Goal: Task Accomplishment & Management: Complete application form

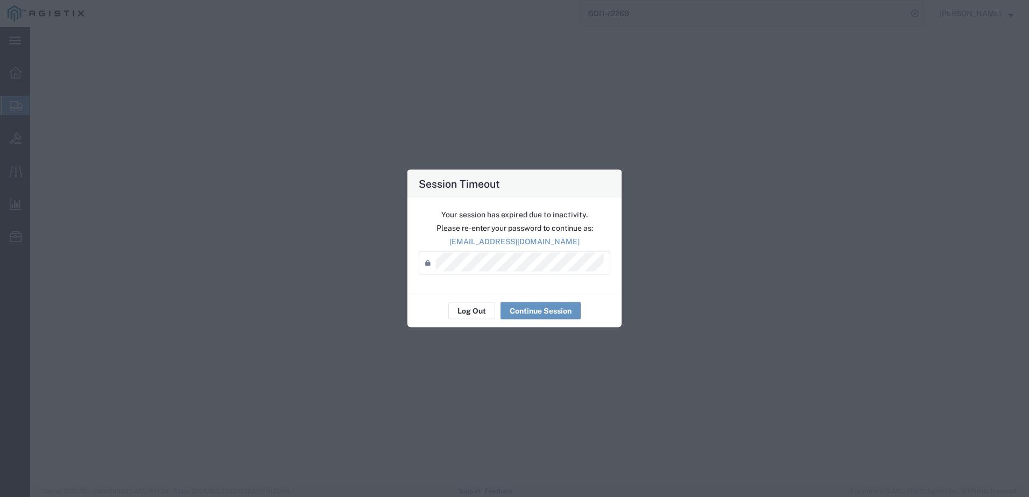
click at [522, 310] on button "Continue Session" at bounding box center [540, 310] width 80 height 17
select select "PSNS"
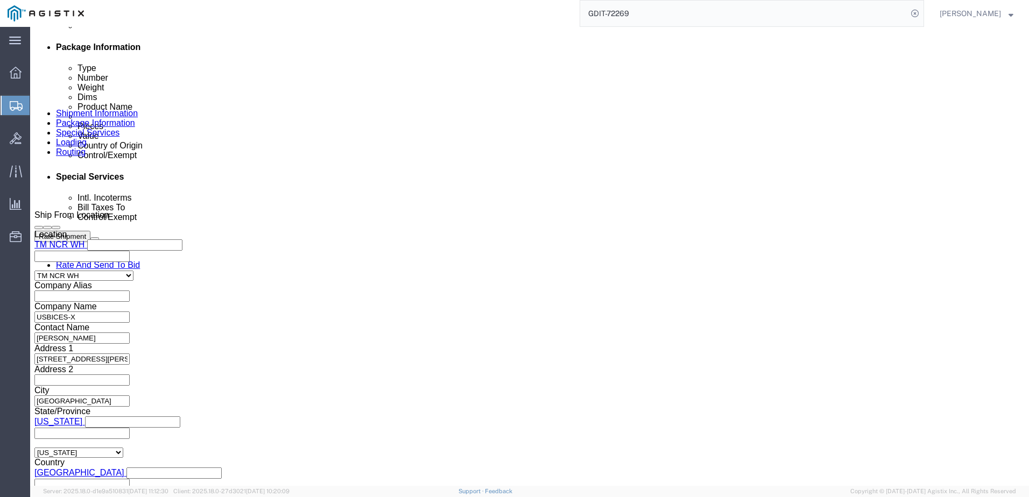
click img
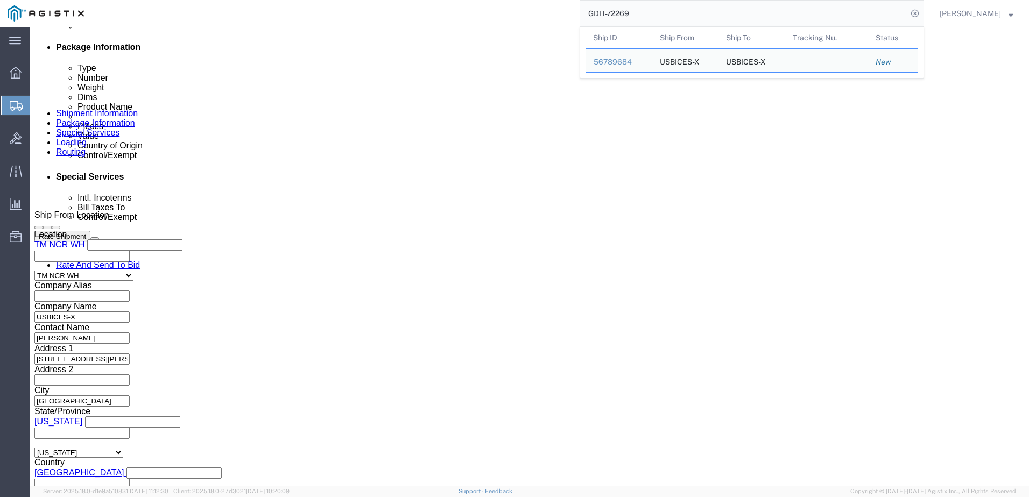
click at [652, 21] on input "GDIT-72269" at bounding box center [743, 14] width 327 height 26
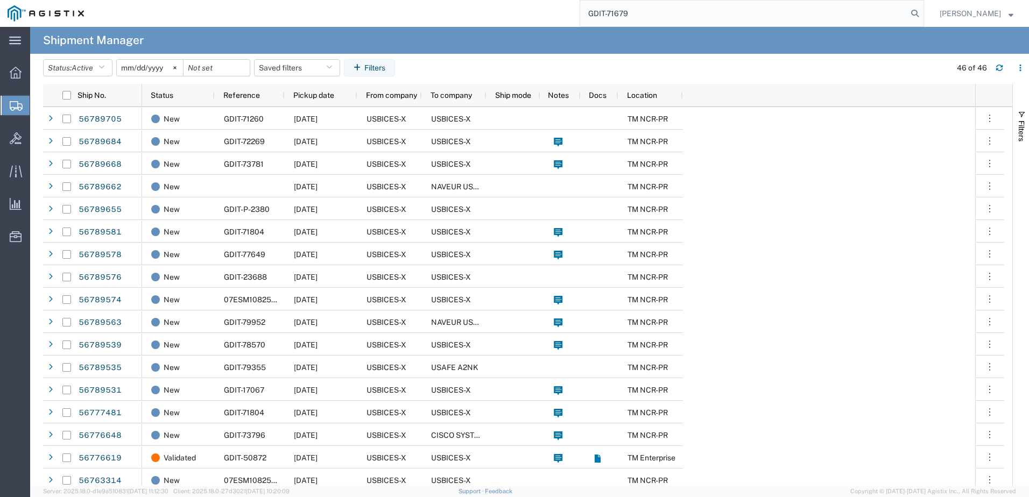
type input "GDIT-71679"
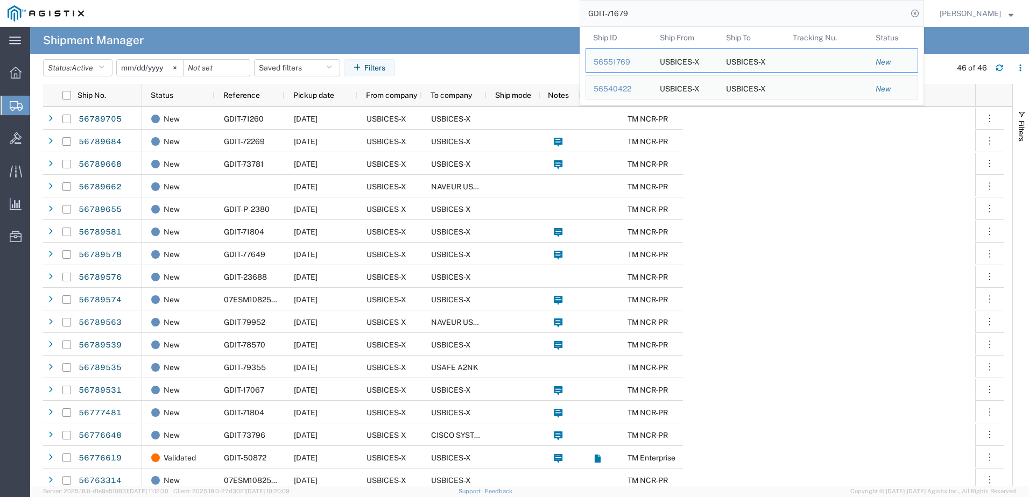
click at [672, 10] on input "GDIT-71679" at bounding box center [743, 14] width 327 height 26
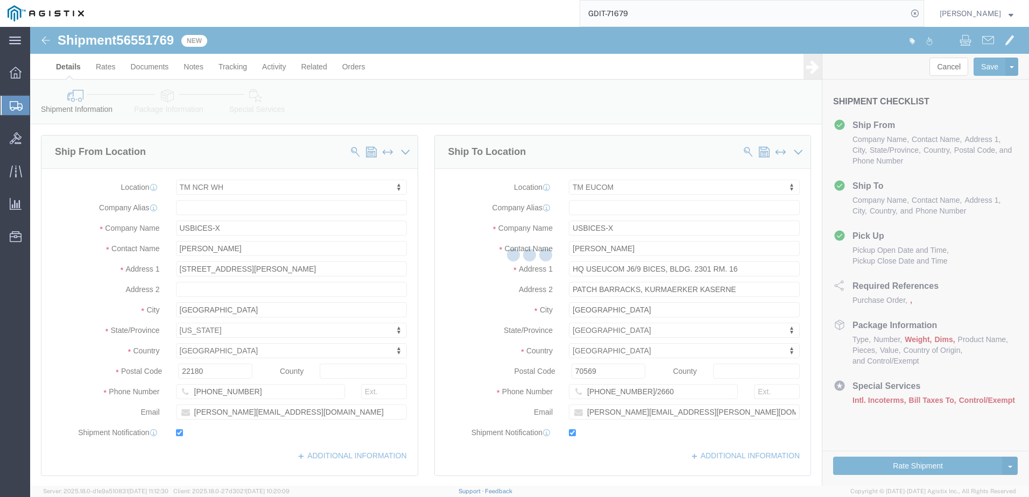
select select "69651"
select select "34238"
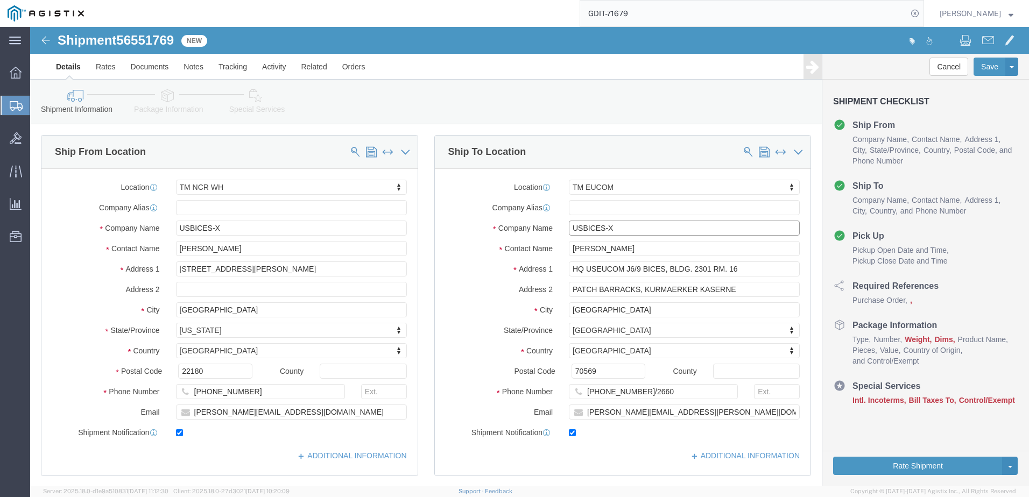
drag, startPoint x: 593, startPoint y: 203, endPoint x: 538, endPoint y: 202, distance: 54.4
click input "USBICES-X"
drag, startPoint x: 716, startPoint y: 241, endPoint x: 515, endPoint y: 241, distance: 201.3
click div "Address 1 HQ USEUCOM J6/9 BICES, BLDG. 2301 RM. 16"
drag, startPoint x: 715, startPoint y: 265, endPoint x: 449, endPoint y: 246, distance: 267.0
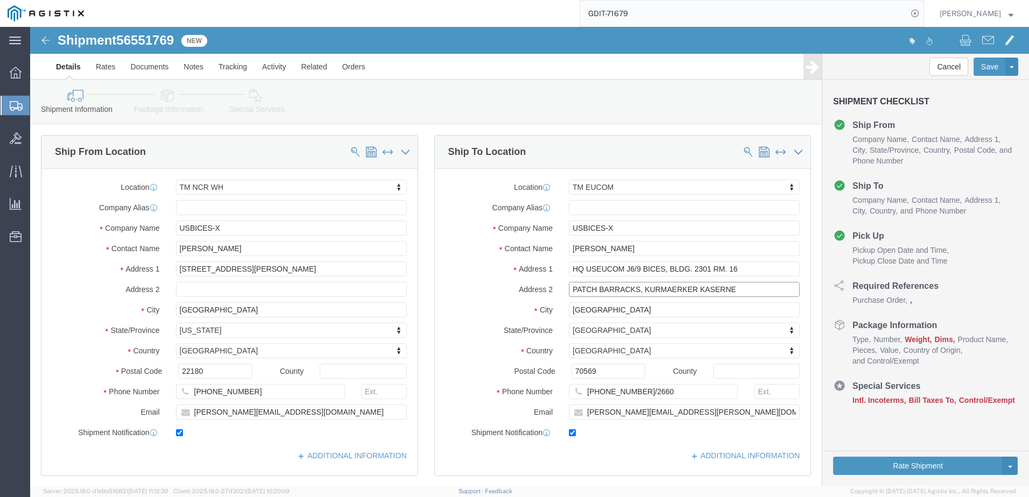
click div "Location TM EUCOM My Profile Location Master Location [GEOGRAPHIC_DATA] TM [GEO…"
click input "[GEOGRAPHIC_DATA]"
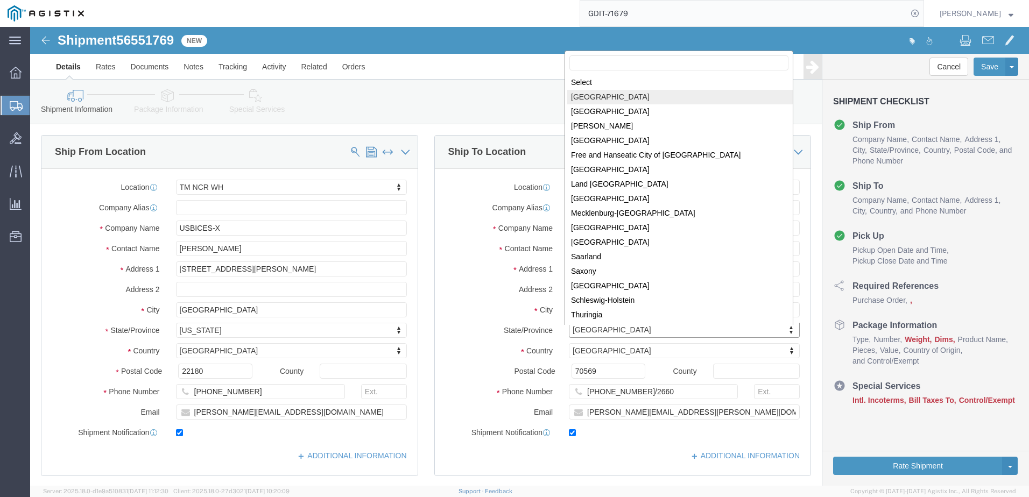
drag, startPoint x: 609, startPoint y: 306, endPoint x: 581, endPoint y: 301, distance: 27.9
drag, startPoint x: 626, startPoint y: 301, endPoint x: 570, endPoint y: 301, distance: 56.5
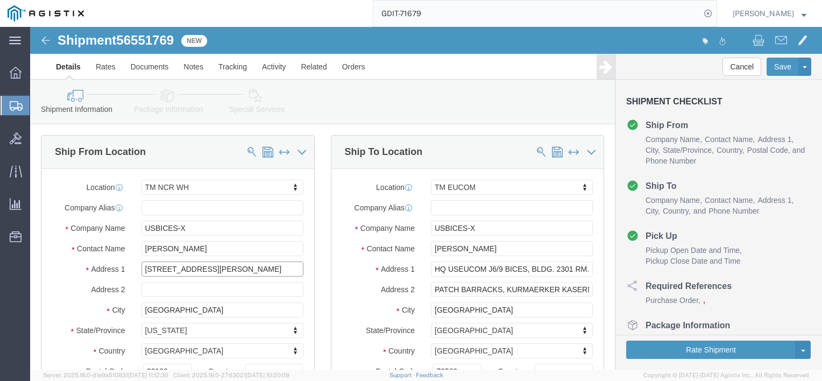
drag, startPoint x: 181, startPoint y: 244, endPoint x: 80, endPoint y: 244, distance: 100.6
click div "Address [STREET_ADDRESS][PERSON_NAME]"
click input "[GEOGRAPHIC_DATA]"
click input "USBICES-X"
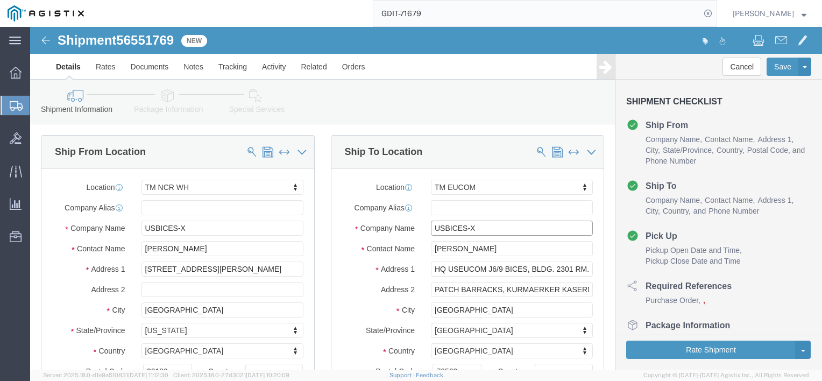
click input "USBICES-X"
click input "[PERSON_NAME]"
click input "HQ USEUCOM J6/9 BICES, BLDG. 2301 RM. 16"
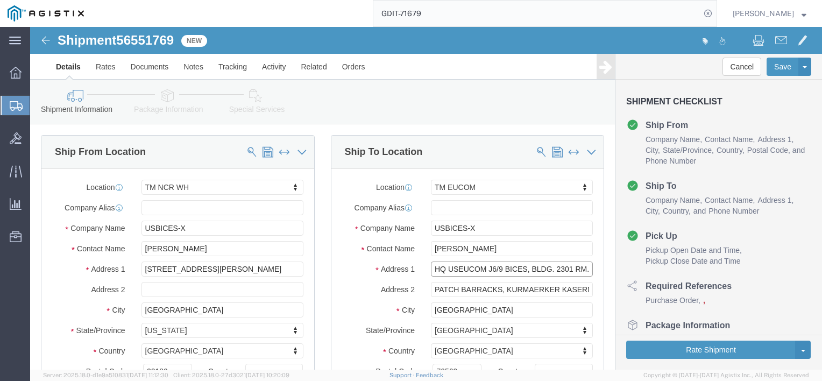
click input "HQ USEUCOM J6/9 BICES, BLDG. 2301 RM. 16"
click input "PATCH BARRACKS, KURMAERKER KASERNE"
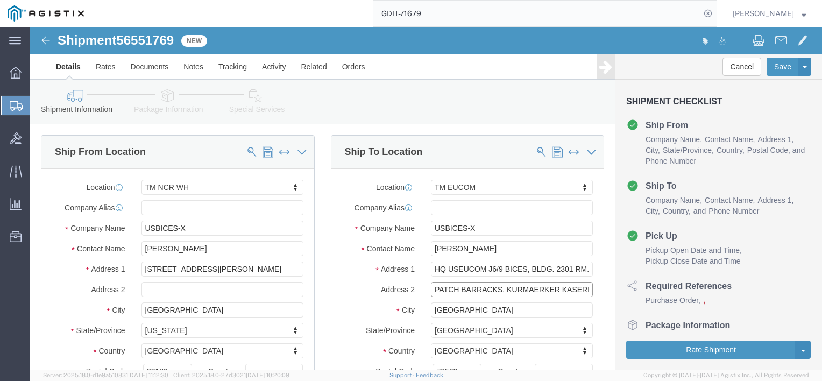
click input "PATCH BARRACKS, KURMAERKER KASERNE"
click input "[GEOGRAPHIC_DATA]"
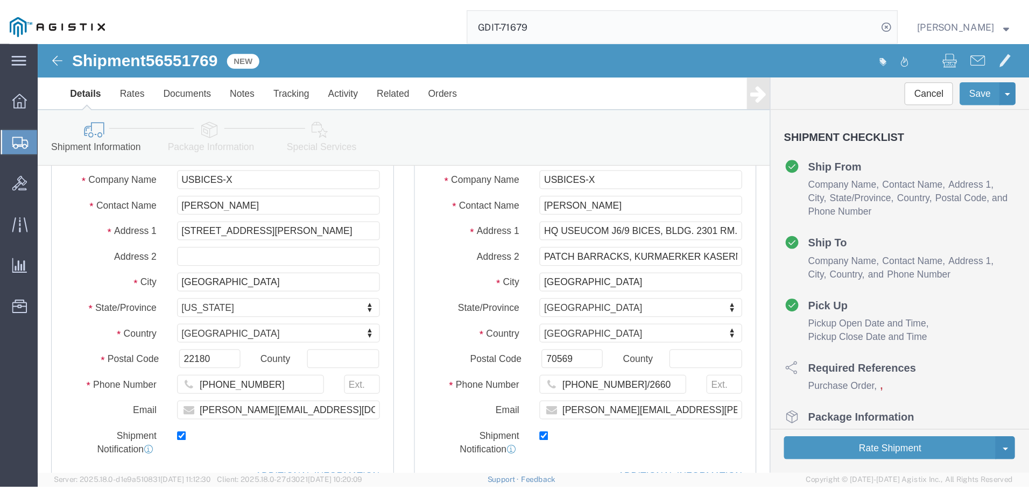
scroll to position [108, 0]
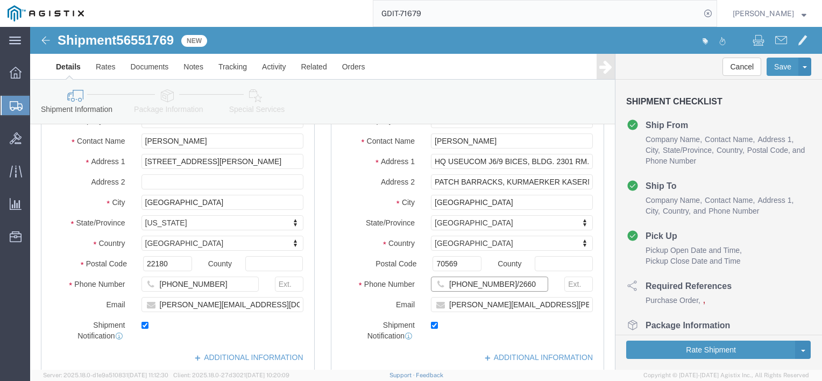
click input "[PHONE_NUMBER]/2660"
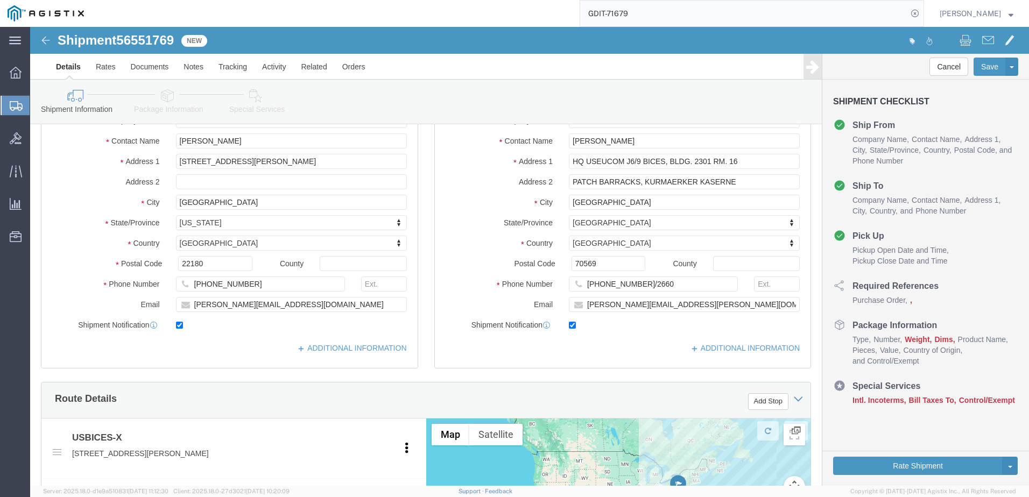
click icon
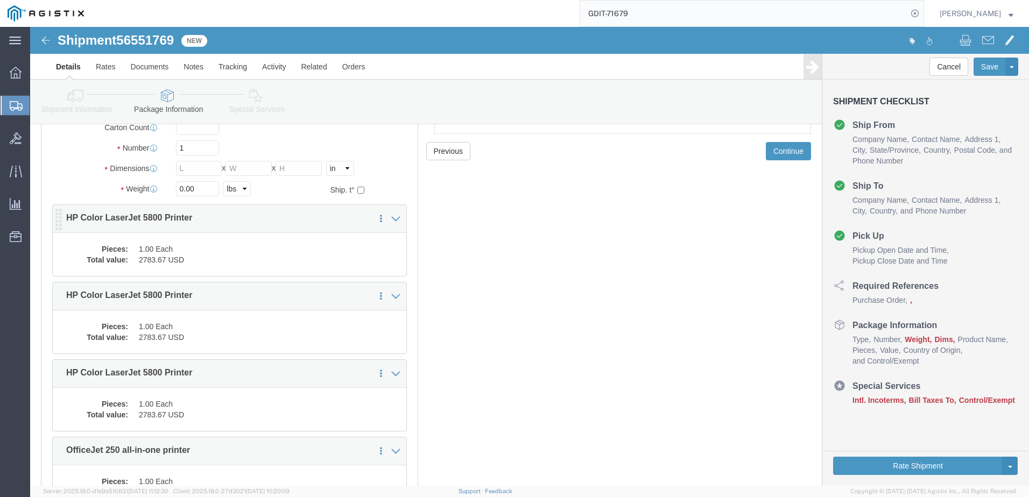
click div "Save in commodity library Clone this content Delete this content HP Color Laser…"
click dd "1.00 Each"
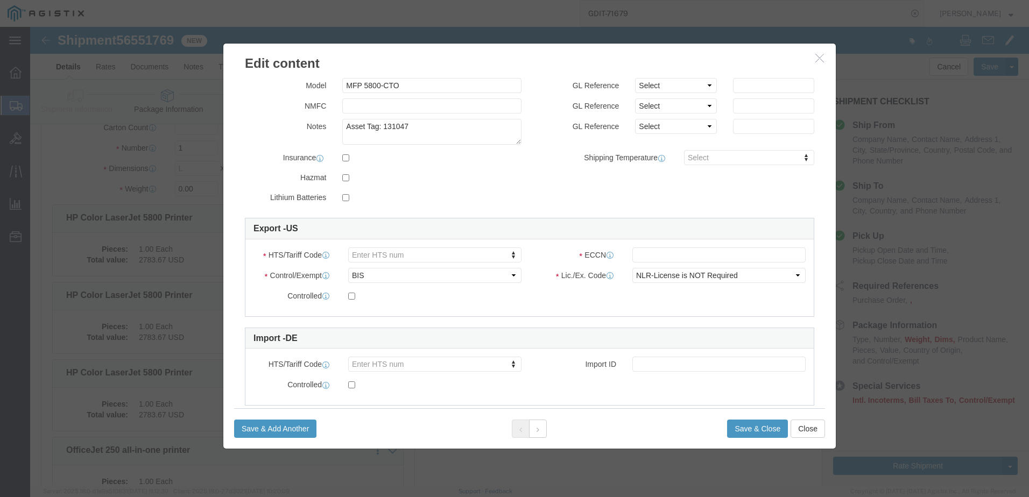
scroll to position [161, 0]
click input "text"
click input "EAR99"
type input "EAR99"
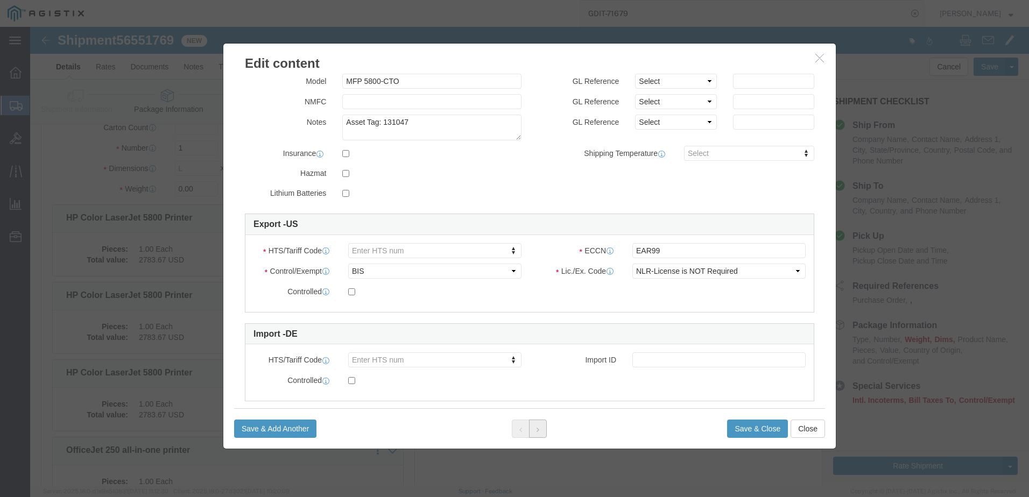
click button
click input "text"
paste input "EAR99"
type input "EAR99"
click div "Save & Add Another Save & Close Close"
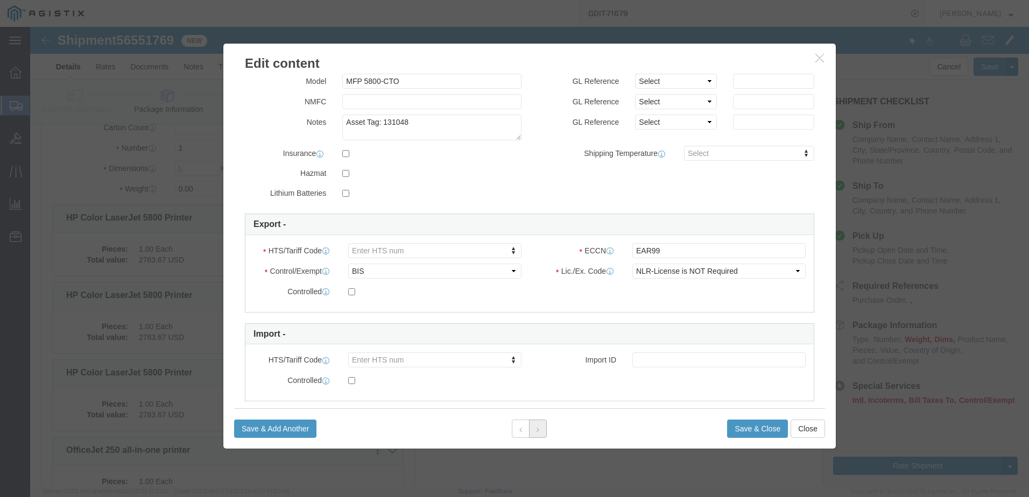
click button
click input "text"
paste input "EAR99"
type input "EAR99"
click button
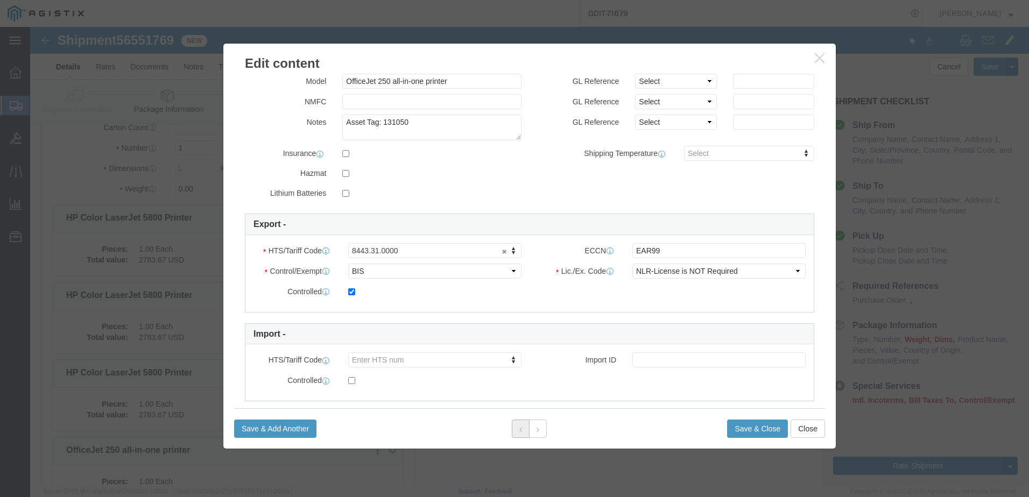
click button
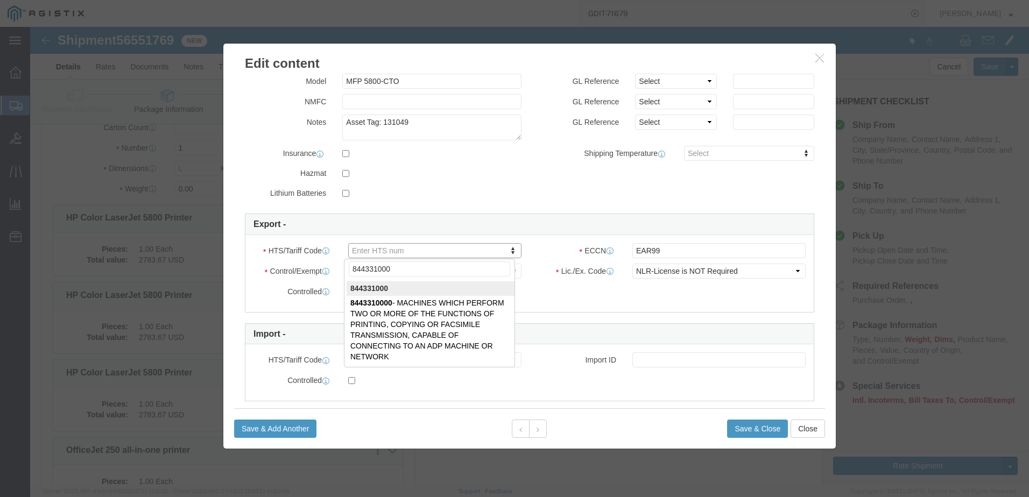
click input "844331000"
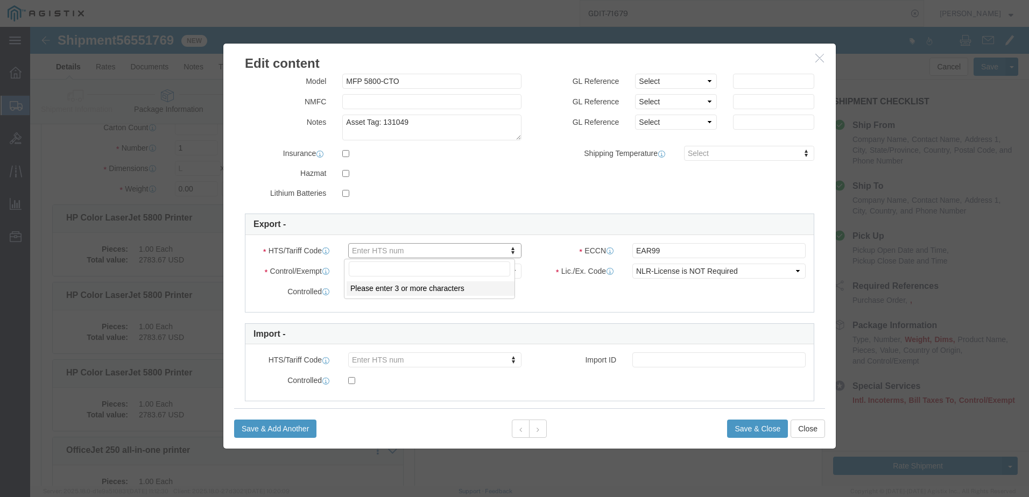
click input "text"
paste input "844331000"
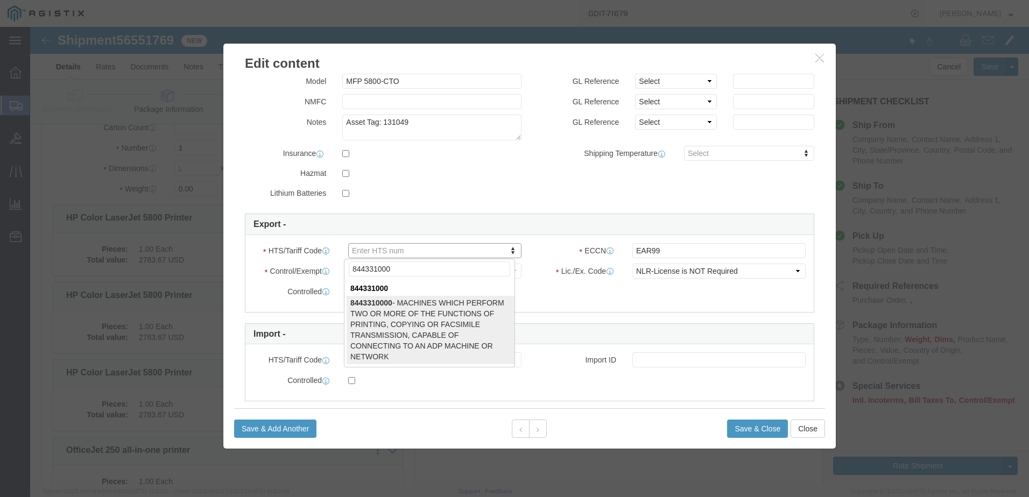
type input "844331000"
type input "8443310000"
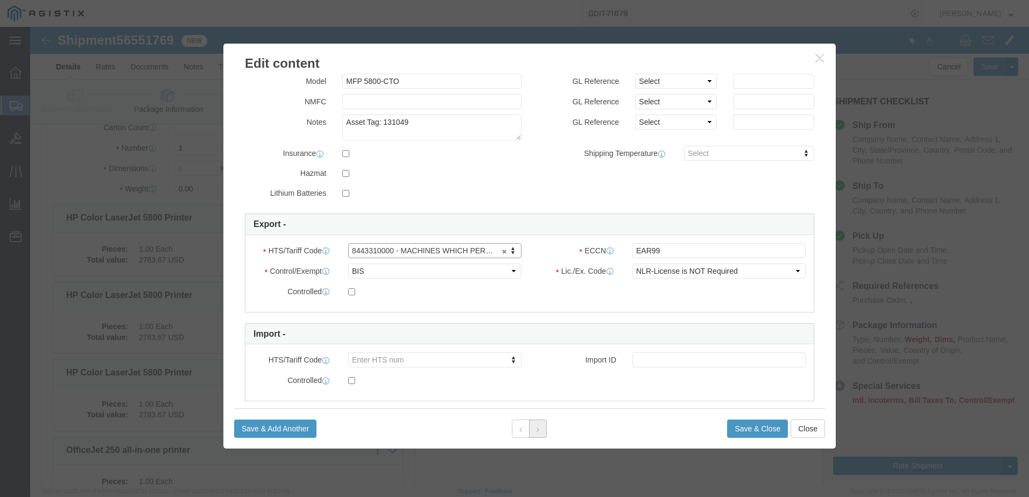
click button
click input "text"
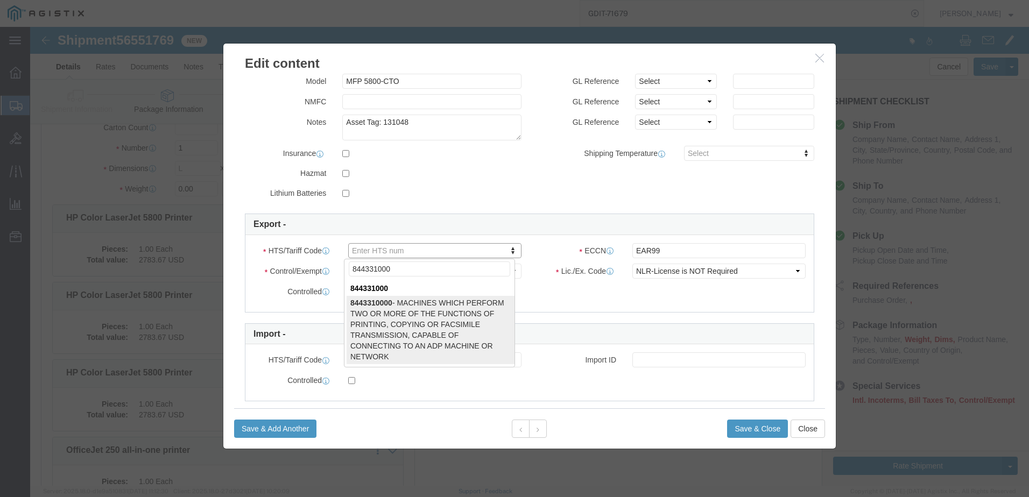
type input "844331000"
type input "8443310000"
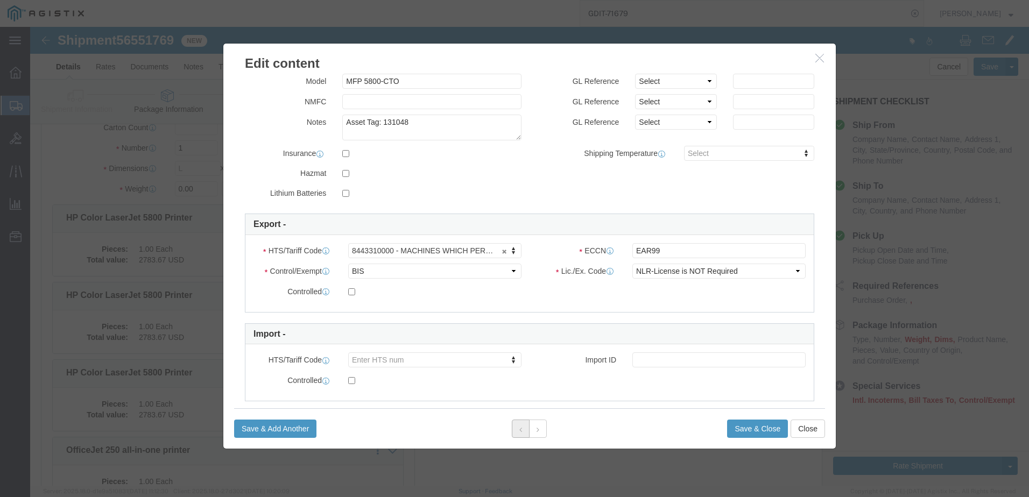
click button
click input "text"
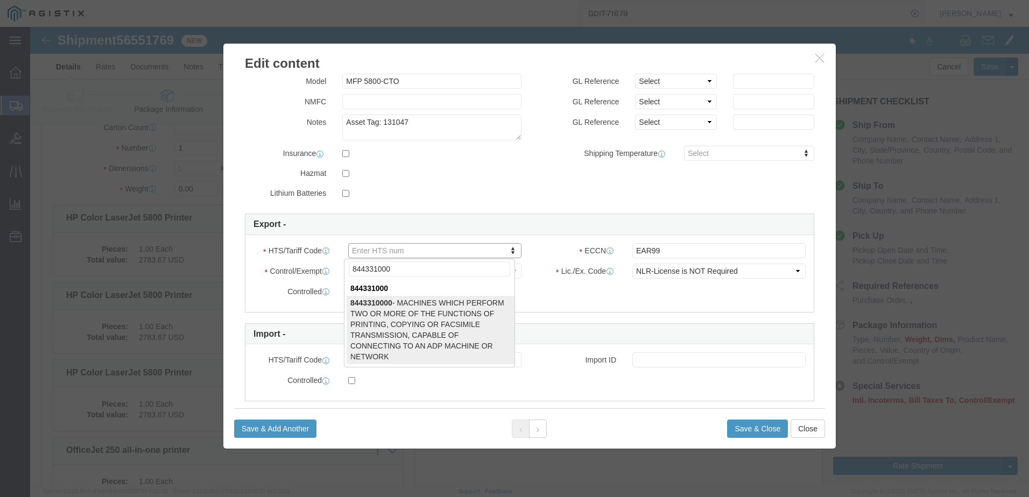
type input "844331000"
type input "8443310000"
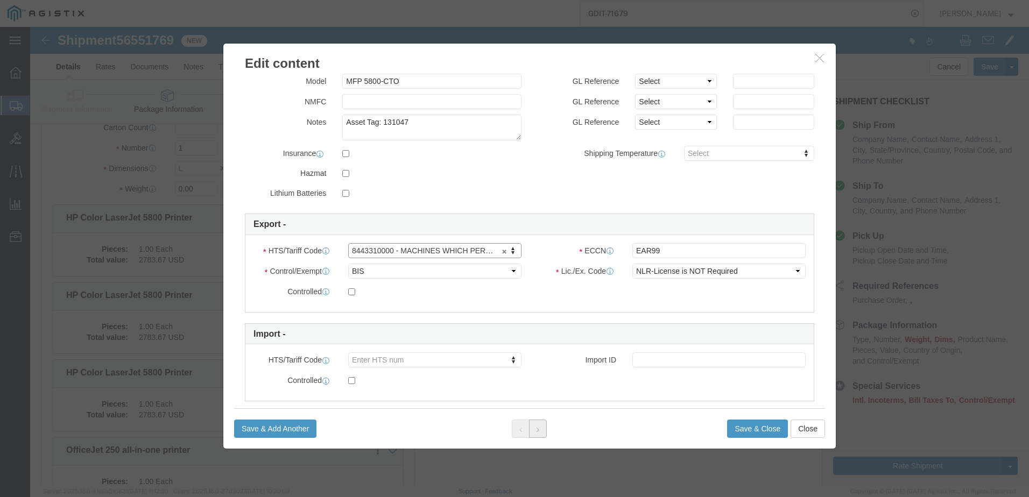
click icon
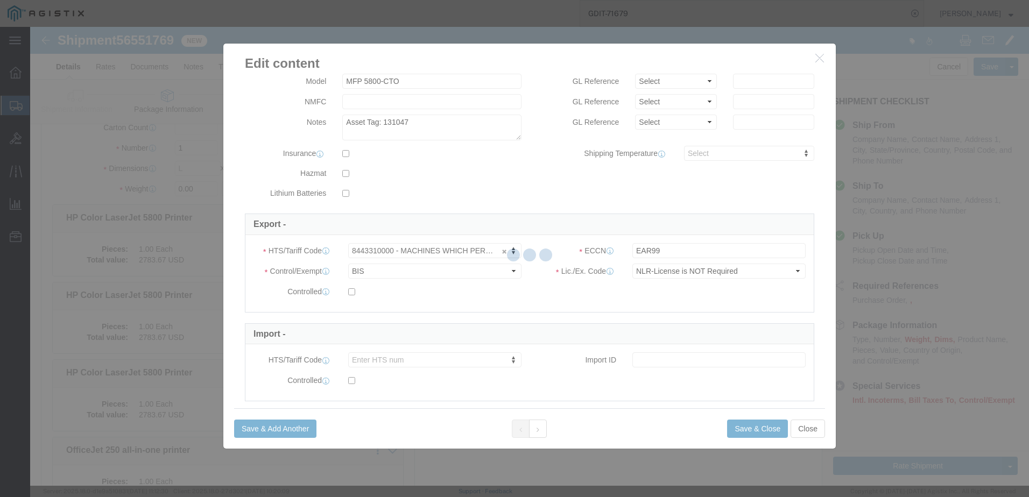
click at [534, 432] on div at bounding box center [529, 256] width 999 height 459
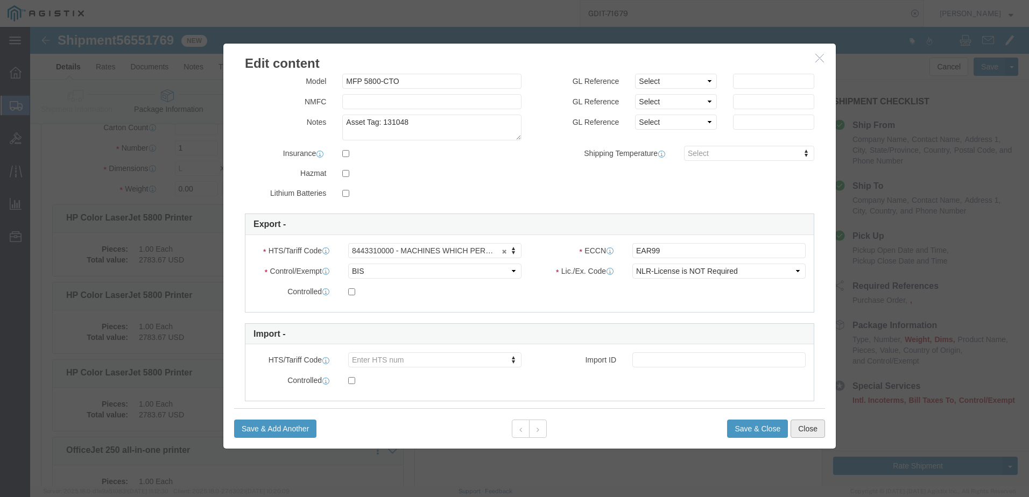
click button "Close"
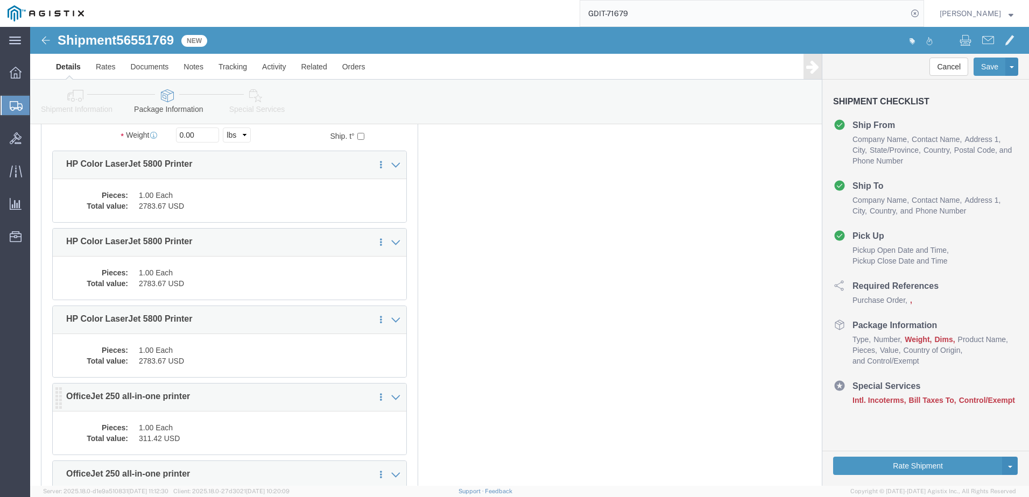
click dd "1.00 Each"
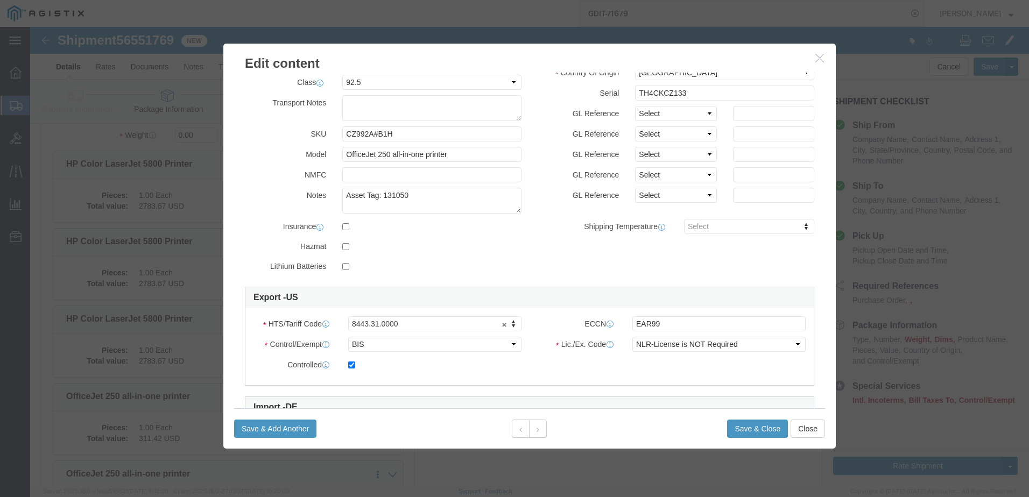
scroll to position [108, 0]
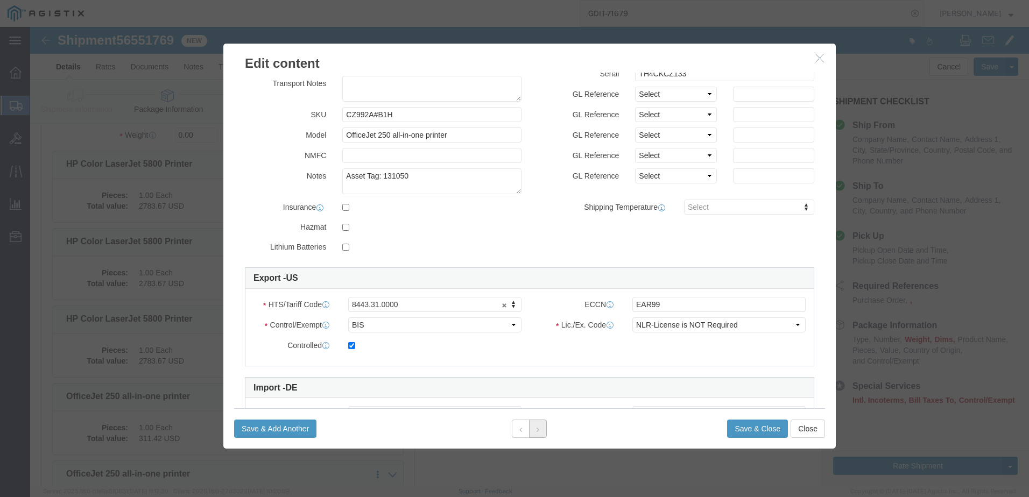
click button
click button "Close"
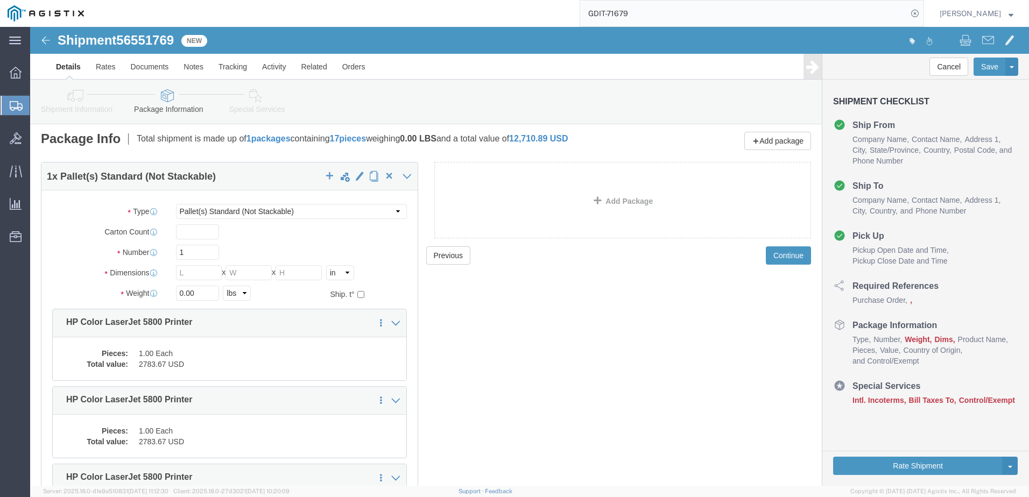
scroll to position [0, 0]
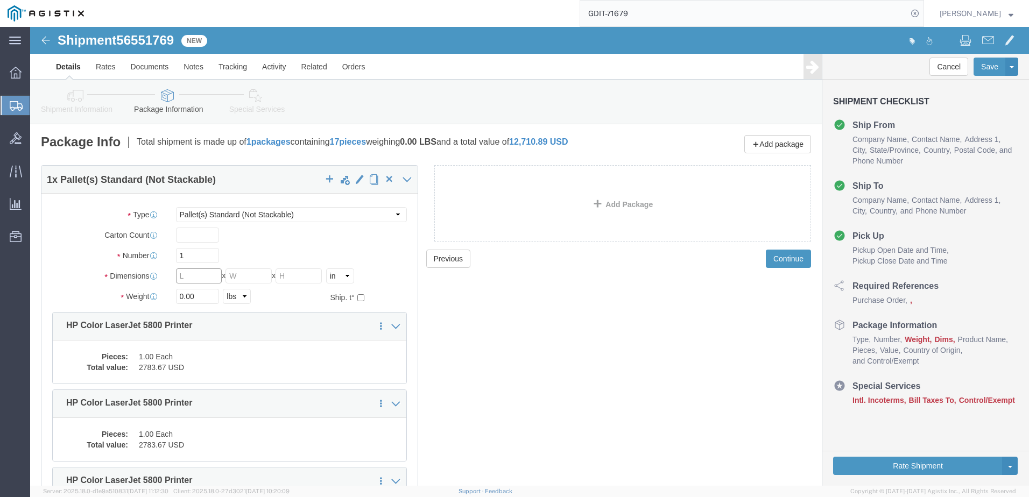
click input "text"
click input "0.00"
click input "text"
click input "0.00"
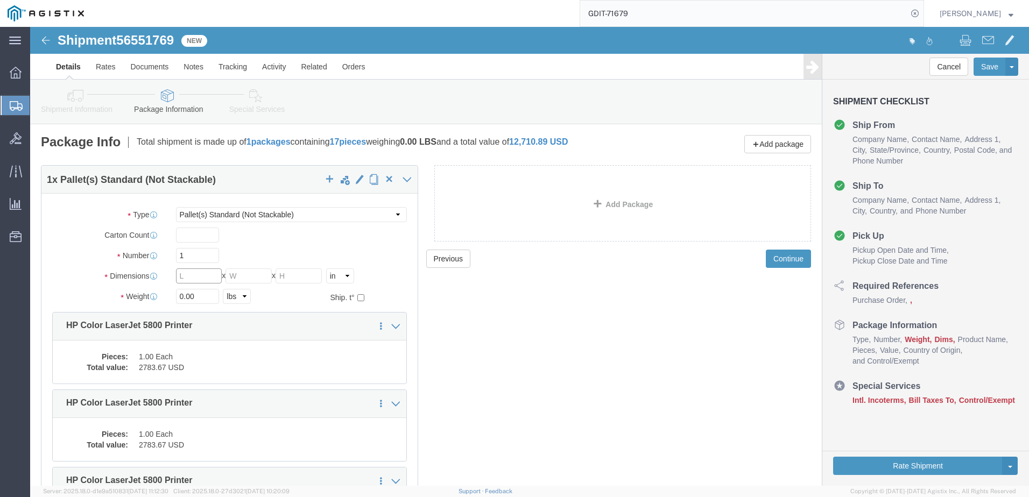
click input "text"
click input "0.00"
click div "Package Type Select Bale(s) Basket(s) Bolt(s) Bottle(s) Buckets Bulk Bundle(s) …"
click input "text"
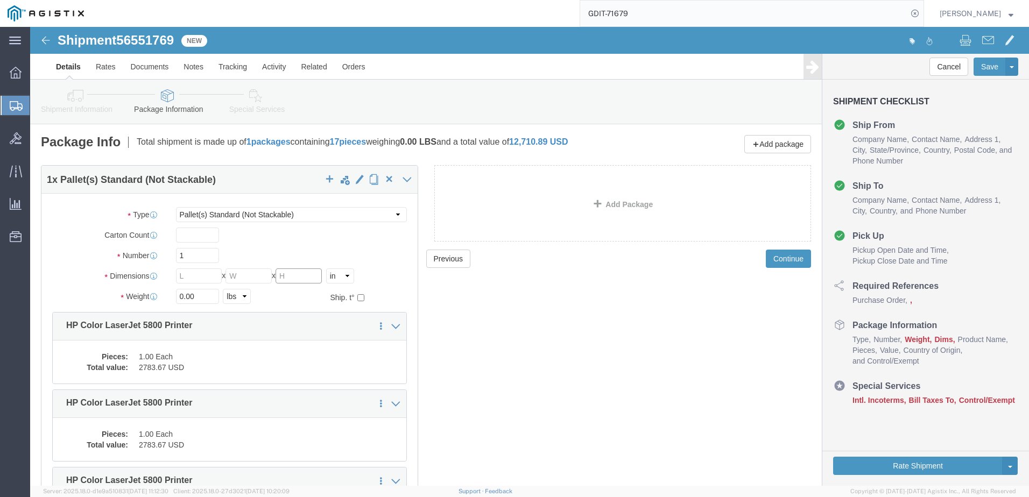
click input "text"
click div "Length x Width x Height Select cm ft in"
click input "text"
type input "48"
type input "31"
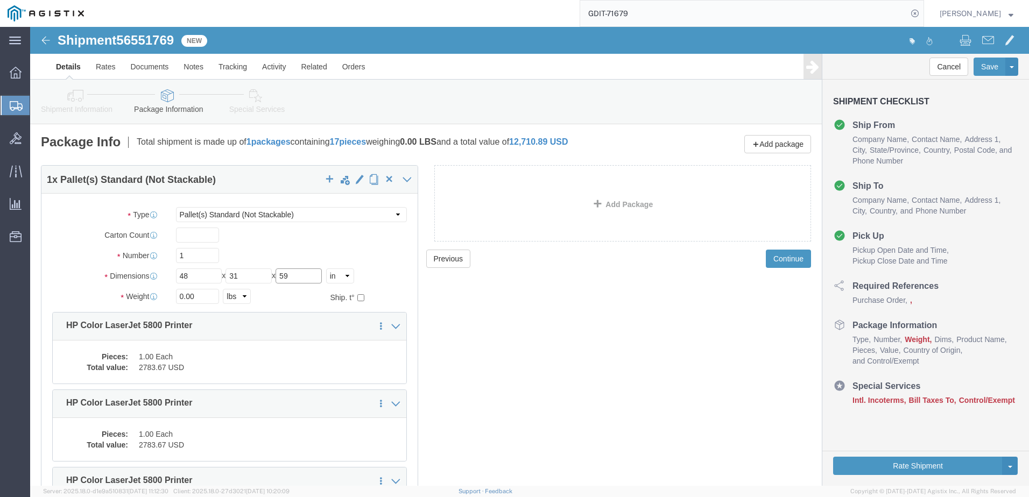
type input "59"
click input "0.00"
click at [725, 22] on input "GDIT-71679" at bounding box center [743, 14] width 327 height 26
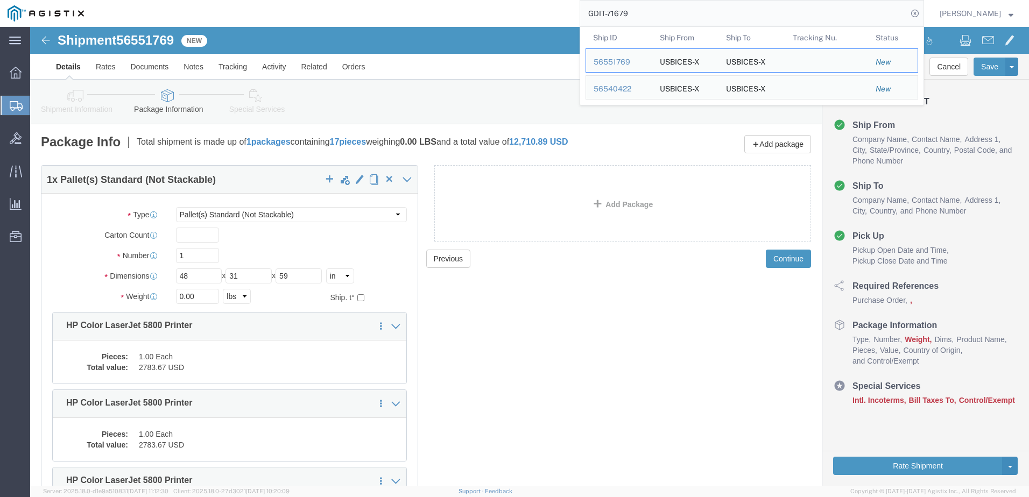
click at [725, 22] on input "GDIT-71679" at bounding box center [743, 14] width 327 height 26
click at [659, 15] on input "GDIT-71679" at bounding box center [743, 14] width 327 height 26
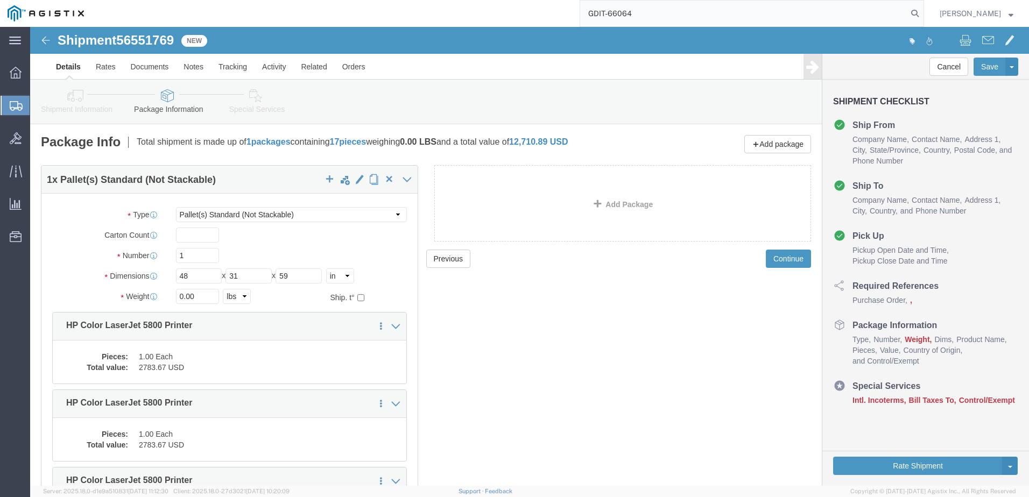
type input "GDIT-66064"
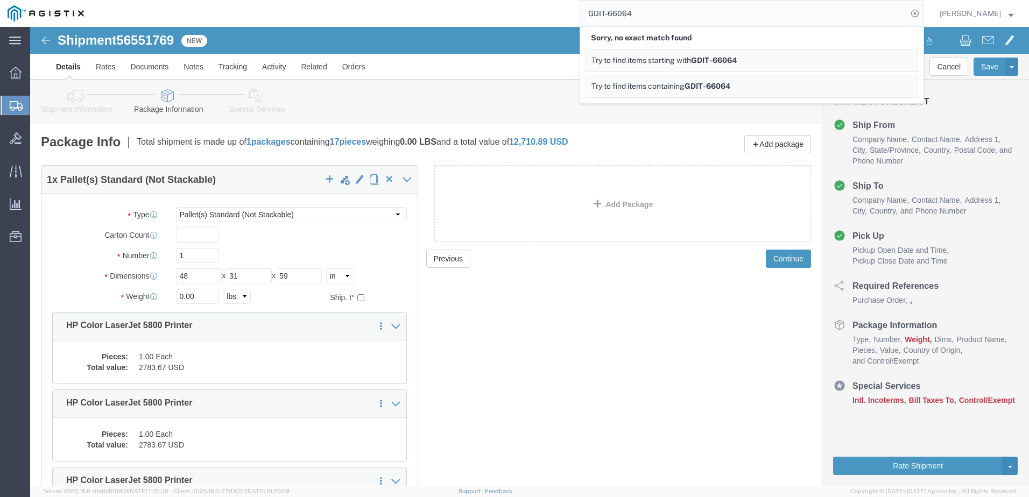
click at [688, 20] on input "GDIT-66064" at bounding box center [743, 14] width 327 height 26
drag, startPoint x: 690, startPoint y: 397, endPoint x: 412, endPoint y: 228, distance: 325.5
click div "Previous Continue"
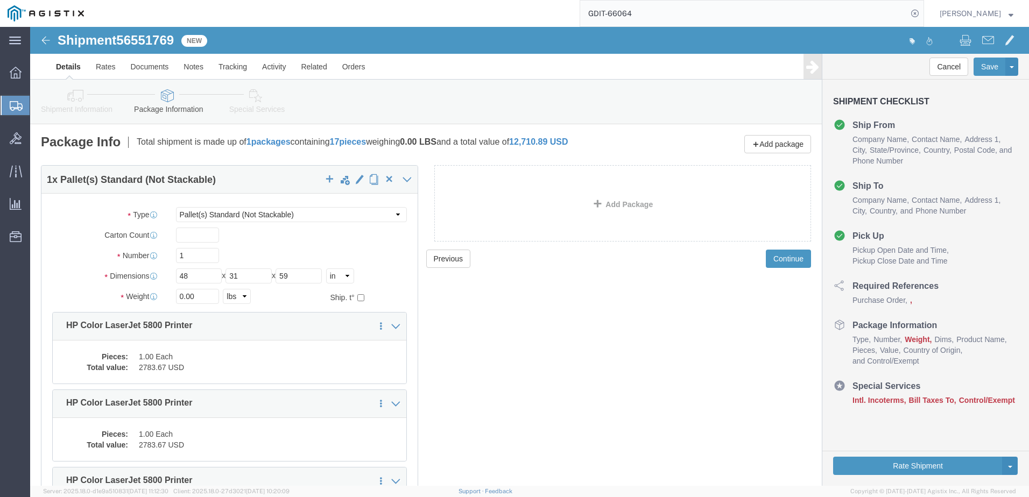
click at [0, 0] on span "Create Shipment" at bounding box center [0, 0] width 0 height 0
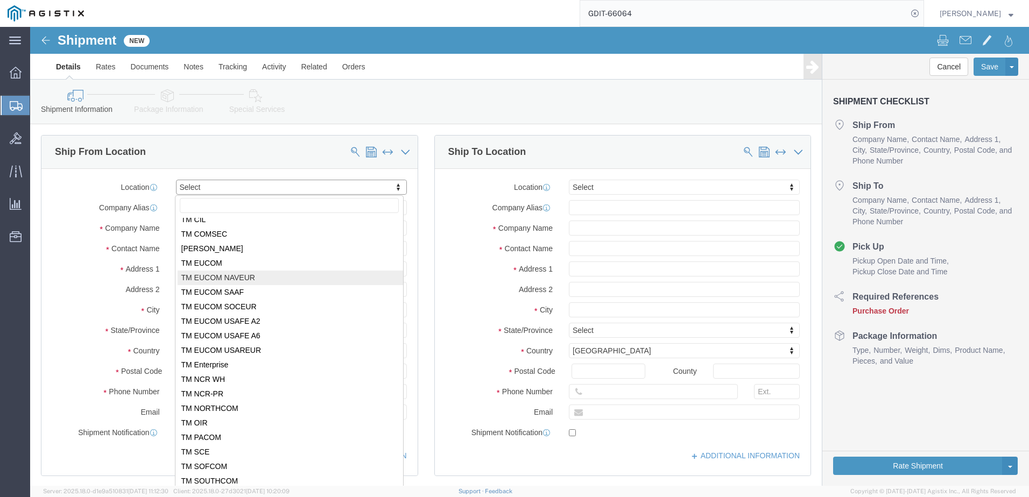
scroll to position [108, 0]
select select "69651"
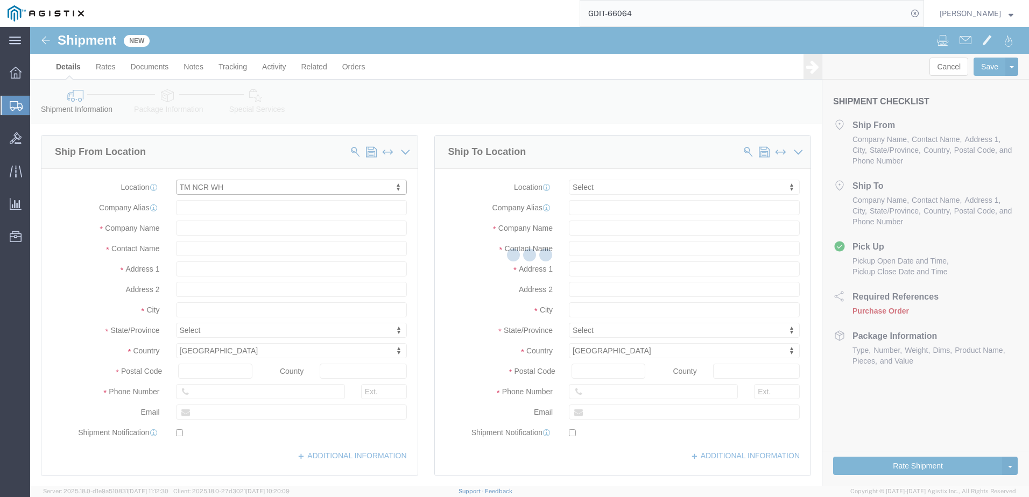
select select "VA"
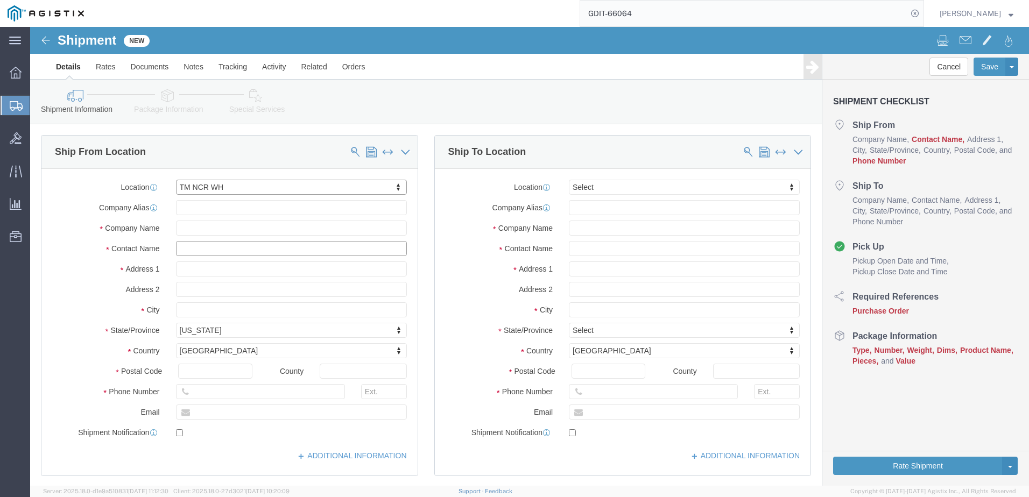
click input "text"
type input "[PERSON_NAME]"
click input "text"
type input "5712647548"
click input "text"
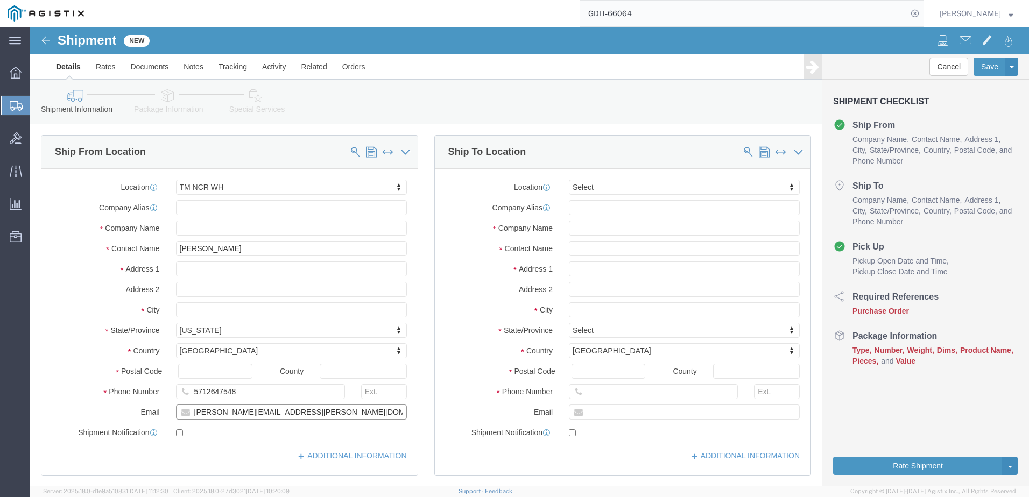
type input "[PERSON_NAME][EMAIL_ADDRESS][PERSON_NAME][DOMAIN_NAME]"
click label
click input "checkbox"
checkbox input "true"
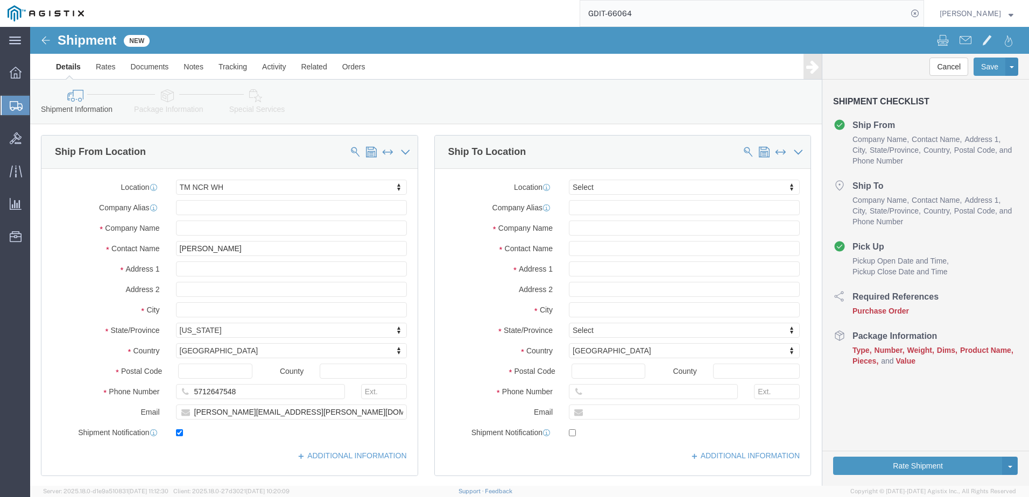
click div "Location TM NCR WH Select My Profile Location Master Location [GEOGRAPHIC_DATA]…"
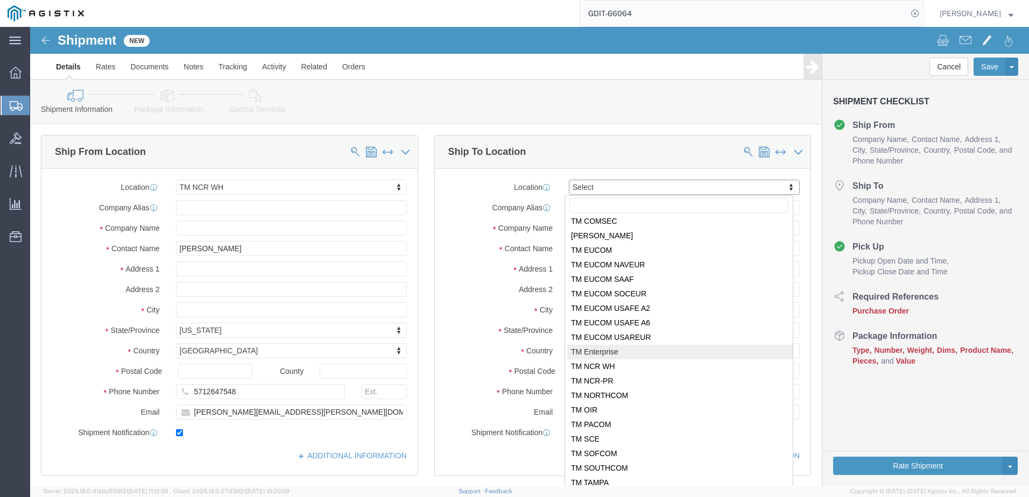
scroll to position [123, 0]
select select "34240"
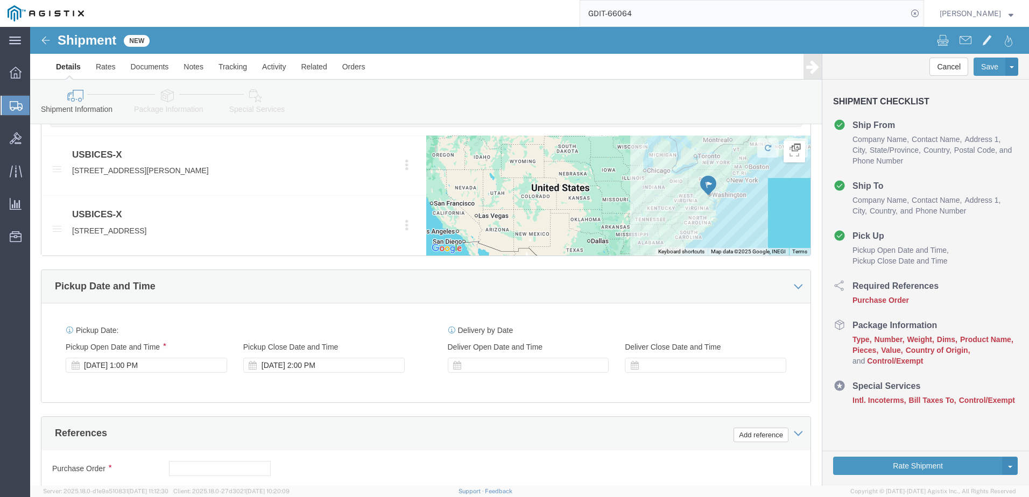
scroll to position [484, 0]
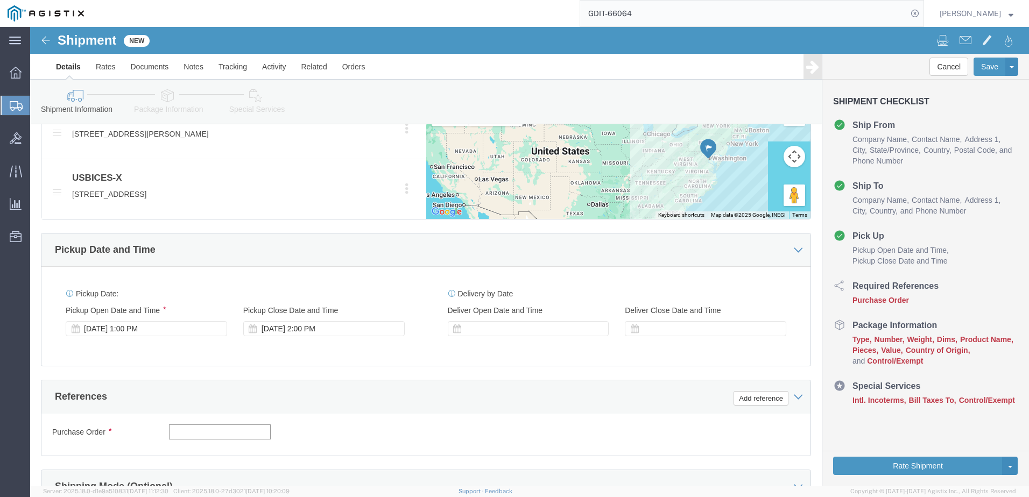
click input "text"
type input "g"
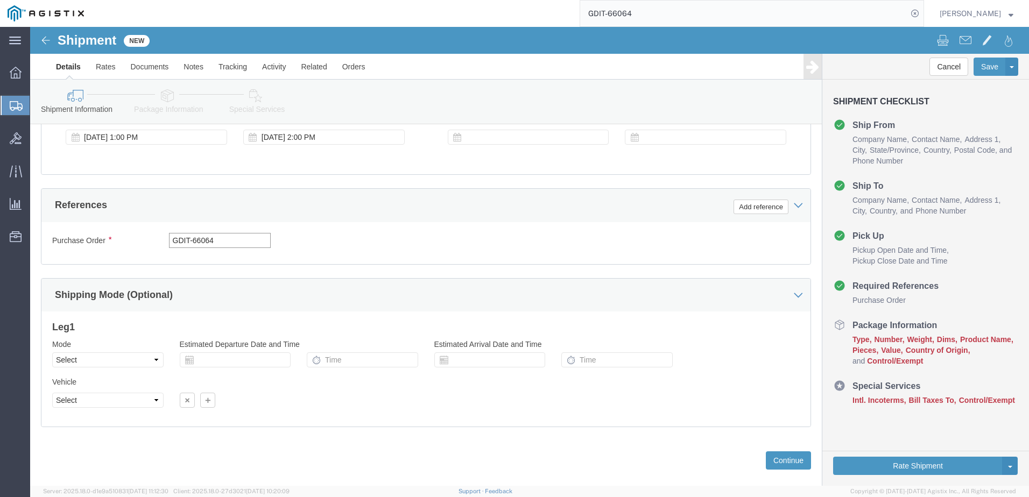
scroll to position [693, 0]
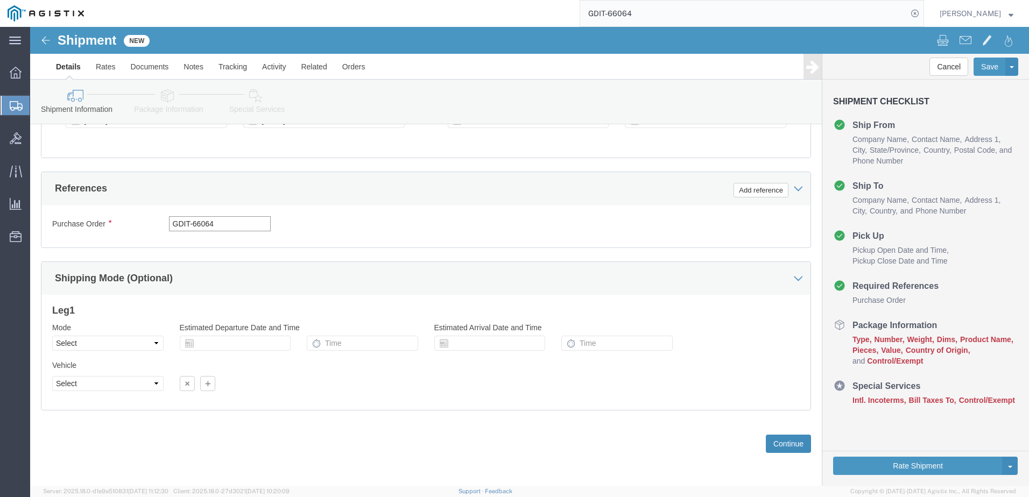
type input "GDIT-66064"
click button "Continue"
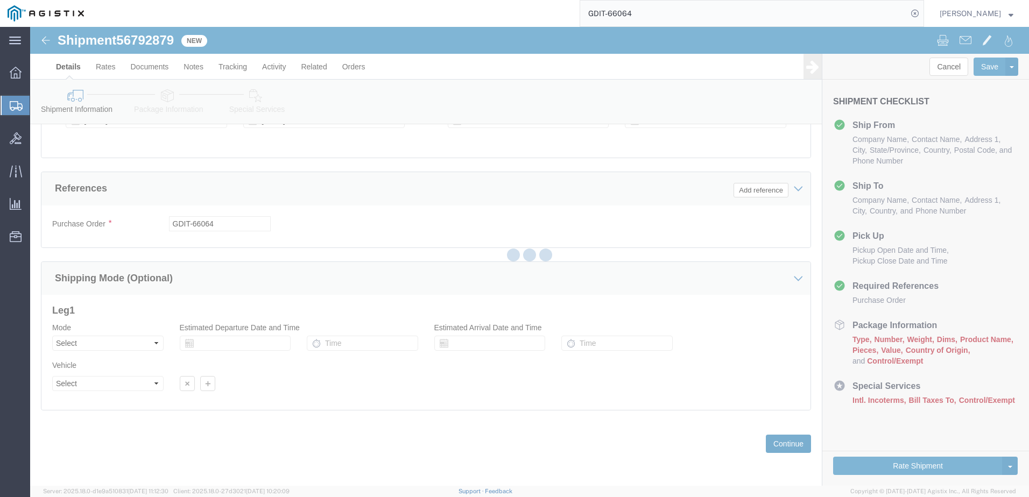
select select "69651"
select select "34240"
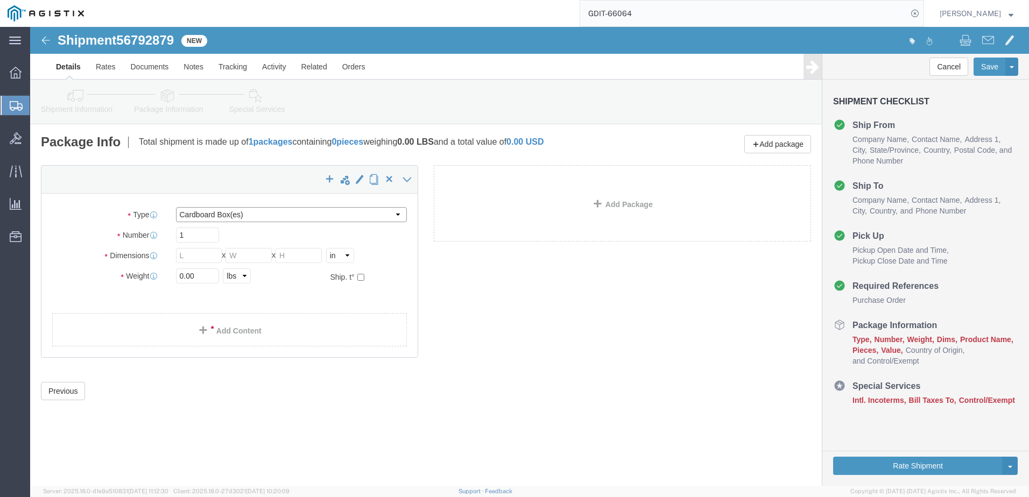
click select "Select Bale(s) Basket(s) Bolt(s) Bottle(s) Buckets Bulk Bundle(s) Can(s) Cardbo…"
select select "PSNS"
click select "Select Bale(s) Basket(s) Bolt(s) Bottle(s) Buckets Bulk Bundle(s) Can(s) Cardbo…"
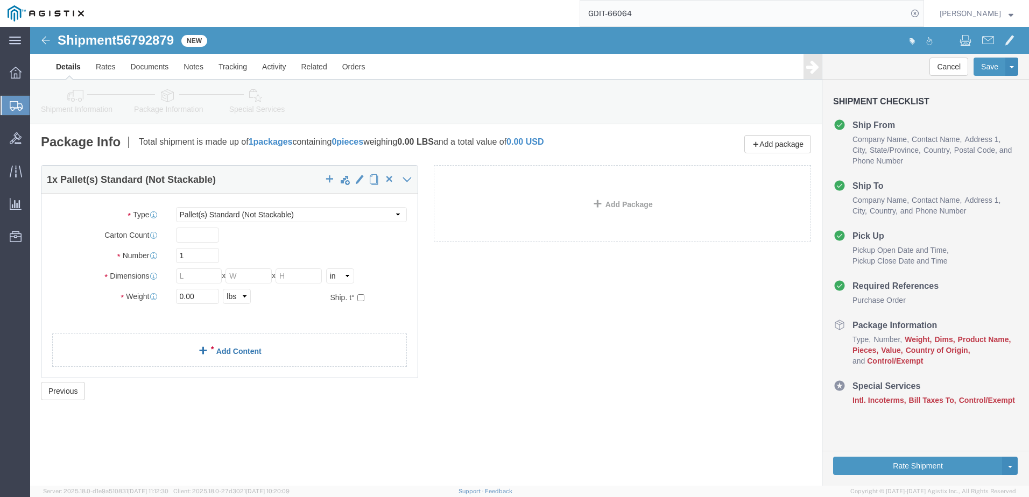
click link "Add Content"
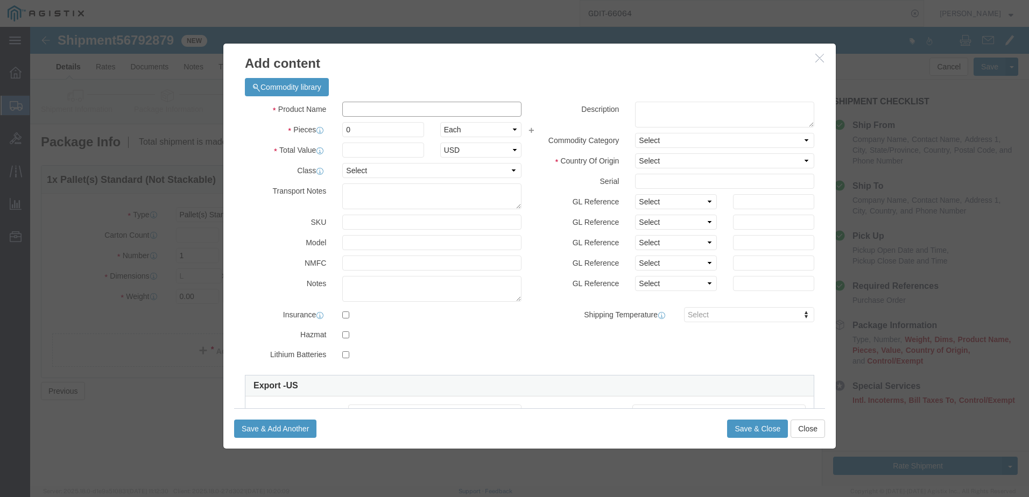
click input "text"
paste input "[PHONE_NUMBER]"
type input "[PHONE_NUMBER]"
click textarea
paste textarea ""SyncServer S650 Base Config, NO Power Supply, NO Option Modules - Standard Osc…"
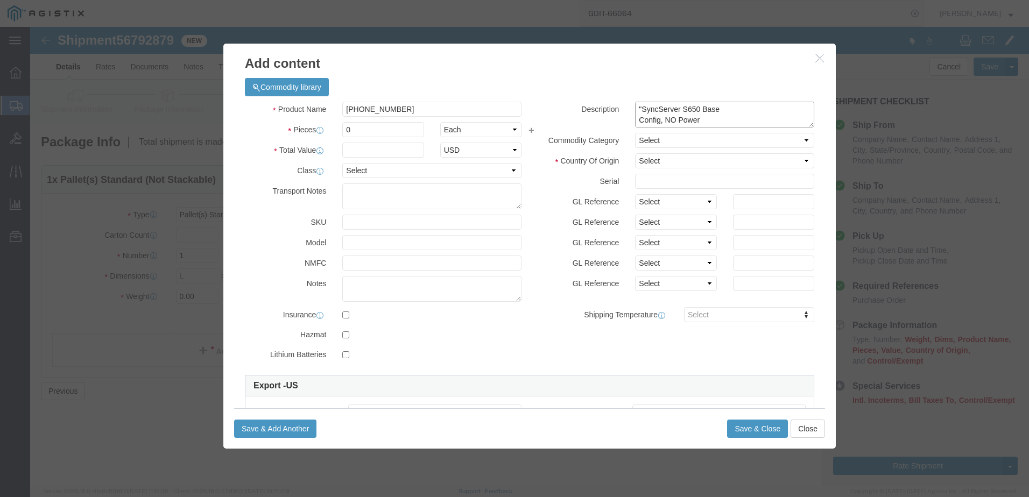
scroll to position [95, 0]
type textarea ""SyncServer S650 Base Config, NO Power Supply, NO Option Modules - Standard Osc…"
click input "0"
type input "1"
click input "text"
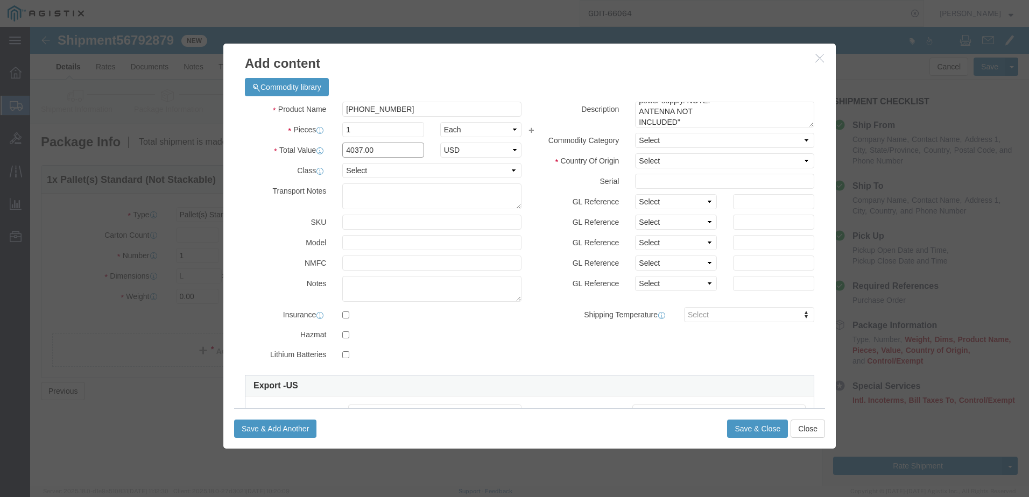
type input "4037.00"
click select "Select 50 55 60 65 70 85 92.5 100 125 175 250 300 400"
select select "92.5"
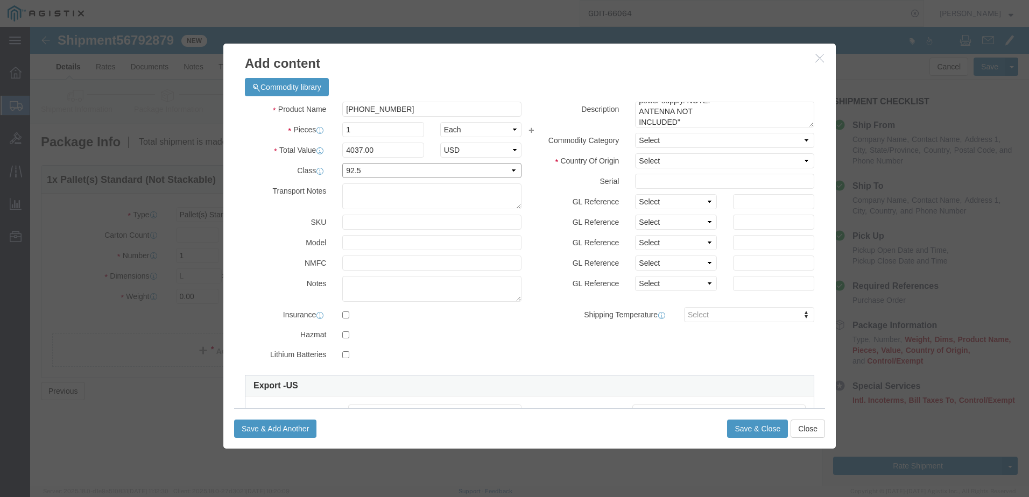
click select "Select 50 55 60 65 70 85 92.5 100 125 175 250 300 400"
click textarea
type textarea "AT-146534"
click select "Select [GEOGRAPHIC_DATA] [GEOGRAPHIC_DATA] [GEOGRAPHIC_DATA] [GEOGRAPHIC_DATA] …"
select select "US"
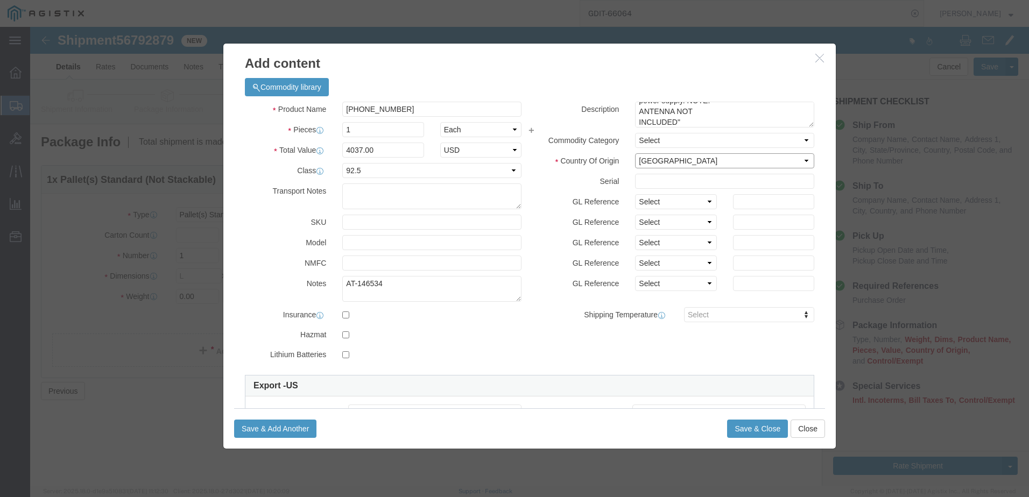
click select "Select [GEOGRAPHIC_DATA] [GEOGRAPHIC_DATA] [GEOGRAPHIC_DATA] [GEOGRAPHIC_DATA] …"
click input "text"
paste input "SCA250800052"
type input "SCA250800052"
click button "Save & Add Another"
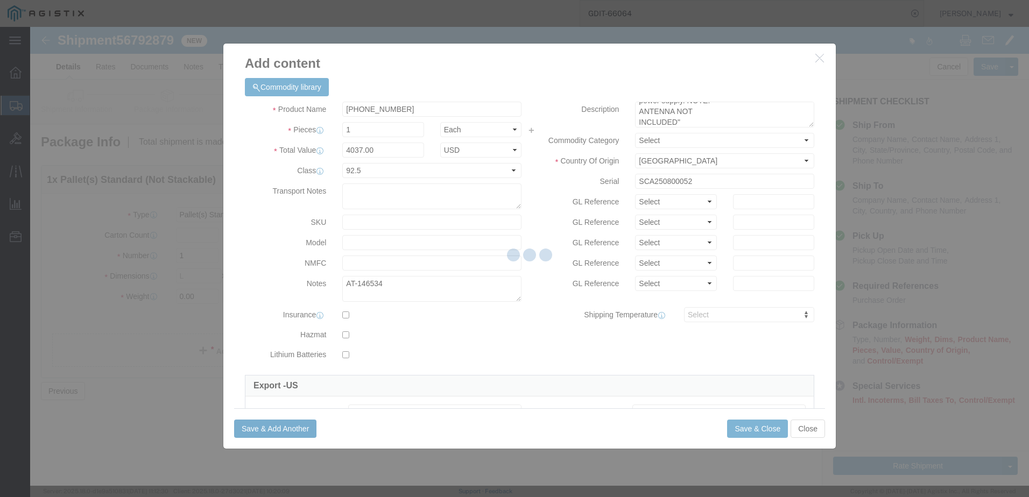
select select "EA"
select select
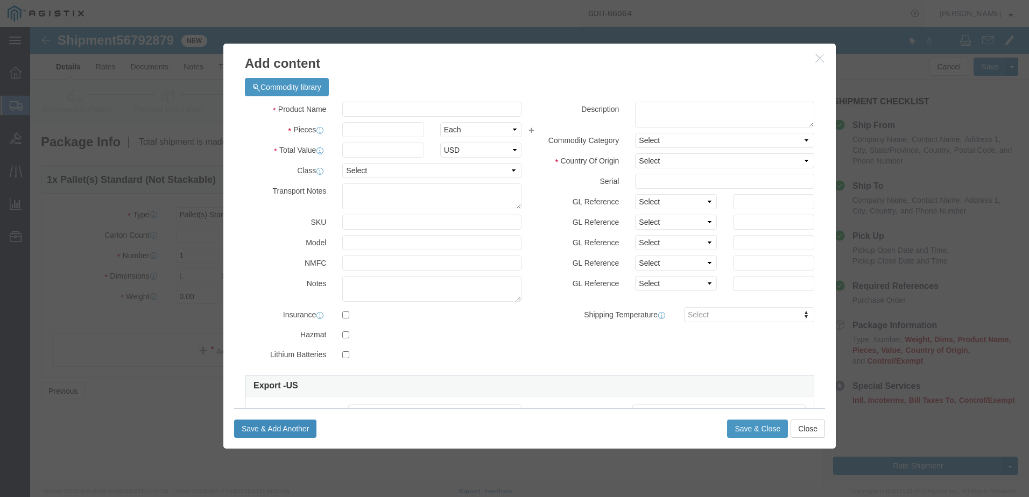
select select "USD"
click input "text"
paste input "[PHONE_NUMBER]"
type input "[PHONE_NUMBER]"
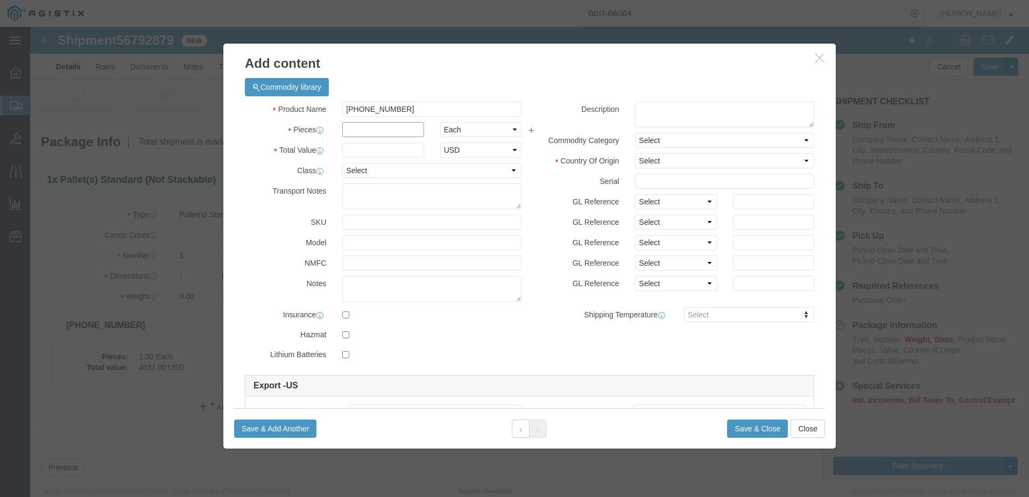
click input "text"
type input "1"
click input "text"
type input "4037.00"
click select "Select 50 55 60 65 70 85 92.5 100 125 175 250 300 400"
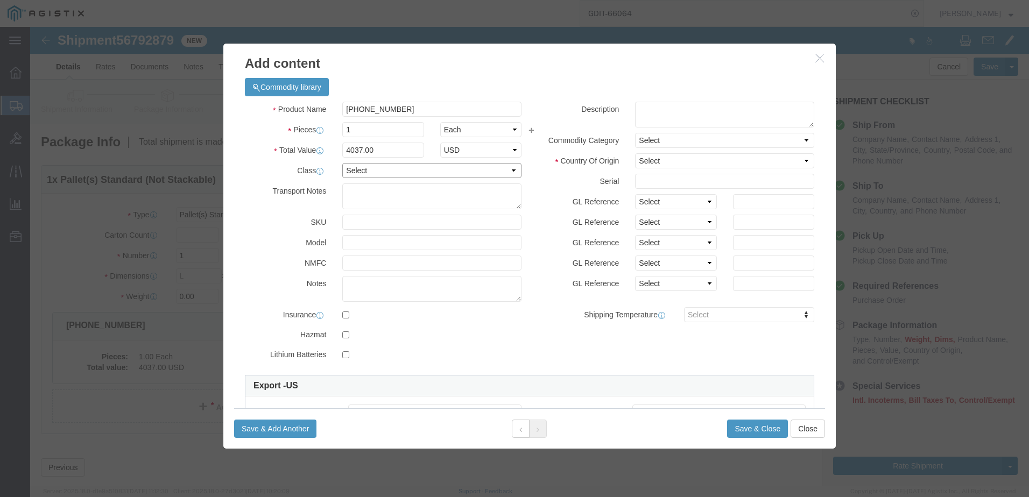
select select "92.5"
click select "Select 50 55 60 65 70 85 92.5 100 125 175 250 300 400"
click textarea
type textarea "a"
paste textarea "146535"
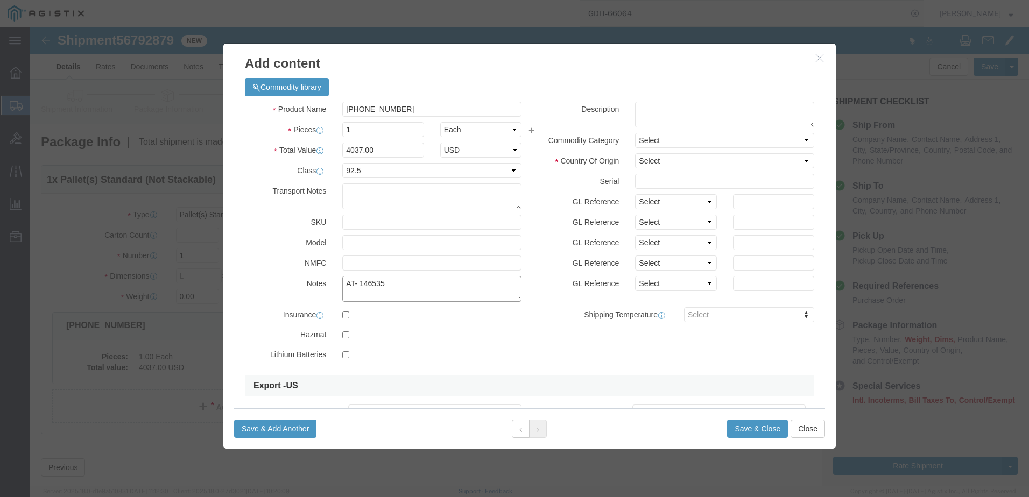
type textarea "AT- 146535"
click input "text"
paste input "SCA250800051"
type input "SCA250800051"
click select "Select [GEOGRAPHIC_DATA] [GEOGRAPHIC_DATA] [GEOGRAPHIC_DATA] [GEOGRAPHIC_DATA] …"
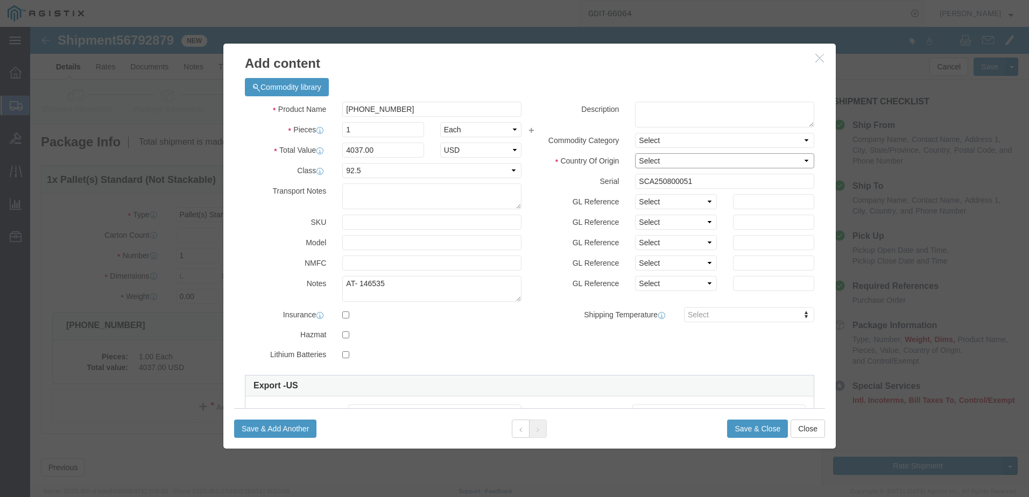
select select "US"
click select "Select [GEOGRAPHIC_DATA] [GEOGRAPHIC_DATA] [GEOGRAPHIC_DATA] [GEOGRAPHIC_DATA] …"
click textarea
paste textarea ""SyncServer S650 Base Config, NO Power Supply, NO Option Modules - Standard Osc…"
type textarea ""SyncServer S650 Base Config, NO Power Supply, NO Option Modules - Standard Osc…"
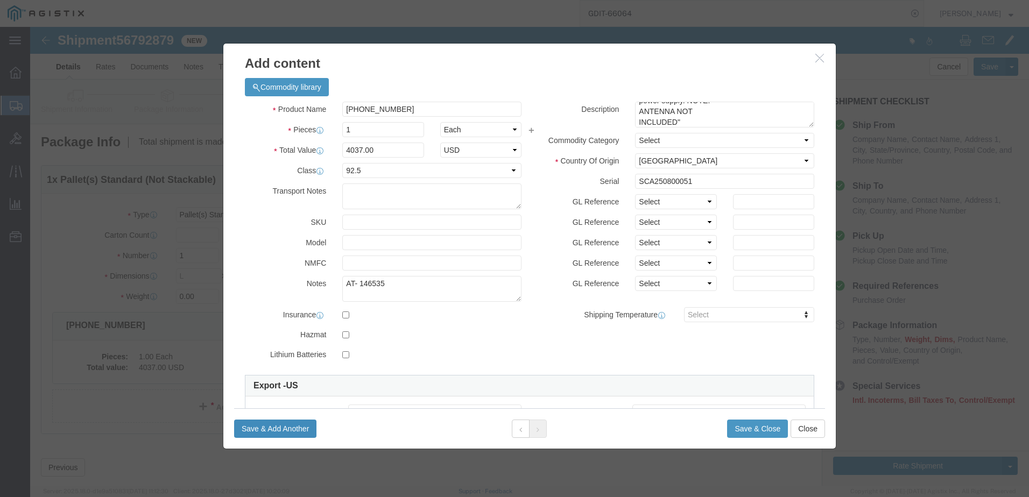
click button "Save & Add Another"
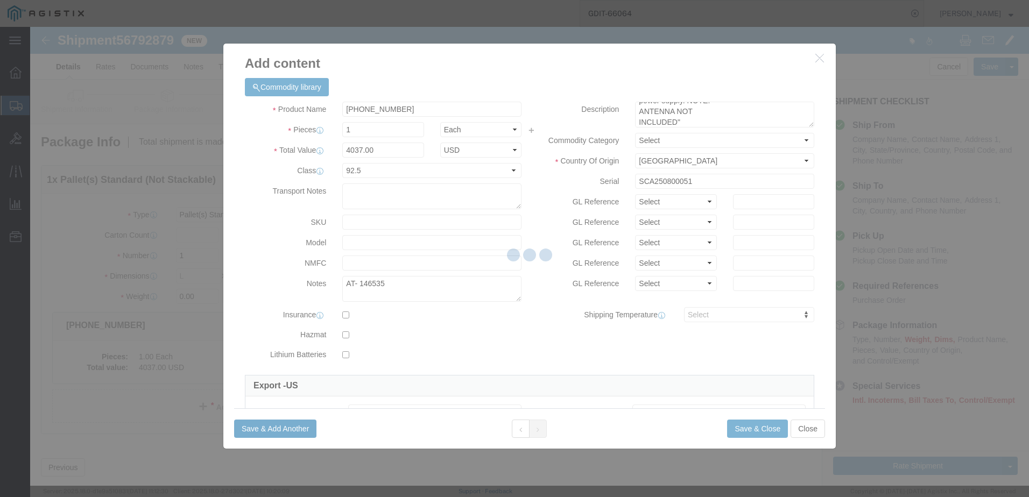
select select "EA"
select select
select select "USD"
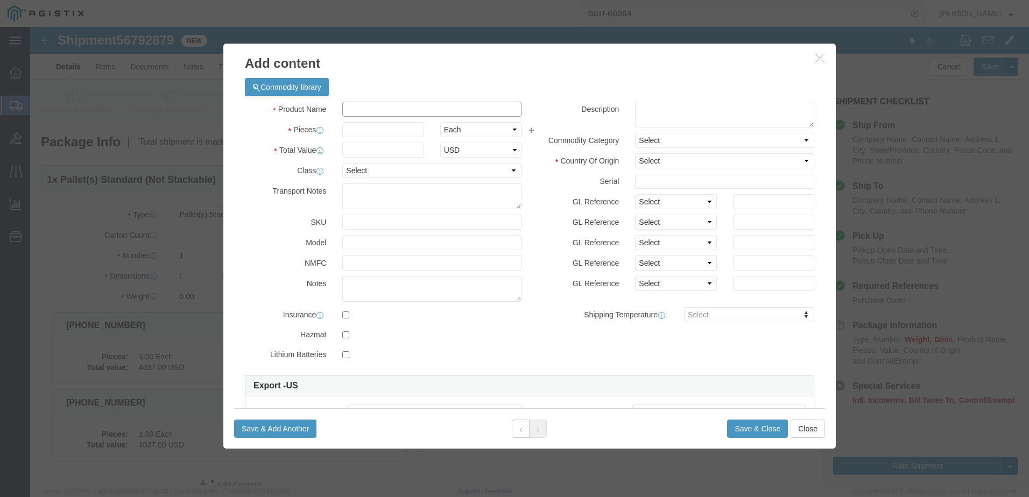
click input "text"
paste input ""125 ft. total length: 100 ft. Cable; Lightning Arrestor; 25 ft. Cable; Antenna…"
type input ""125 ft. total length: 100 ft. Cable; Lightning Arrestor; 25 ft. Cable; Antenna…"
click div "Product Name "125 ft. total length: 100 ft. Cable; Lightning Arrestor; 25 ft. C…"
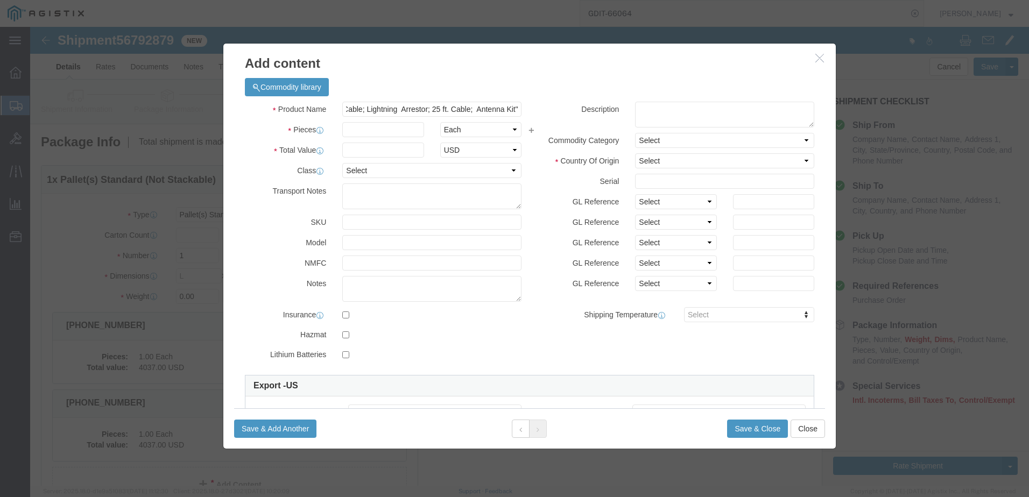
scroll to position [0, 0]
click input ""125 ft. total length: 100 ft. Cable; Lightning Arrestor; 25 ft. Cable; Antenna…"
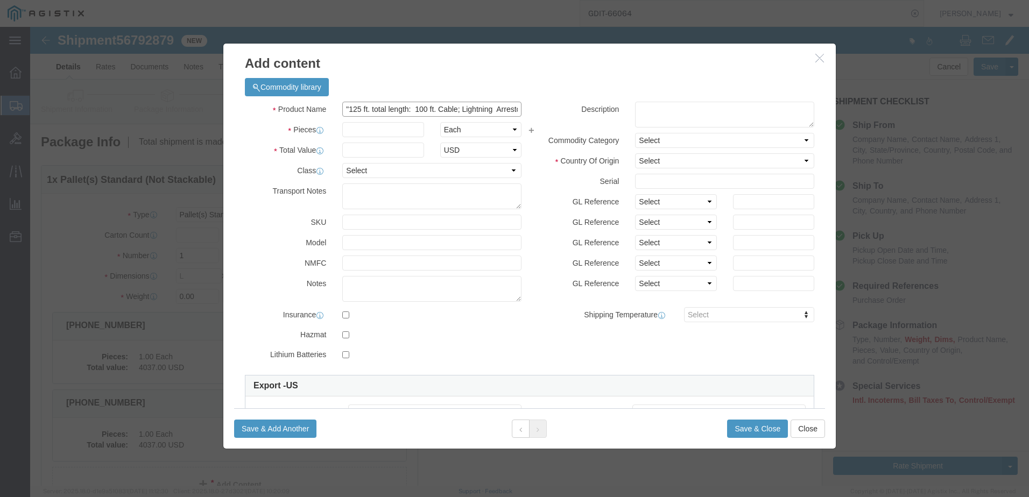
click input ""125 ft. total length: 100 ft. Cable; Lightning Arrestor; 25 ft. Cable; Antenna…"
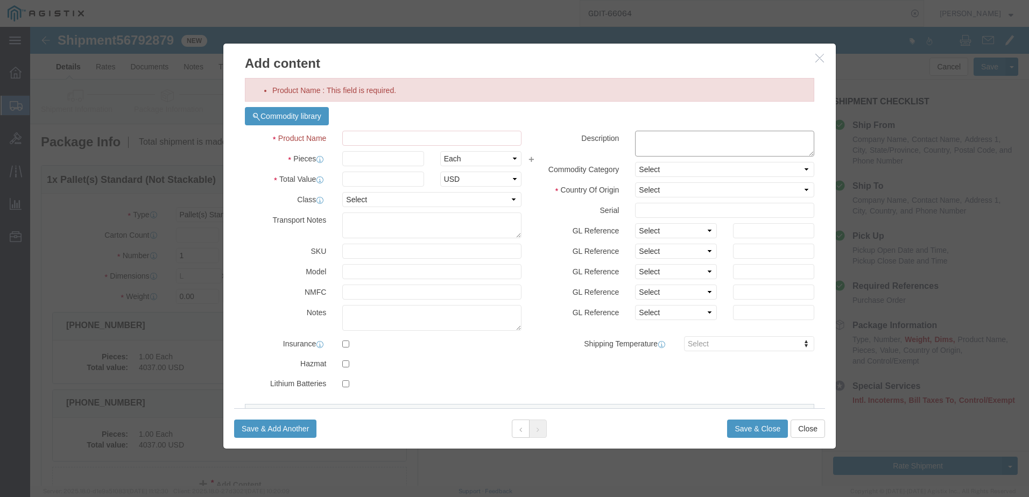
click textarea
paste textarea ""125 ft. total length: 100 ft. Cable; Lightning Arrestor; 25 ft. Cable; Antenna…"
type textarea ""125 ft. total length: 100 ft. Cable; Lightning Arrestor; 25 ft. Cable; Antenna…"
click input "Product Name : This field is required."
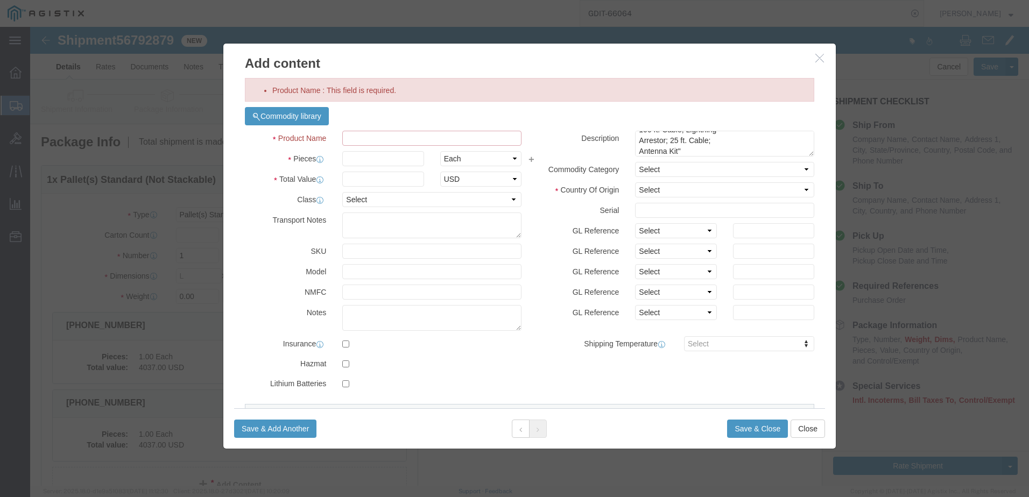
paste input "[PHONE_NUMBER]"
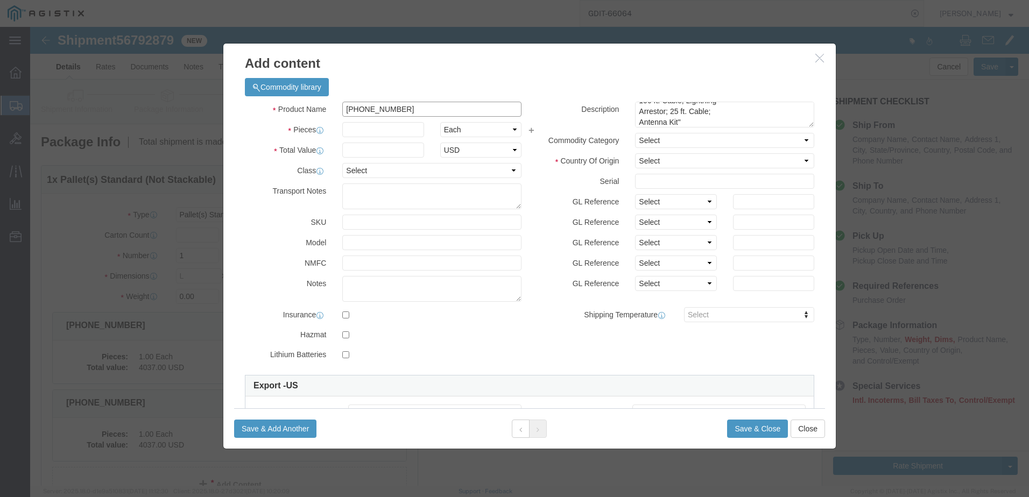
type input "[PHONE_NUMBER]"
click input "text"
type input "1"
click input "1"
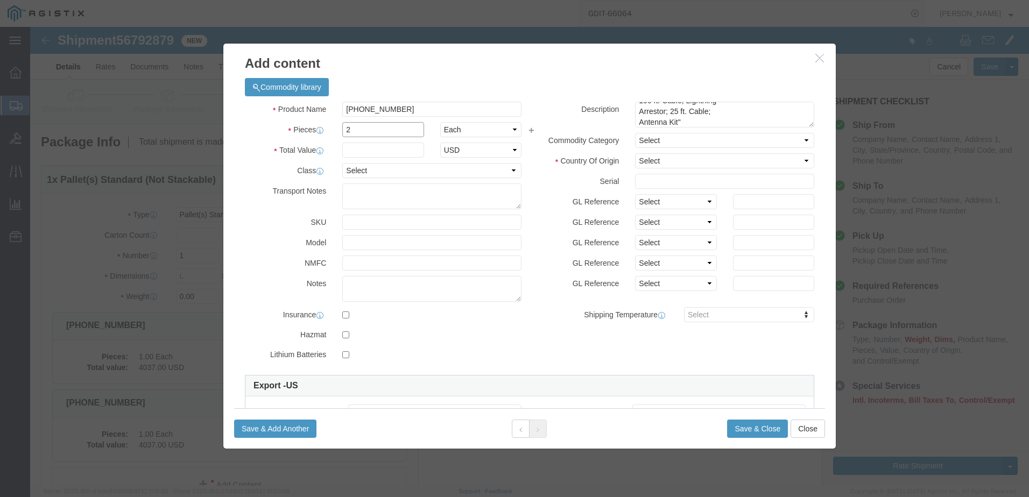
type input "2"
click input "text"
click div "Product Name [PHONE_NUMBER] Pieces 2 Select Bag Barrels 100Board Feet Bottle Bo…"
click input "text"
type input "1730"
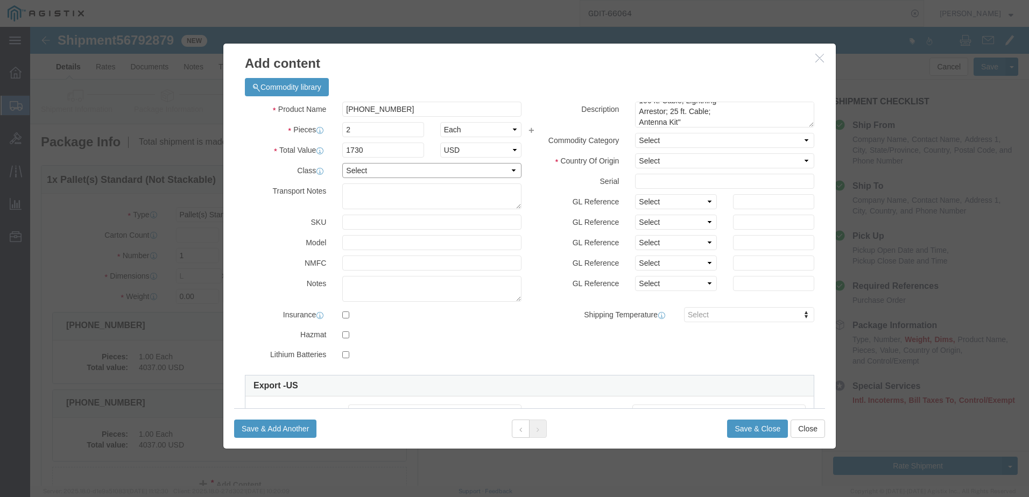
click select "Select 50 55 60 65 70 85 92.5 100 125 175 250 300 400"
select select "92.5"
click select "Select 50 55 60 65 70 85 92.5 100 125 175 250 300 400"
click select "Select [GEOGRAPHIC_DATA] [GEOGRAPHIC_DATA] [GEOGRAPHIC_DATA] [GEOGRAPHIC_DATA] …"
select select "US"
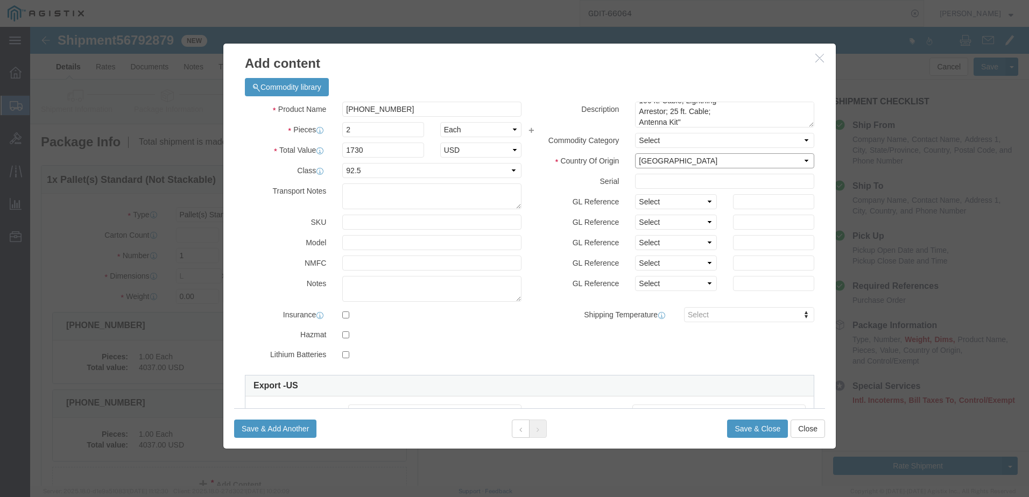
click select "Select [GEOGRAPHIC_DATA] [GEOGRAPHIC_DATA] [GEOGRAPHIC_DATA] [GEOGRAPHIC_DATA] …"
click input "text"
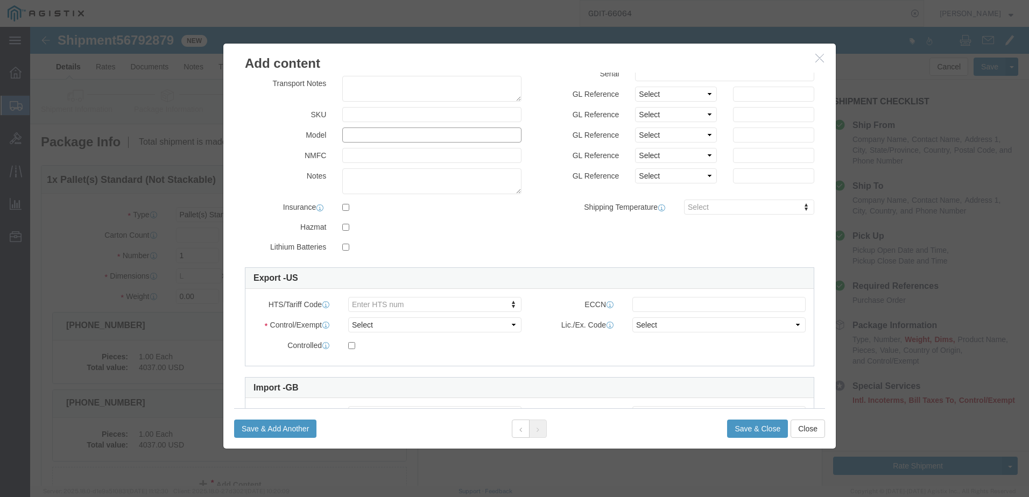
scroll to position [0, 0]
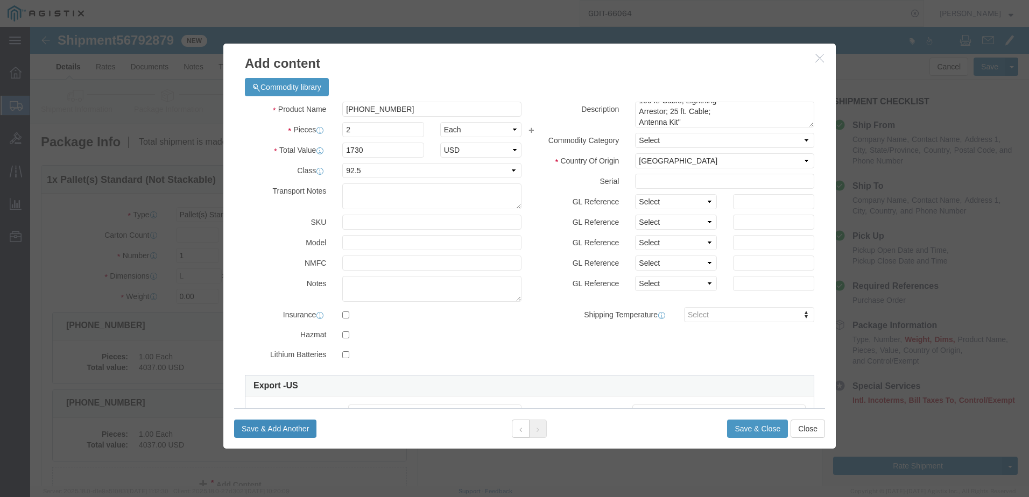
click button "Save & Add Another"
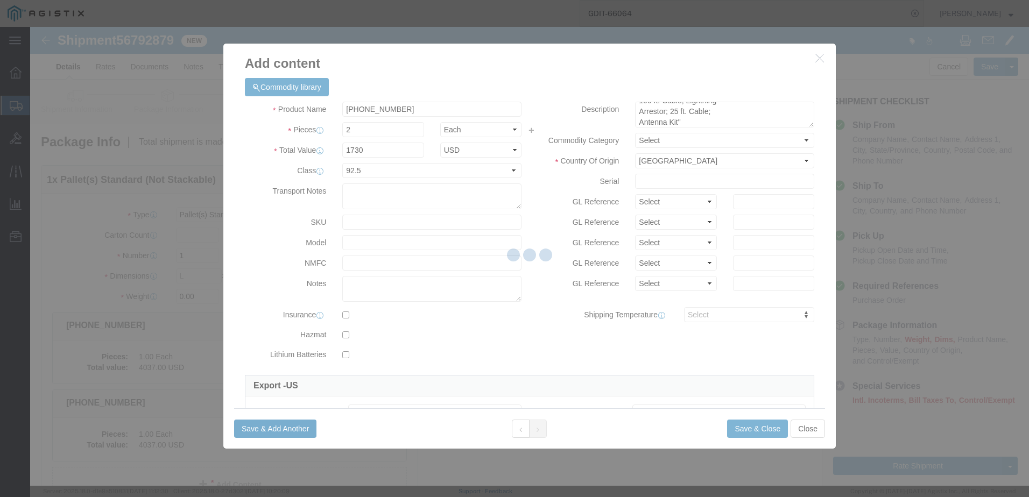
select select "EA"
select select
select select "USD"
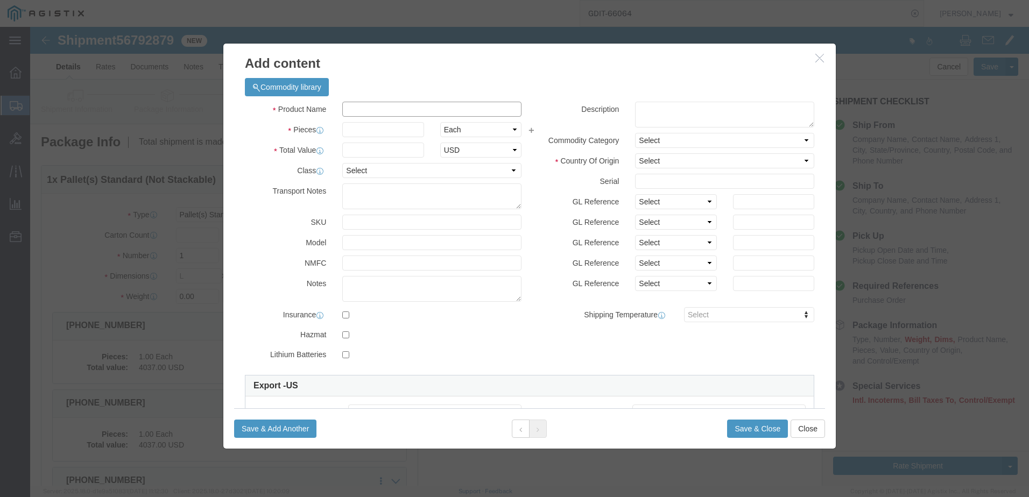
click input "Product Name : This field is required."
paste input "[PHONE_NUMBER]"
type input "[PHONE_NUMBER]"
click textarea
click textarea ""125 ft. total length: 100 ft. Cable; Lightning Arrestor; 25 ft. Cable; Antenna…"
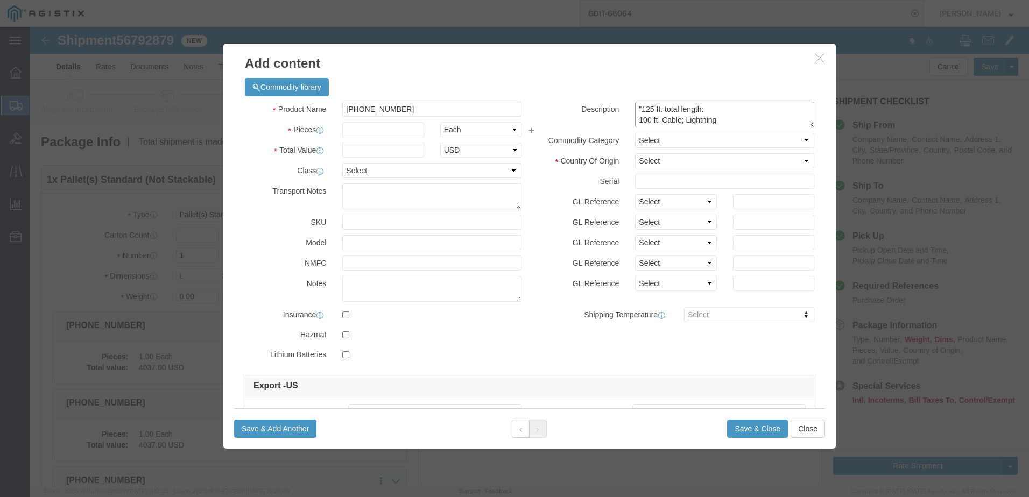
click textarea ""125 ft. total length: 100 ft. Cable; Lightning Arrestor; 25 ft. Cable; Antenna…"
drag, startPoint x: 653, startPoint y: 93, endPoint x: 582, endPoint y: 41, distance: 87.5
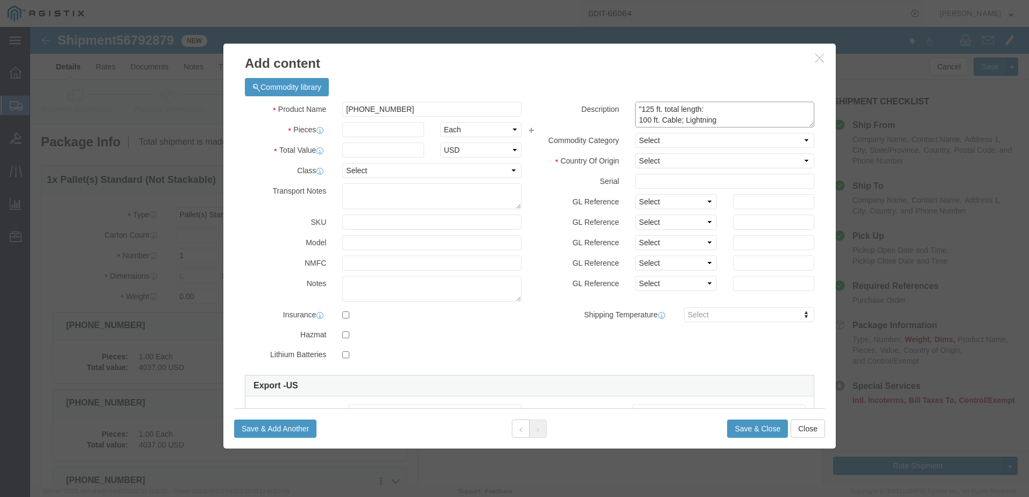
click div "Add content Product Name : This field is required. Commodity library Product Na…"
paste textarea "SyncServer S650i Base Config, NO GPS RECEIVER Included or allowed, NO Power Sup…"
type textarea ""SyncServer S650i Base Config, NO GPS RECEIVER Included or allowed, NO Power Su…"
click select "Select [GEOGRAPHIC_DATA] [GEOGRAPHIC_DATA] [GEOGRAPHIC_DATA] [GEOGRAPHIC_DATA] …"
select select "US"
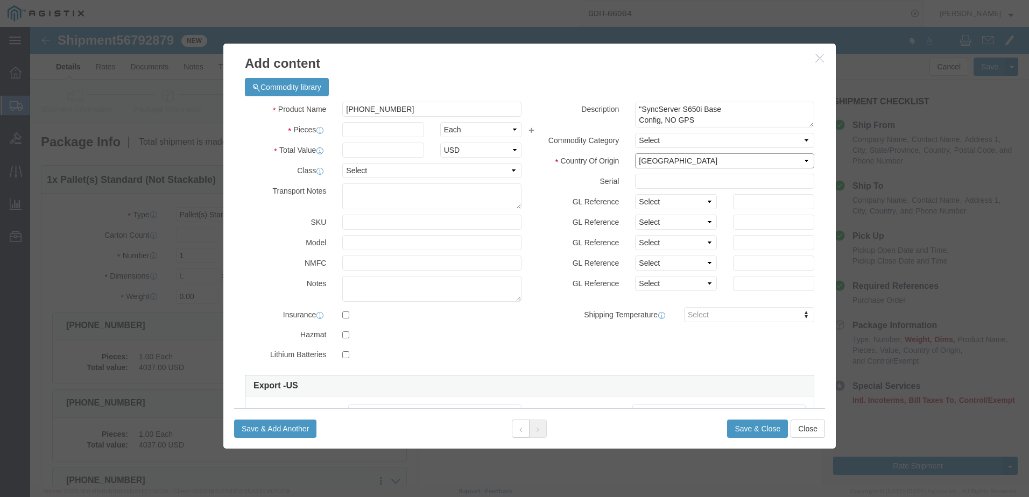
click select "Select [GEOGRAPHIC_DATA] [GEOGRAPHIC_DATA] [GEOGRAPHIC_DATA] [GEOGRAPHIC_DATA] …"
click input "text"
type input "1"
click input "text"
type input "1638.00"
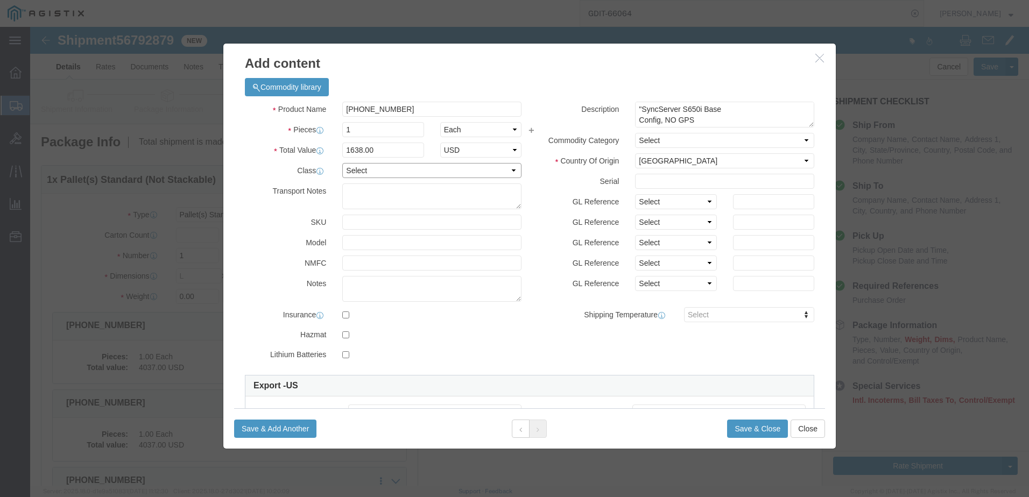
click select "Select 50 55 60 65 70 85 92.5 100 125 175 250 300 400"
select select "92.5"
click select "Select 50 55 60 65 70 85 92.5 100 125 175 250 300 400"
click textarea
paste textarea "146536"
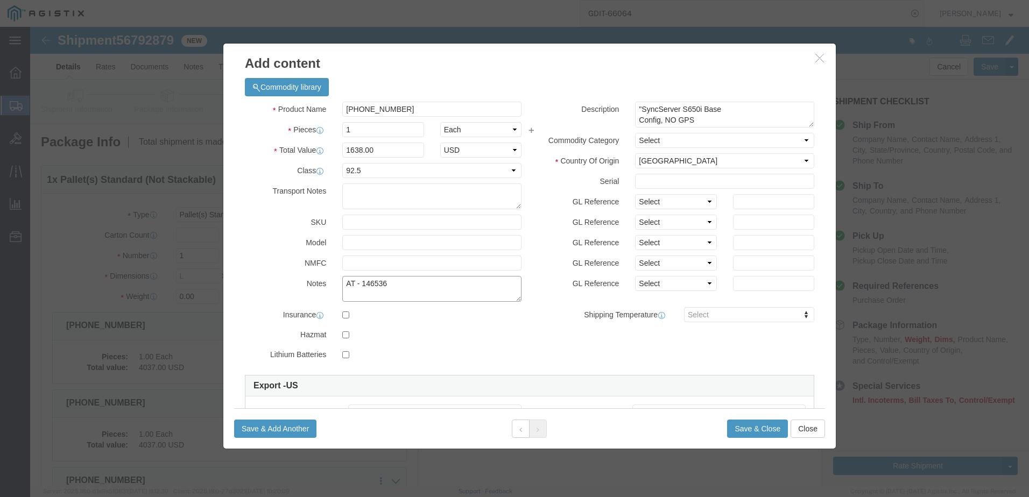
type textarea "AT - 146536"
click input "text"
drag, startPoint x: 589, startPoint y: 145, endPoint x: 602, endPoint y: 147, distance: 13.6
click div "Description "SyncServer S650i Base Config, NO GPS RECEIVER Included or allowed,…"
click input "text"
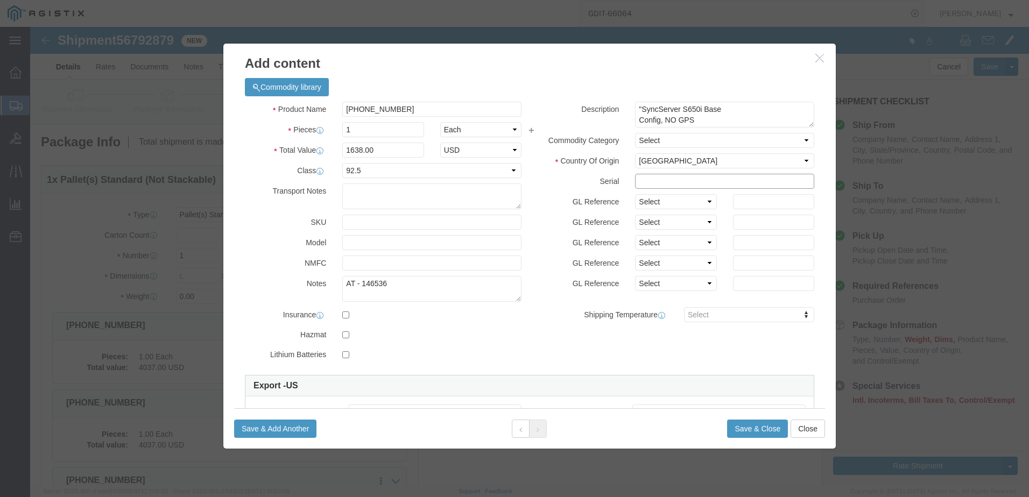
paste input "SCA251000015"
type input "SCA251000015"
click div "GL Reference Select Account Type Activity ID Airline Appointment Number ASN Bat…"
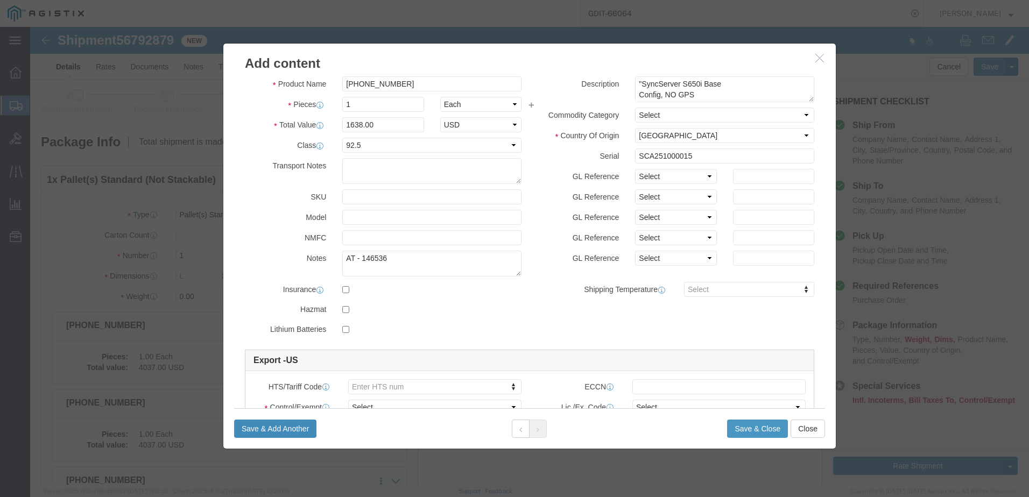
scroll to position [17, 0]
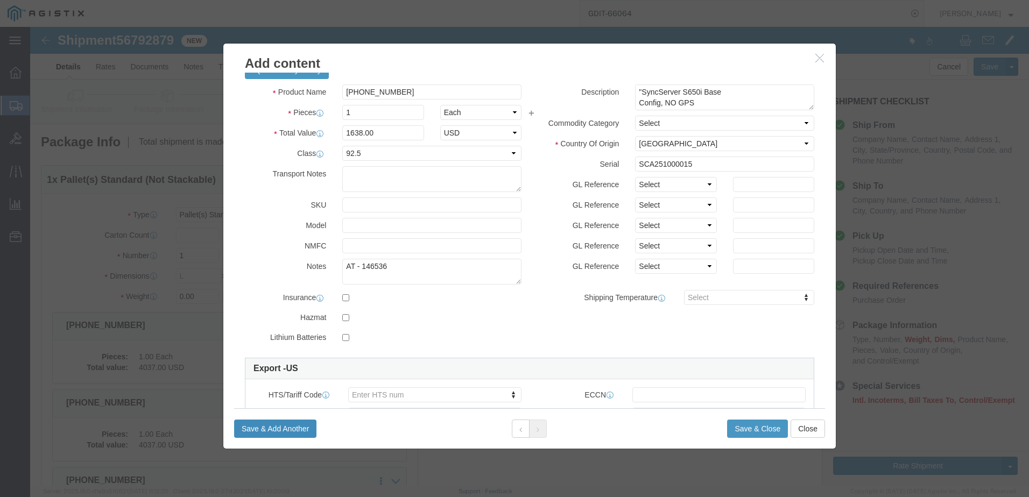
click button "Save & Add Another"
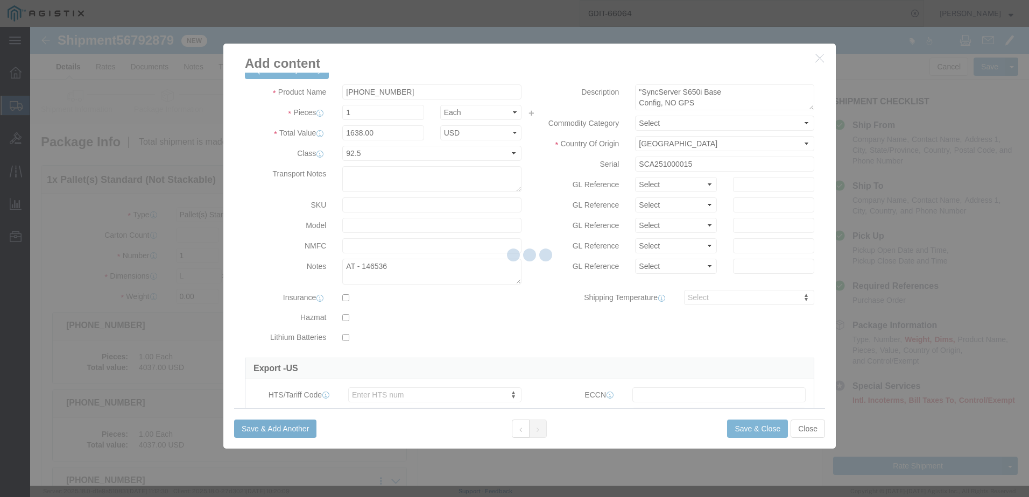
select select "EA"
select select
select select "USD"
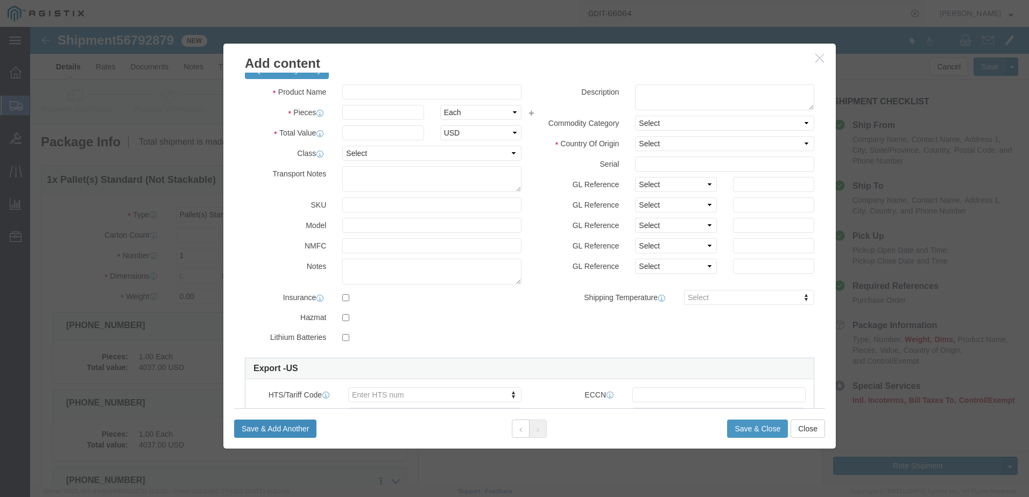
scroll to position [0, 0]
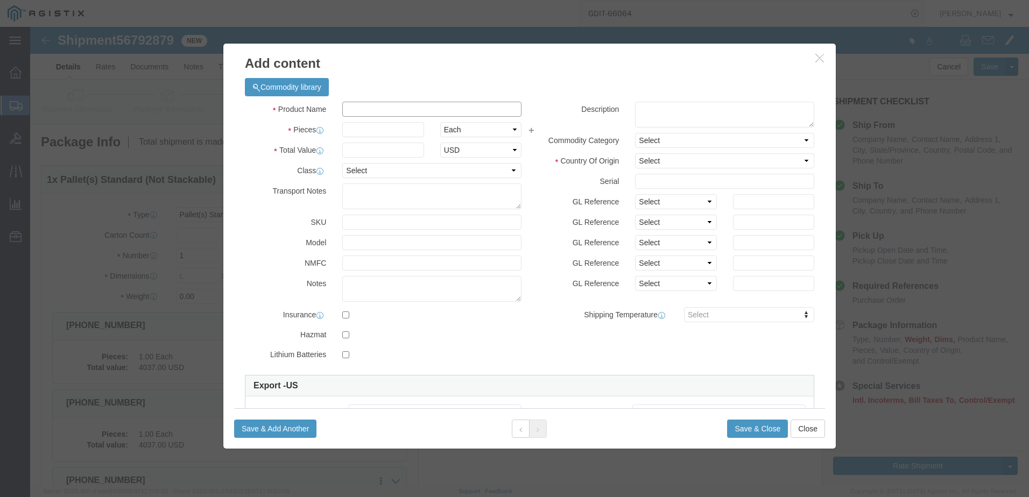
click input "Product Name : This field is required."
paste input "[PHONE_NUMBER]"
type input "[PHONE_NUMBER]"
click input "text"
type input "1"
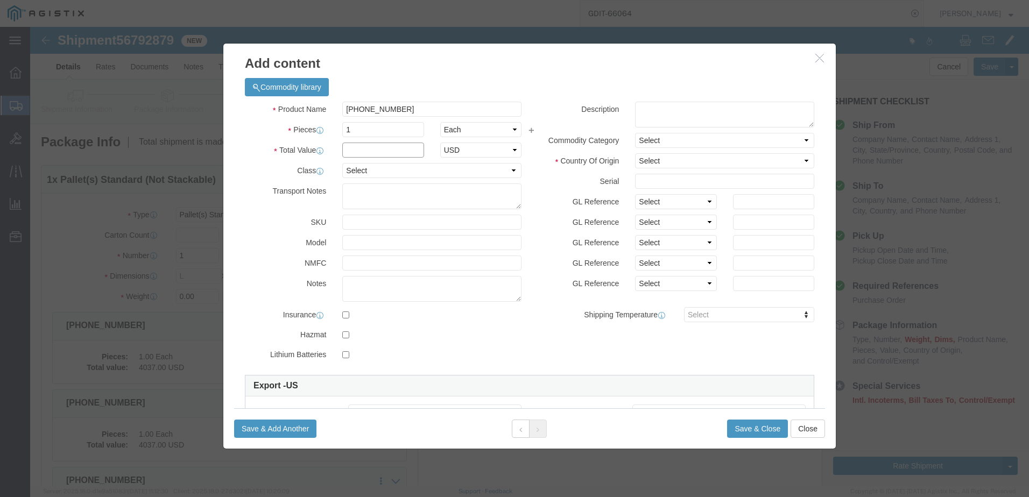
click input "text"
type input "1638.00"
click textarea
paste textarea ""SyncServer S650i Base Config, NO GPS RECEIVER Included or allowed, NO Power Su…"
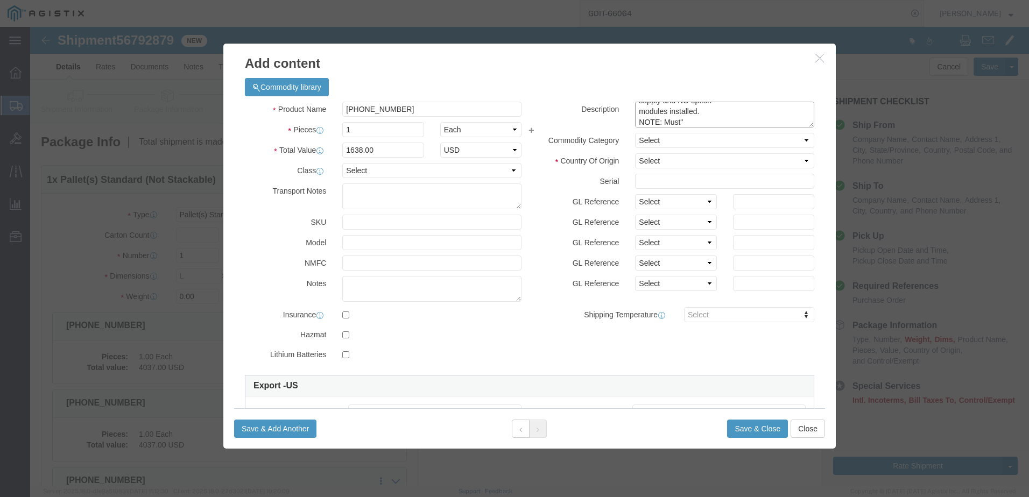
type textarea ""SyncServer S650i Base Config, NO GPS RECEIVER Included or allowed, NO Power Su…"
click input "text"
paste input "SCA251000010"
type input "SCA251000010"
click select "Select [GEOGRAPHIC_DATA] [GEOGRAPHIC_DATA] [GEOGRAPHIC_DATA] [GEOGRAPHIC_DATA] …"
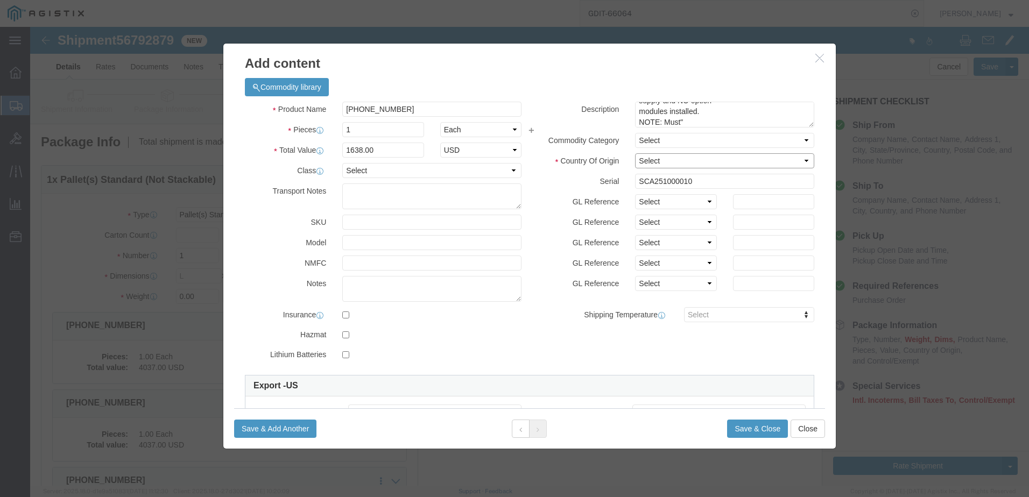
select select "US"
click select "Select [GEOGRAPHIC_DATA] [GEOGRAPHIC_DATA] [GEOGRAPHIC_DATA] [GEOGRAPHIC_DATA] …"
click select "Select 50 55 60 65 70 85 92.5 100 125 175 250 300 400"
select select "92.5"
click select "Select 50 55 60 65 70 85 92.5 100 125 175 250 300 400"
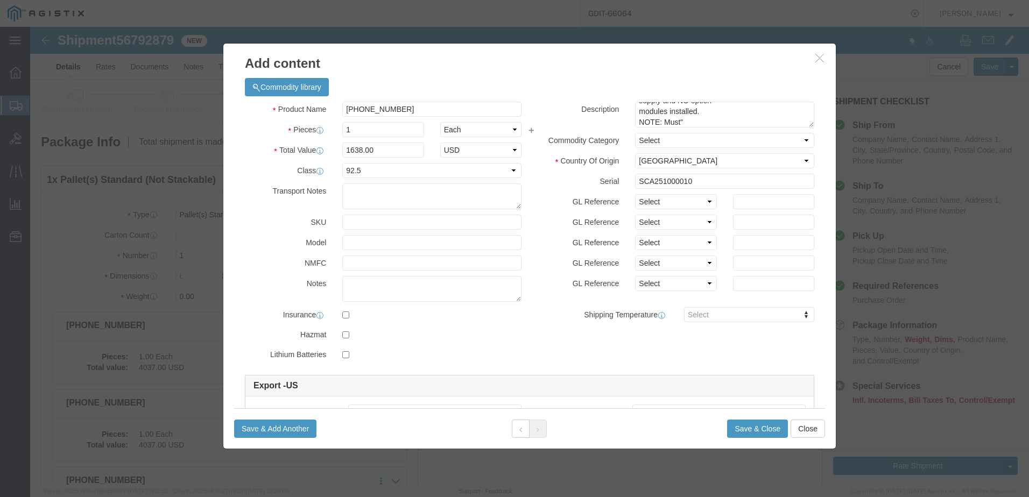
click div "Product Name [PHONE_NUMBER] Pieces 1 Select Bag Barrels 100Board Feet Bottle Bo…"
click textarea
type textarea "AT -"
click button
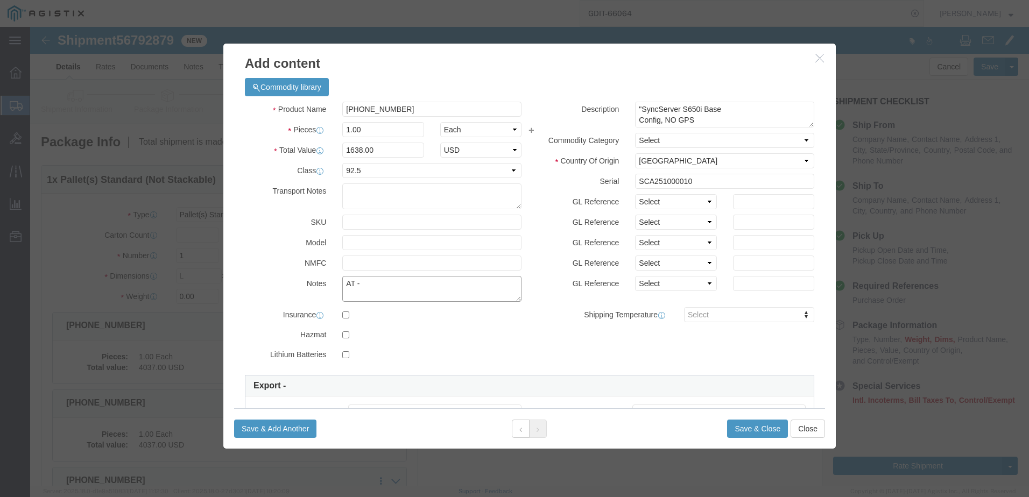
click textarea "AT -"
paste textarea "146537"
click textarea "AT -"
type textarea "AT - 146537"
click label "Shipping Temperature"
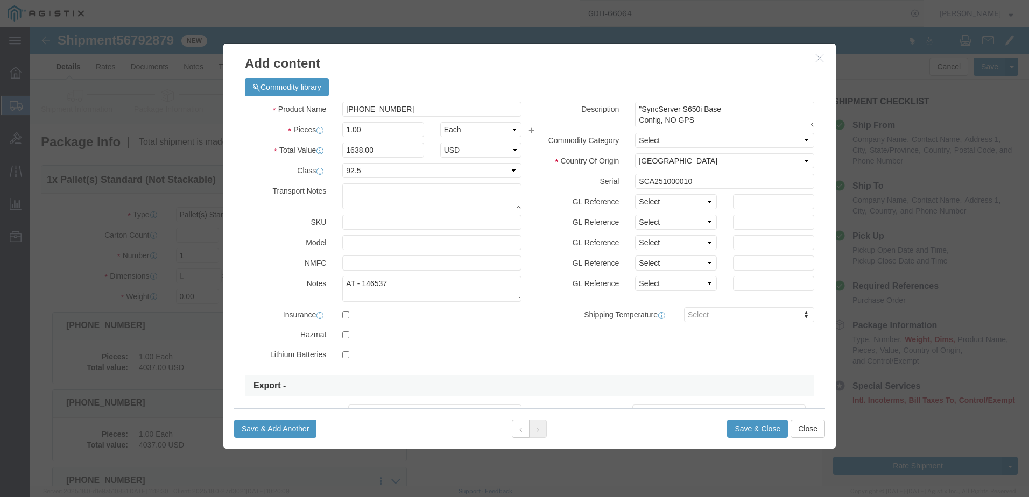
click div
click button "Save & Add Another"
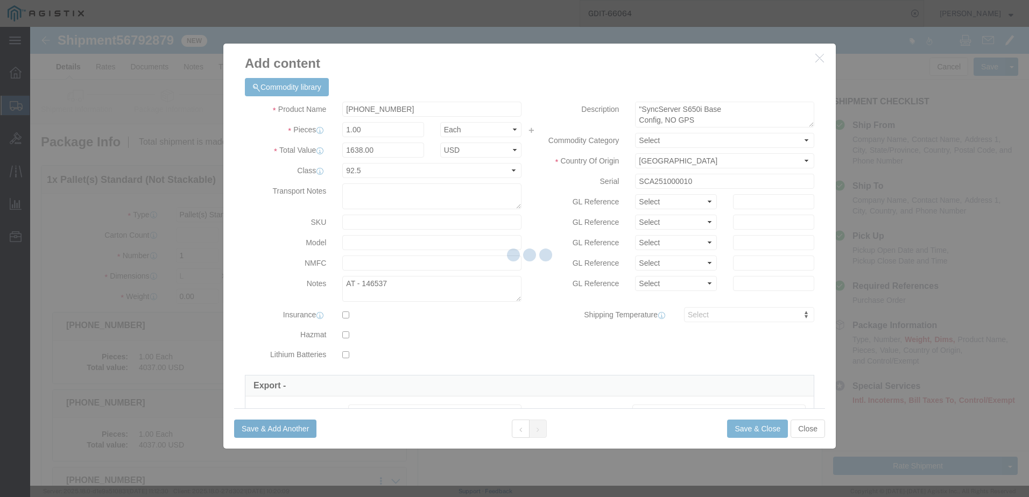
select select "EA"
select select
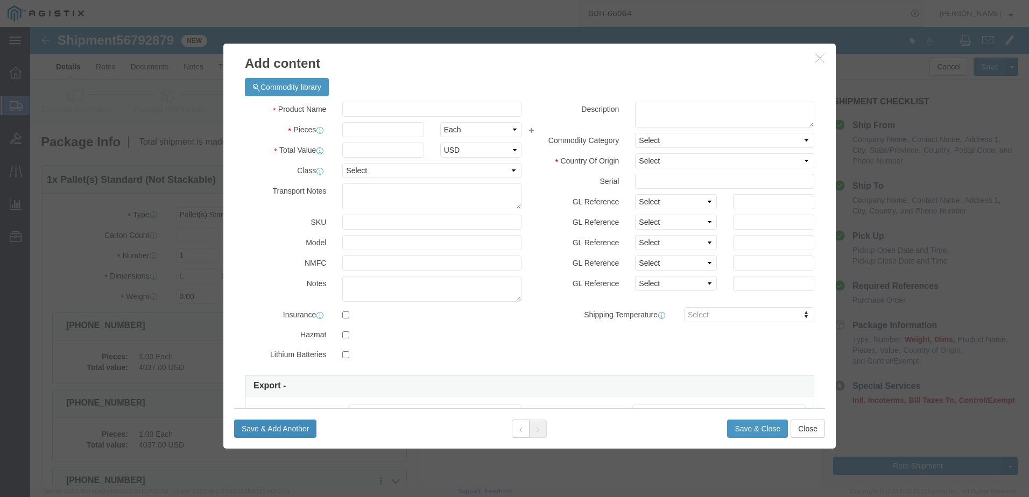
select select "USD"
click div "Commodity library"
click input "Product Name : This field is required."
paste input "[PHONE_NUMBER]"
type input "[PHONE_NUMBER]"
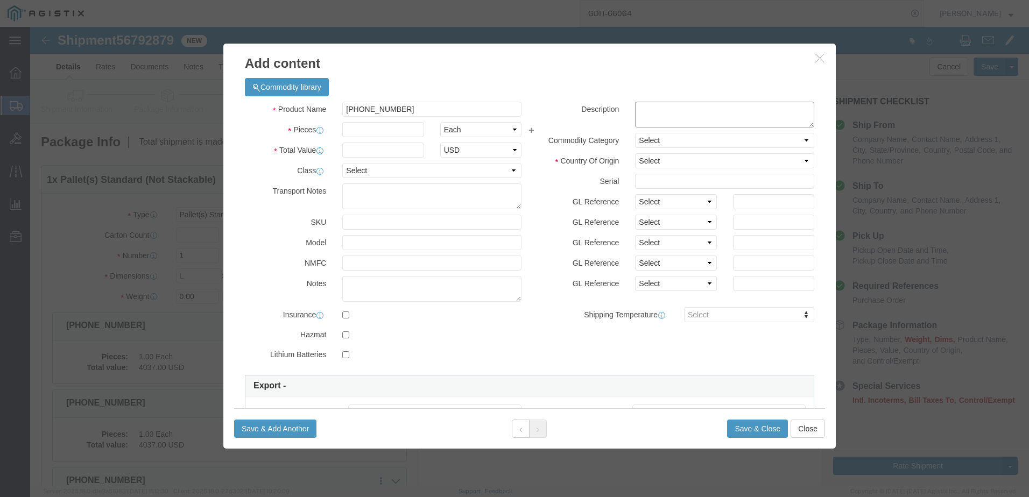
click textarea ""SyncServer S650i Base Config, NO GPS RECEIVER Included or allowed, NO Power Su…"
paste textarea ""SyncServer S650i Base Config, NO GPS RECEIVER Included or allowed, NO Power Su…"
type textarea ""SyncServer S650i Base Config, NO GPS RECEIVER Included or allowed, NO Power Su…"
click input "text"
type input "1"
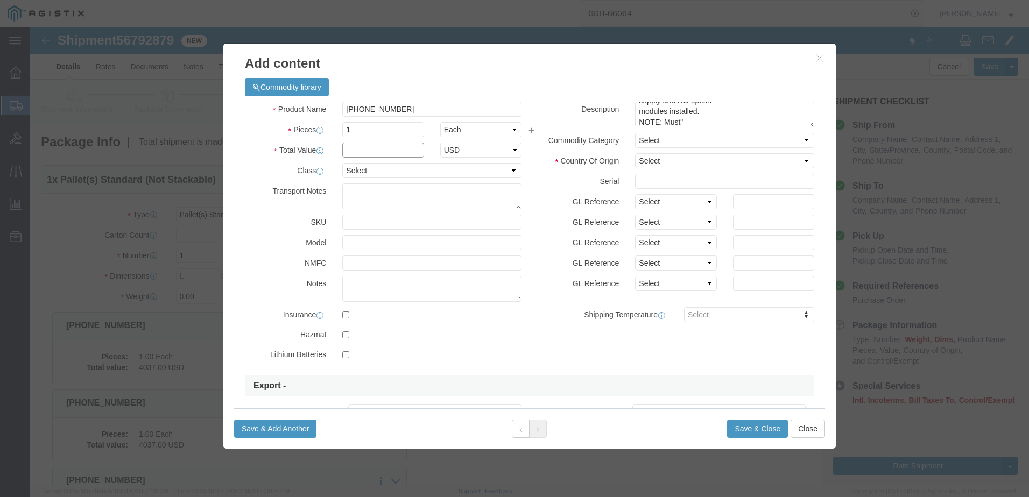
click input "text"
type input "1638.00"
click div "Product Name [PHONE_NUMBER] Pieces 1 Select Bag Barrels 100Board Feet Bottle Bo…"
click select "Select 50 55 60 65 70 85 92.5 100 125 175 250 300 400"
select select "92.5"
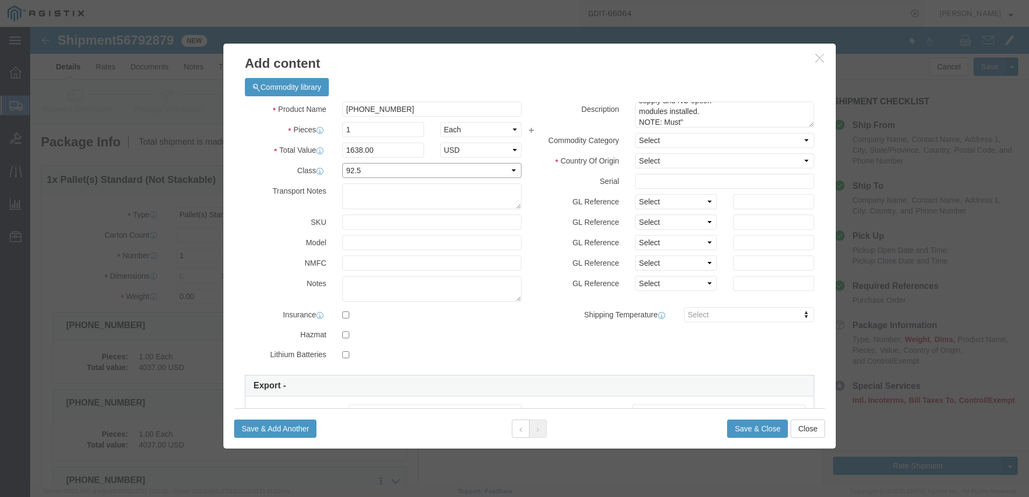
click select "Select 50 55 60 65 70 85 92.5 100 125 175 250 300 400"
click textarea "AT -"
paste textarea "146538"
type textarea "AT - 146538"
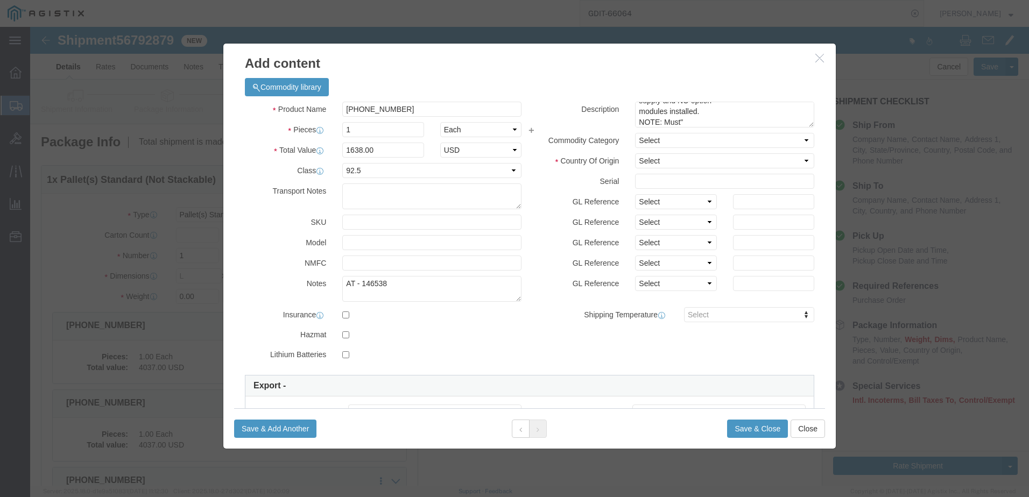
click div "Description "SyncServer S650i Base Config, NO GPS RECEIVER Included or allowed,…"
click input "text"
paste input "SCA251000012"
type input "SCA251000012"
click select "Select [GEOGRAPHIC_DATA] [GEOGRAPHIC_DATA] [GEOGRAPHIC_DATA] [GEOGRAPHIC_DATA] …"
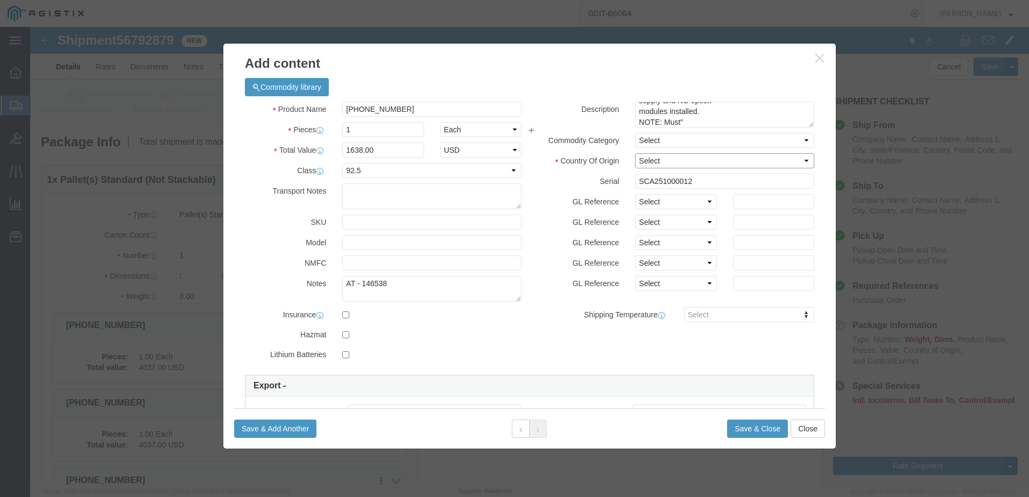
select select "US"
click select "Select [GEOGRAPHIC_DATA] [GEOGRAPHIC_DATA] [GEOGRAPHIC_DATA] [GEOGRAPHIC_DATA] …"
click button "Save & Add Another"
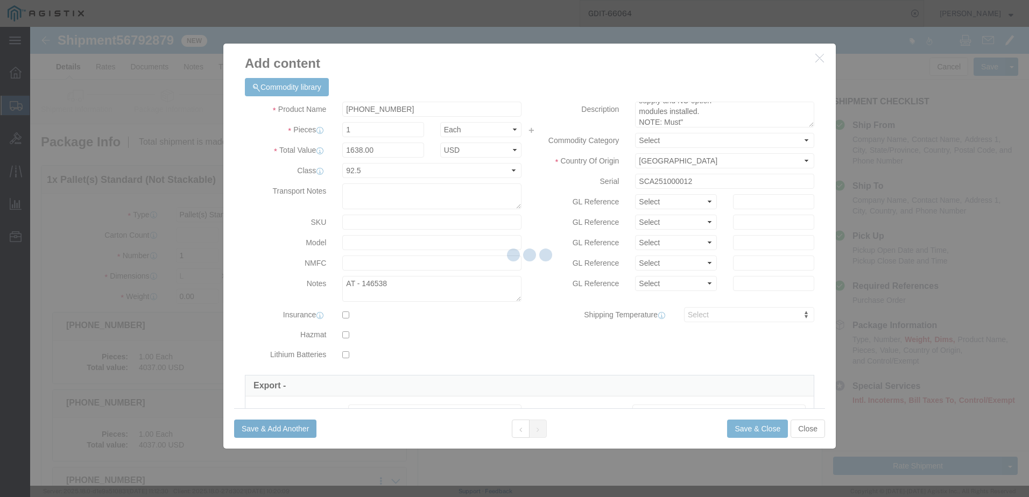
select select "EA"
select select
select select "USD"
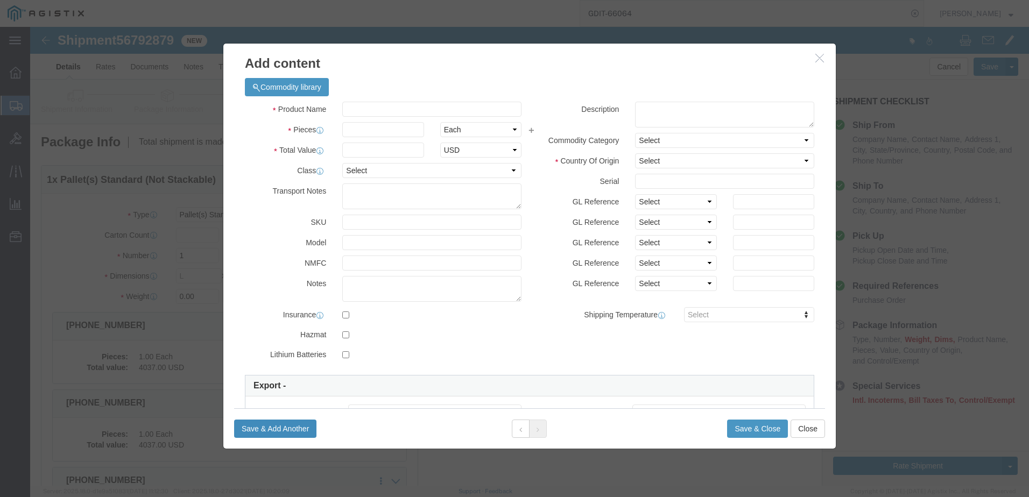
scroll to position [0, 0]
click input "Product Name : This field is required."
paste input "[PHONE_NUMBER]"
type input "[PHONE_NUMBER]"
click textarea ""SyncServer S650i Base Config, NO GPS RECEIVER Included or allowed, NO Power Su…"
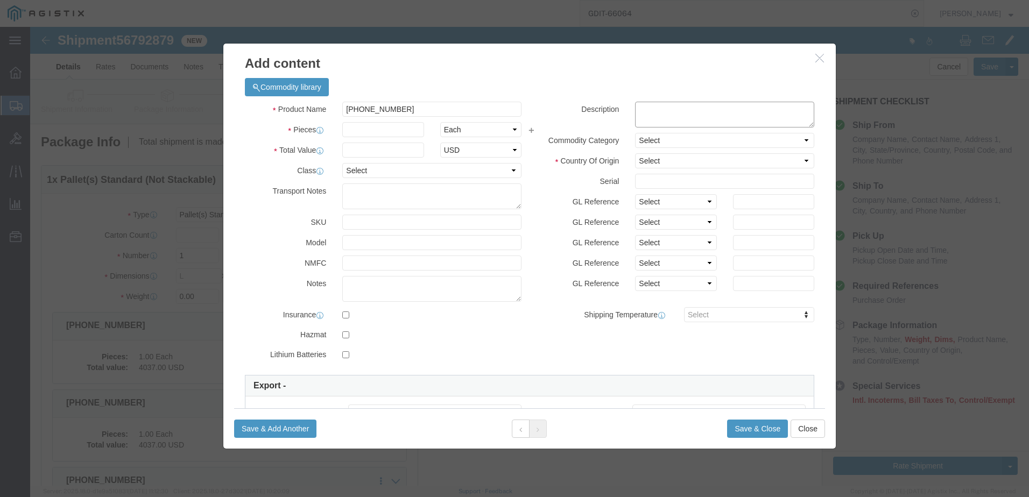
paste textarea ""SyncServer S650i Base Config, NO GPS RECEIVER Included or allowed, NO Power Su…"
type textarea ""SyncServer S650i Base Config, NO GPS RECEIVER Included or allowed, NO Power Su…"
click input "text"
type input "1"
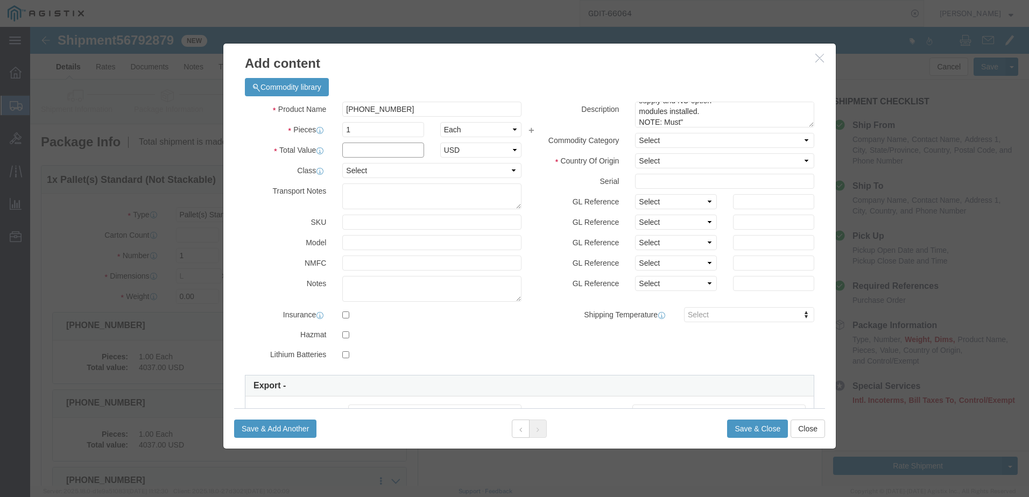
click input "text"
type input "1638.00"
click select "Select 50 55 60 65 70 85 92.5 100 125 175 250 300 400"
select select "92.5"
click select "Select 50 55 60 65 70 85 92.5 100 125 175 250 300 400"
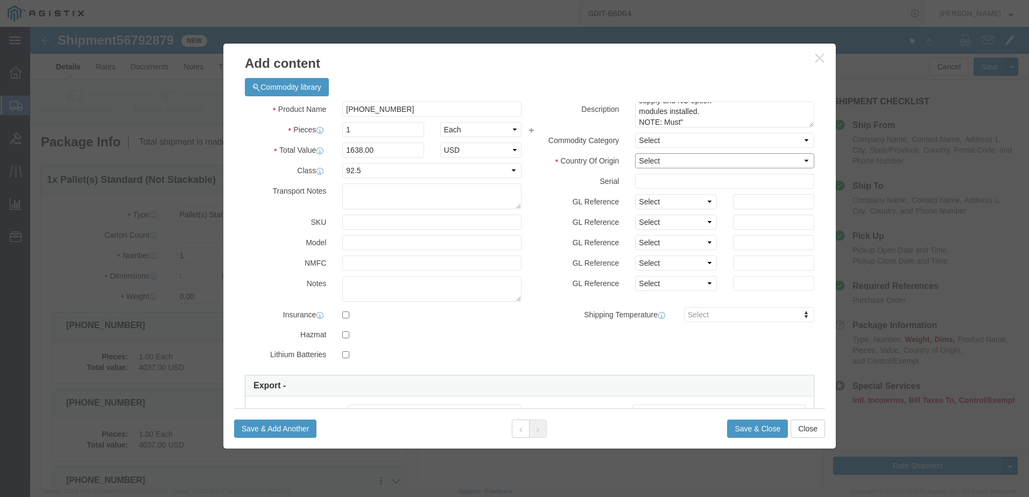
click select "Select [GEOGRAPHIC_DATA] [GEOGRAPHIC_DATA] [GEOGRAPHIC_DATA] [GEOGRAPHIC_DATA] …"
select select "US"
click select "Select [GEOGRAPHIC_DATA] [GEOGRAPHIC_DATA] [GEOGRAPHIC_DATA] [GEOGRAPHIC_DATA] …"
click textarea "AT -"
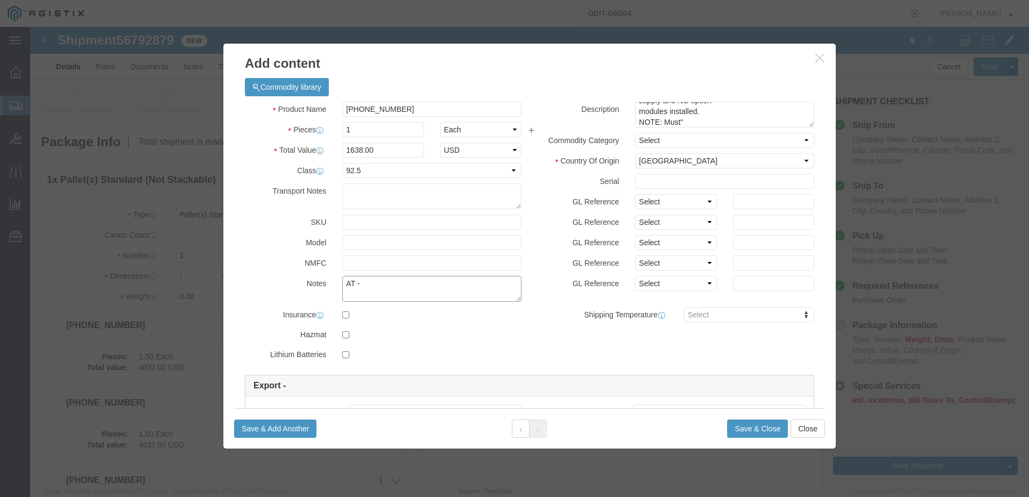
paste textarea "146539"
type textarea "AT - 146539"
click div "Description "SyncServer S650i Base Config, NO GPS RECEIVER Included or allowed,…"
click input "text"
paste input "SCA251000016"
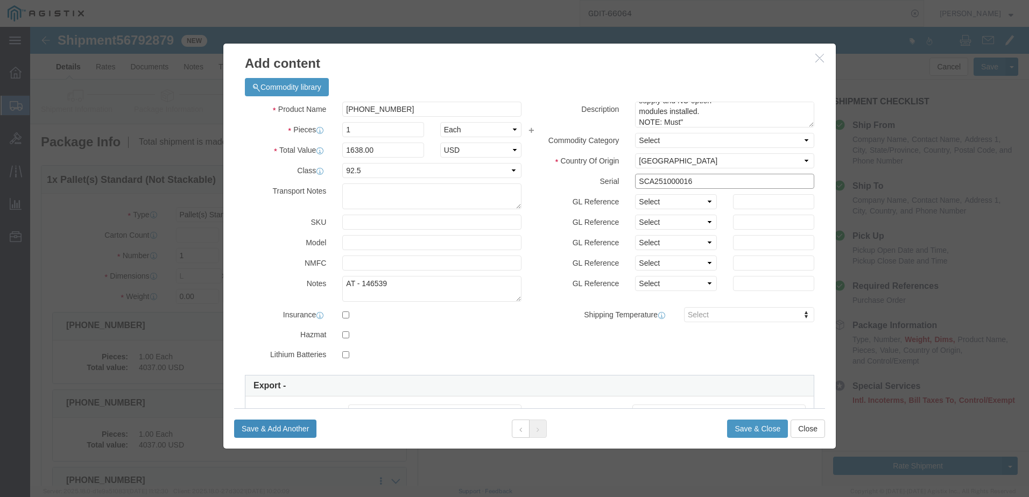
type input "SCA251000016"
click button "Save & Add Another"
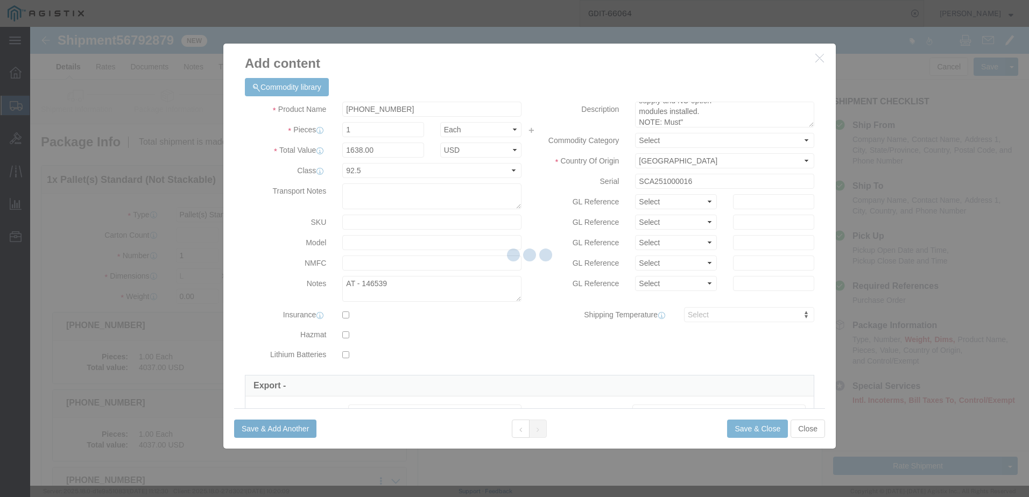
select select "EA"
select select
select select "USD"
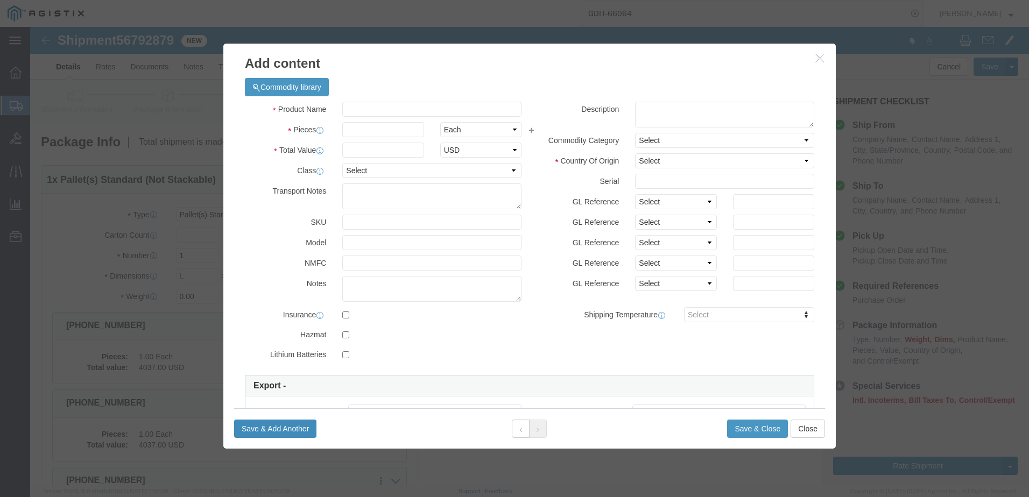
scroll to position [0, 0]
click input "Product Name : This field is required."
paste input "[PHONE_NUMBER]"
type input "[PHONE_NUMBER]"
click textarea ""SyncServer S650i Base Config, NO GPS RECEIVER Included or allowed, NO Power Su…"
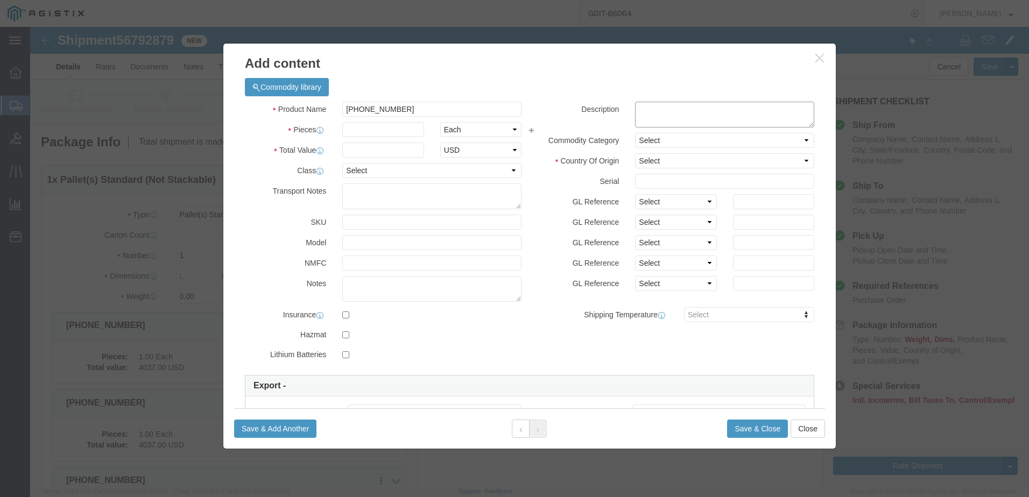
paste textarea ""SyncServer S650i Base Config, NO GPS RECEIVER Included or allowed, NO Power Su…"
type textarea ""SyncServer S650i Base Config, NO GPS RECEIVER Included or allowed, NO Power Su…"
click input "text"
type input "1"
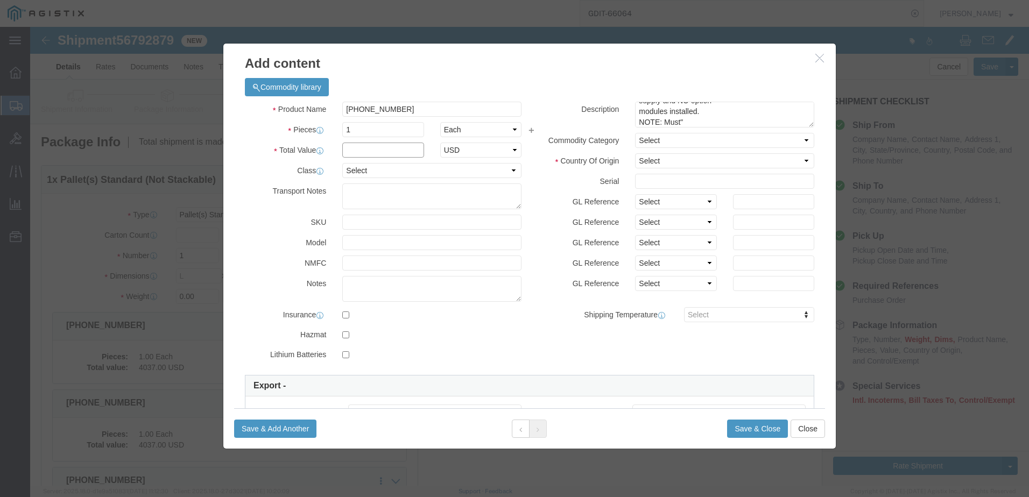
click input "text"
type input "1638.00"
click div "Product Name [PHONE_NUMBER] Pieces 1 Select Bag Barrels 100Board Feet Bottle Bo…"
click select "Select 50 55 60 65 70 85 92.5 100 125 175 250 300 400"
select select "92.5"
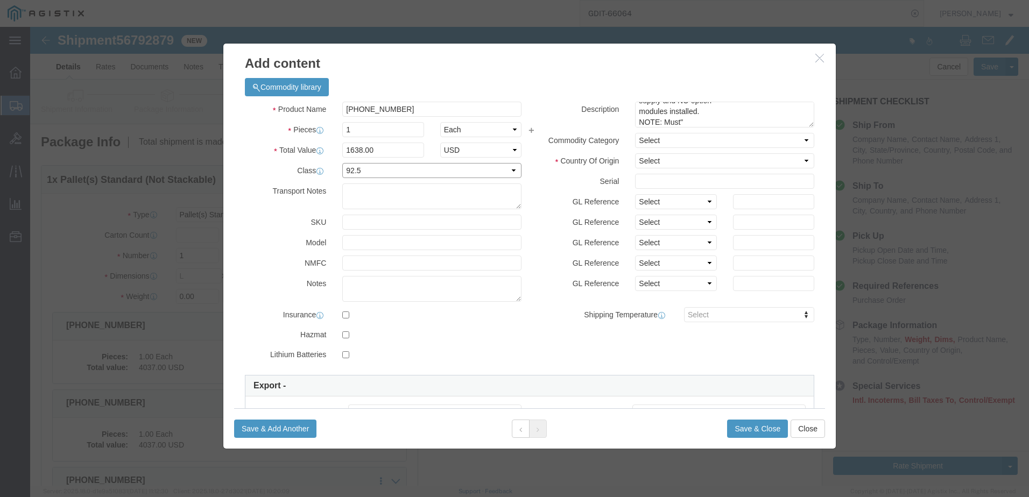
click select "Select 50 55 60 65 70 85 92.5 100 125 175 250 300 400"
click select "Select [GEOGRAPHIC_DATA] [GEOGRAPHIC_DATA] [GEOGRAPHIC_DATA] [GEOGRAPHIC_DATA] …"
select select "US"
click select "Select [GEOGRAPHIC_DATA] [GEOGRAPHIC_DATA] [GEOGRAPHIC_DATA] [GEOGRAPHIC_DATA] …"
click input "text"
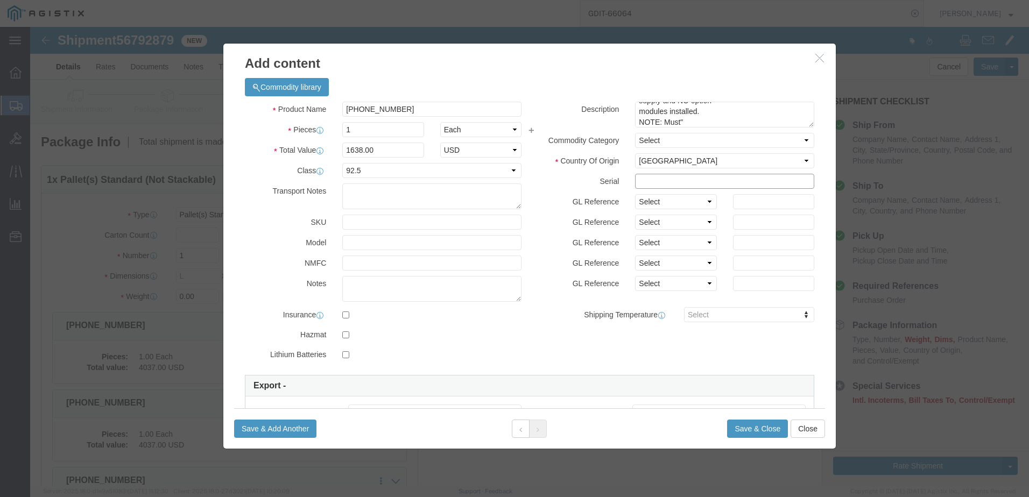
paste input "SCA25100000D"
type input "SCA25100000D"
click textarea "AT -"
paste textarea "146540"
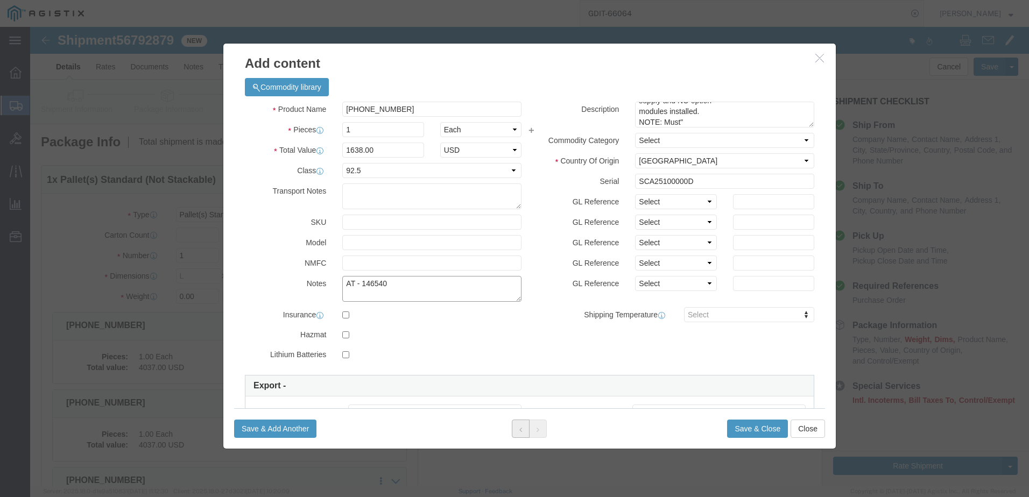
type textarea "AT - 146540"
click icon
click button "Save & Add Another"
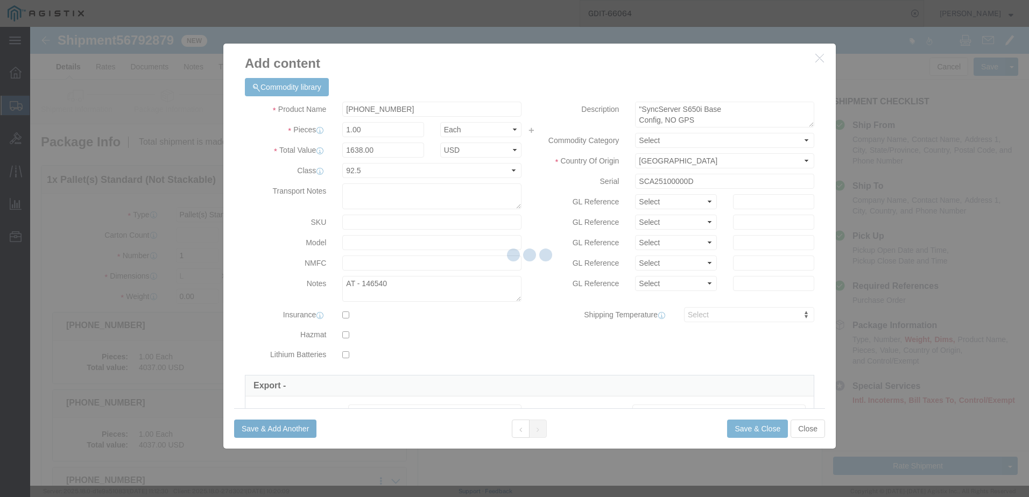
select select "EA"
select select
select select "USD"
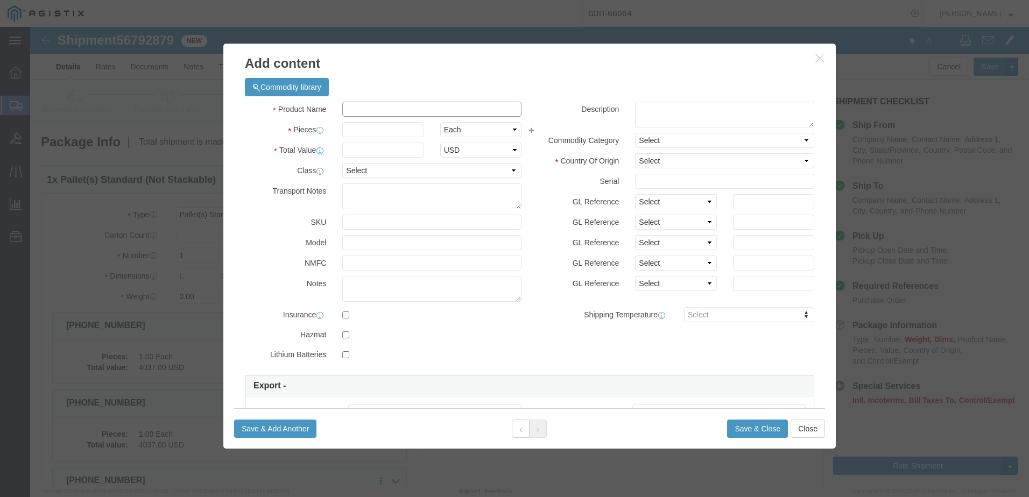
click input "Product Name : This field is required."
paste input "[PHONE_NUMBER]"
type input "[PHONE_NUMBER]"
click textarea ""SyncServer S650i Base Config, NO GPS RECEIVER Included or allowed, NO Power Su…"
paste textarea ""SyncServer S650i Base Config, NO GPS RECEIVER Included or allowed, NO Power Su…"
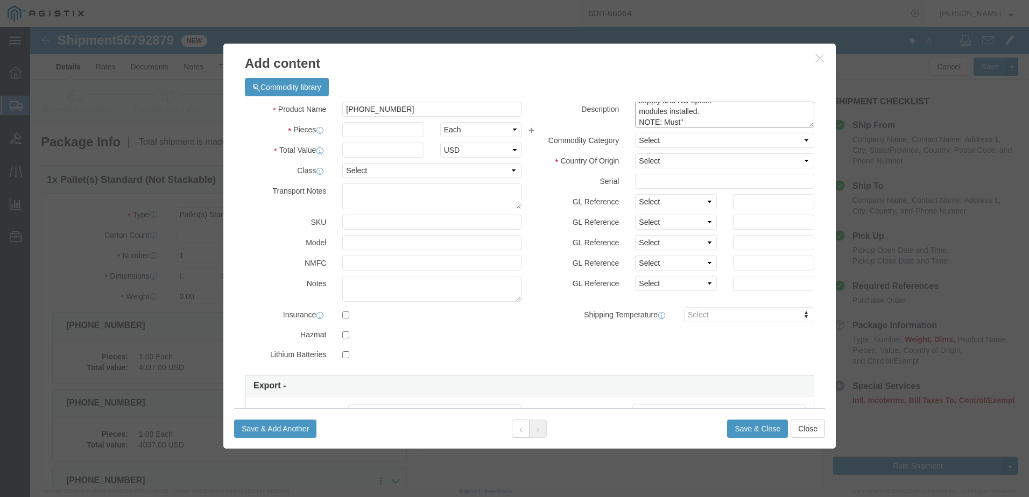
type textarea ""SyncServer S650i Base Config, NO GPS RECEIVER Included or allowed, NO Power Su…"
click input "text"
paste input "SCA251000013"
type input "SCA251000013"
click select "Select [GEOGRAPHIC_DATA] [GEOGRAPHIC_DATA] [GEOGRAPHIC_DATA] [GEOGRAPHIC_DATA] …"
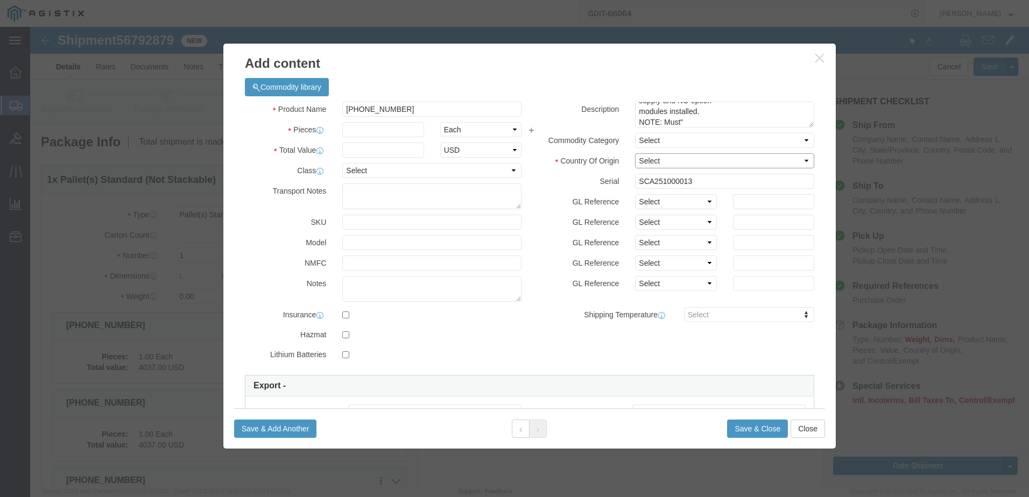
select select "US"
click select "Select [GEOGRAPHIC_DATA] [GEOGRAPHIC_DATA] [GEOGRAPHIC_DATA] [GEOGRAPHIC_DATA] …"
click input "text"
paste input "$1,638.00"
type input "$1,638.00"
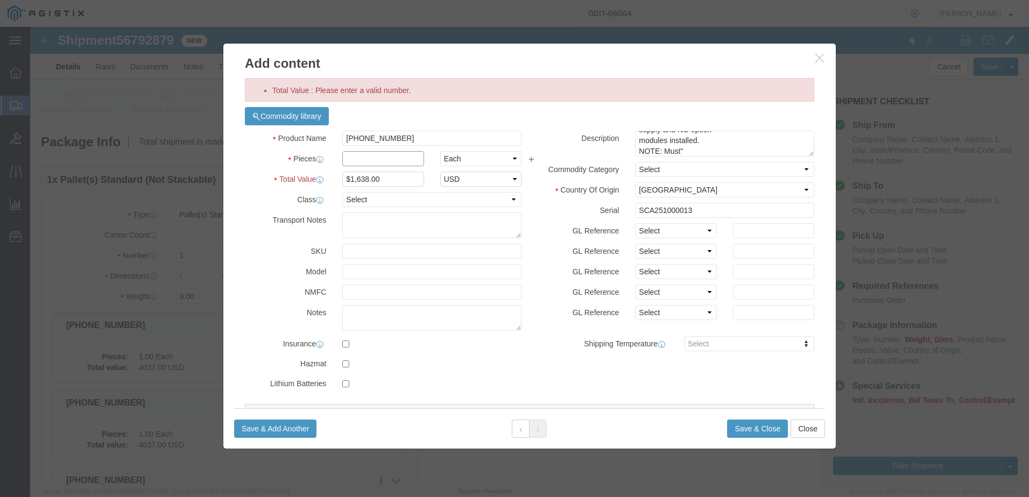
click div "Commodity library Product Name [PHONE_NUMBER] Pieces Select Bag Barrels 100Boar…"
type input "1"
click input "$1,638.00"
type input "$"
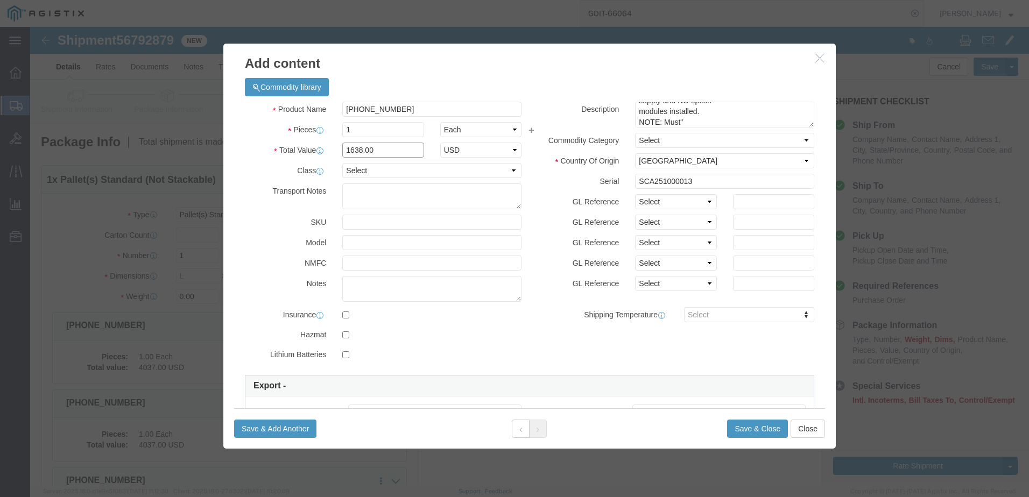
type input "1638.00"
click textarea "AT - 146540"
paste textarea "146541"
type textarea "AT - 146541"
click button "Save & Add Another"
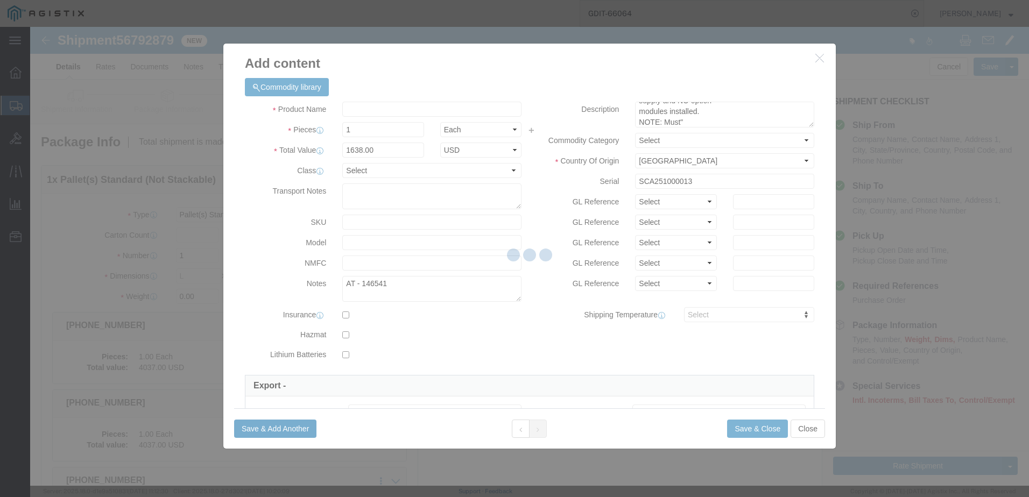
select select "EA"
select select
select select "USD"
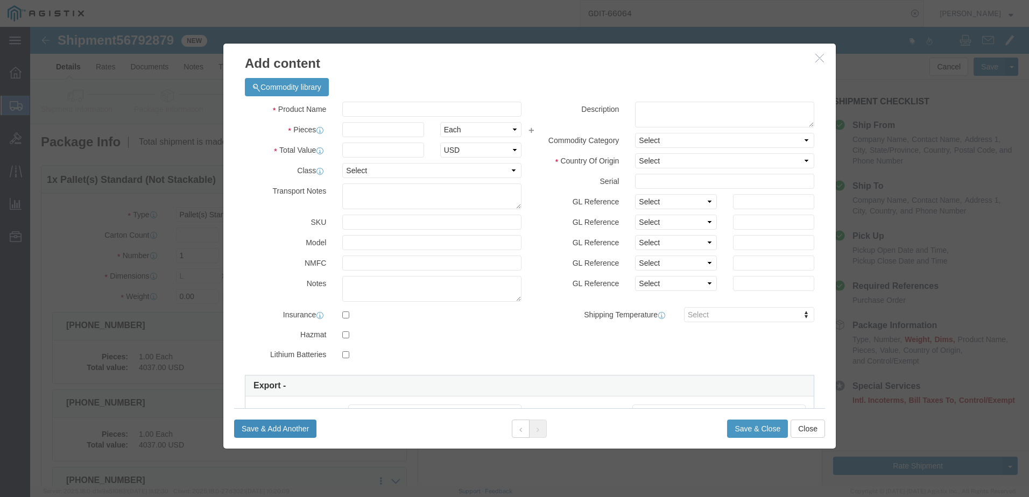
scroll to position [0, 0]
click div "Commodity library"
click input "Product Name : This field is required."
paste input "[PHONE_NUMBER]"
type input "[PHONE_NUMBER]"
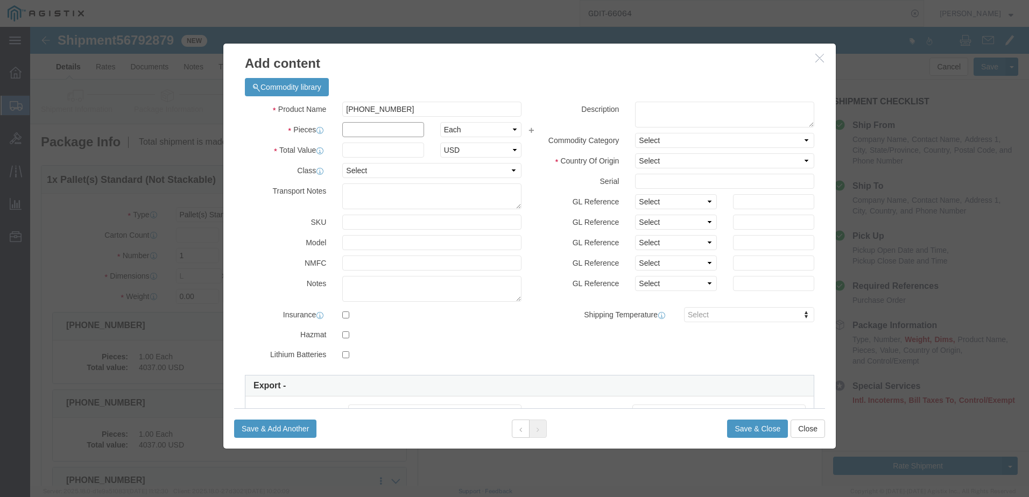
click input "text"
type input "1"
click input "Total Value : Please enter a valid number."
type input "1638.00"
click div "Description "SyncServer S650i Base Config, NO GPS RECEIVER Included or allowed,…"
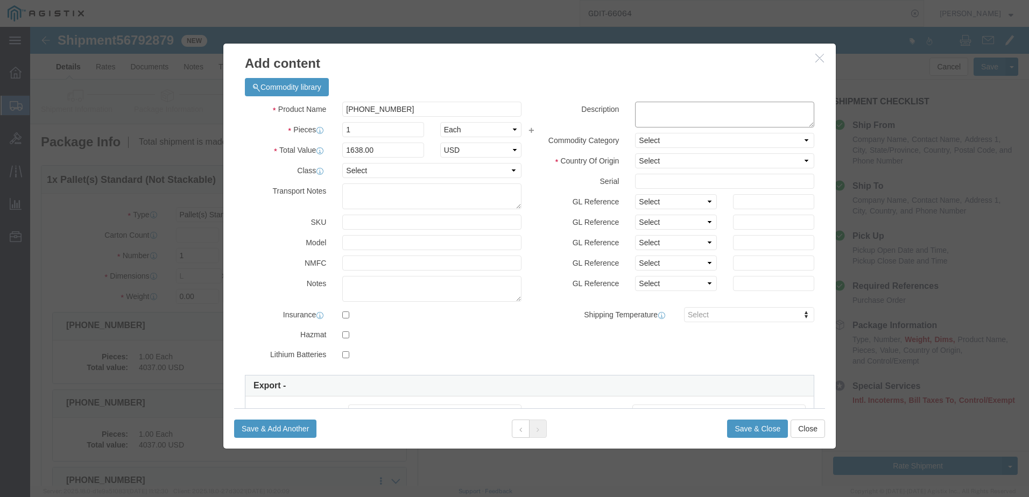
click textarea ""SyncServer S650i Base Config, NO GPS RECEIVER Included or allowed, NO Power Su…"
click div "Commodity library"
click textarea ""SyncServer S650i Base Config, NO GPS RECEIVER Included or allowed, NO Power Su…"
paste textarea ""SyncServer S650i Base Config, NO GPS RECEIVER Included or allowed, NO Power Su…"
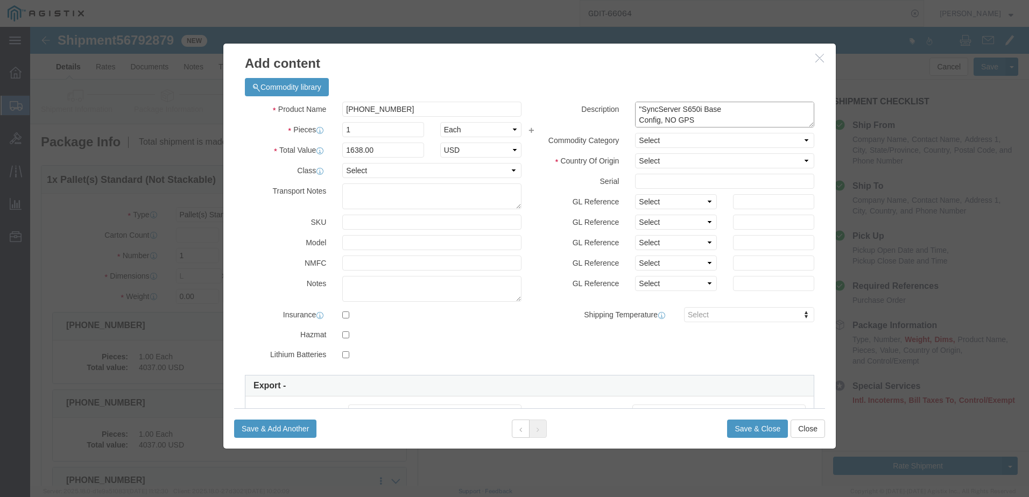
scroll to position [105, 0]
type textarea ""SyncServer S650i Base Config, NO GPS RECEIVER Included or allowed, NO Power Su…"
click select "Select [GEOGRAPHIC_DATA] [GEOGRAPHIC_DATA] [GEOGRAPHIC_DATA] [GEOGRAPHIC_DATA] …"
select select "US"
click select "Select [GEOGRAPHIC_DATA] [GEOGRAPHIC_DATA] [GEOGRAPHIC_DATA] [GEOGRAPHIC_DATA] …"
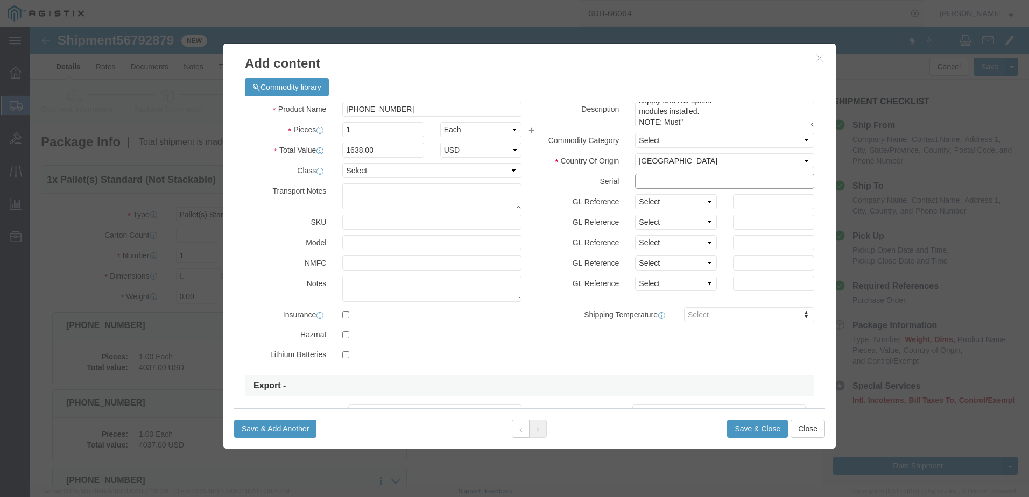
click input "text"
paste input "SCA25100000F"
type input "SCA25100000F"
click textarea "AT - 146540"
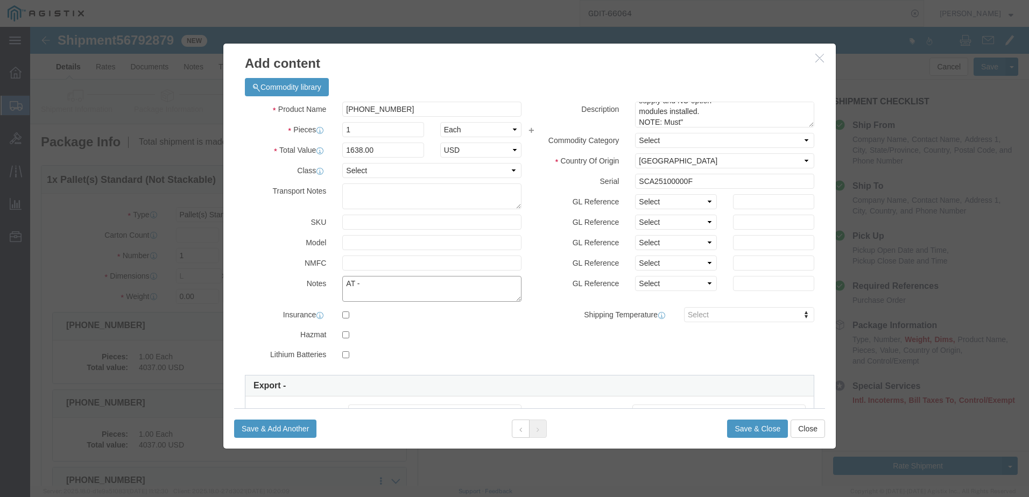
paste textarea "146542"
type textarea "AT - 146542"
click select "Select 50 55 60 65 70 85 92.5 100 125 175 250 300 400"
click button
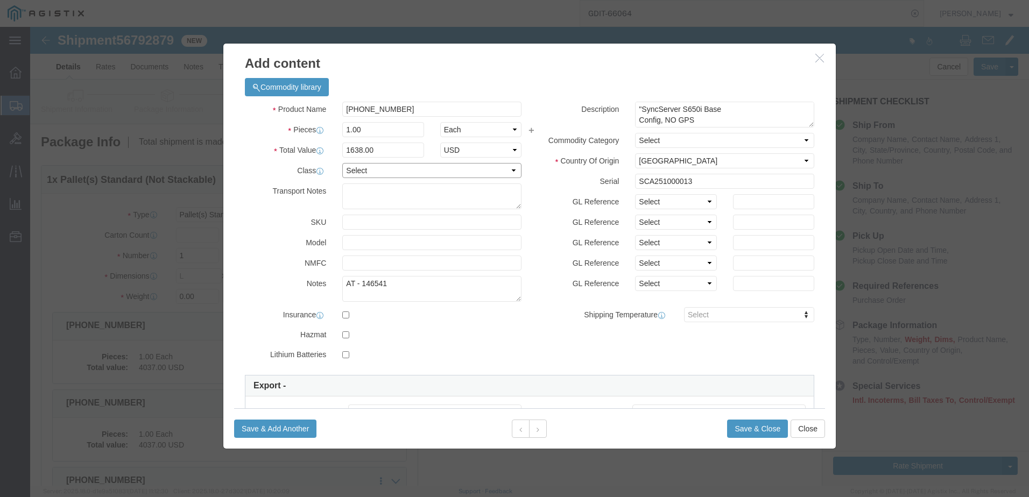
drag, startPoint x: 347, startPoint y: 140, endPoint x: 347, endPoint y: 151, distance: 11.3
click select "Select 50 55 60 65 70 85 92.5 100 125 175 250 300 400"
click button
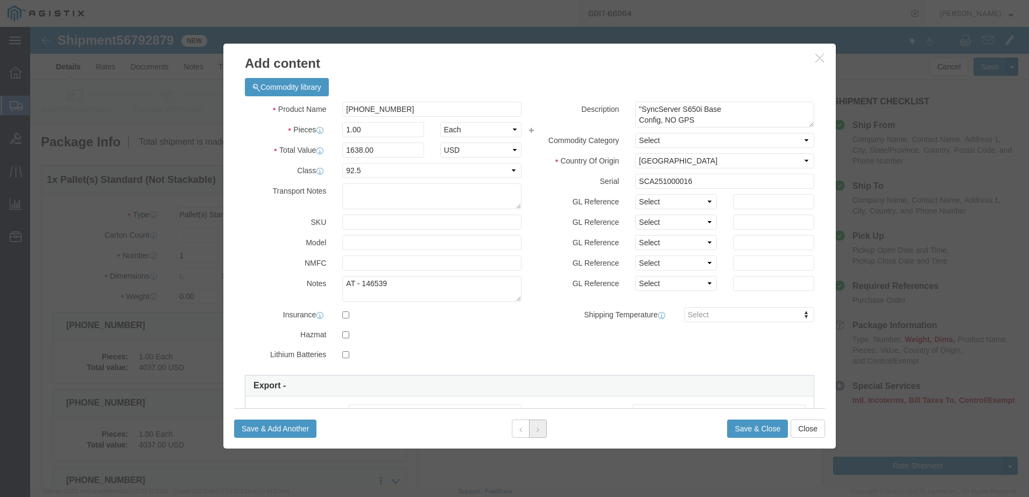
click icon
click div
click button "Save & Add Another"
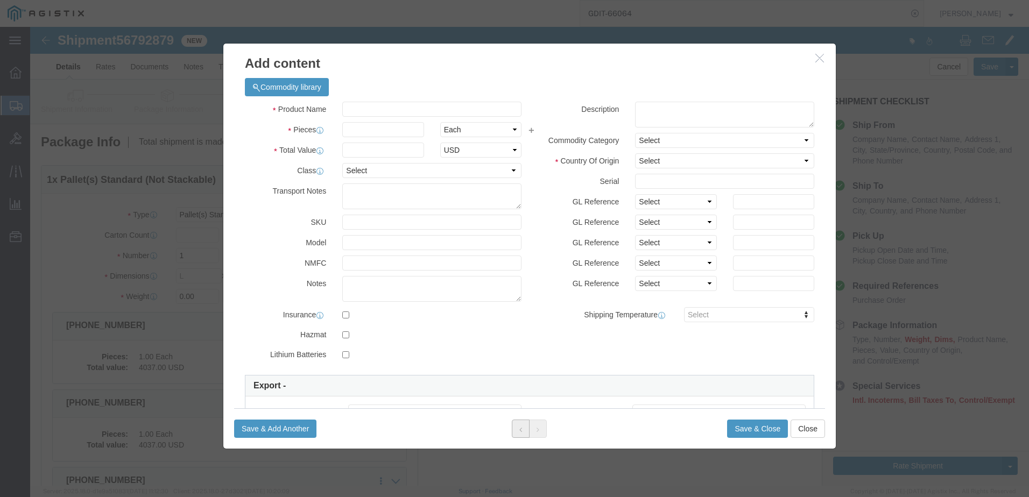
click button
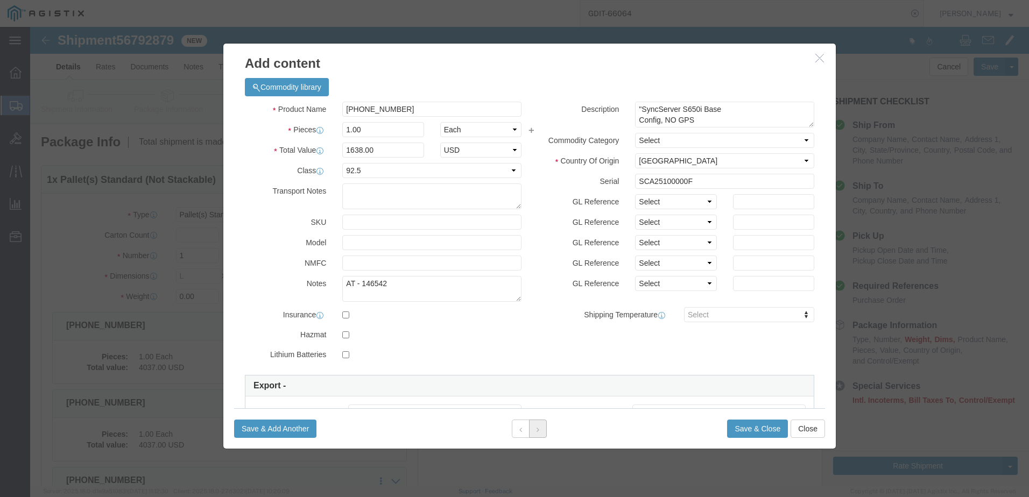
click button
click input "Product Name : This field is required."
paste input "[PHONE_NUMBER]"
click input "0.00"
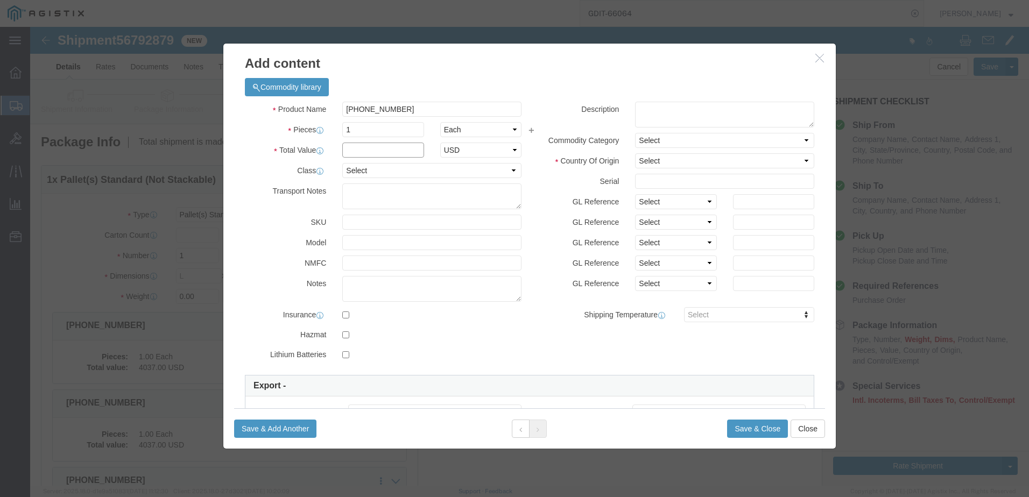
click input "Total Value : Please enter a valid number."
click textarea
paste textarea "SCA251000011"
click select "Select 50 55 60 65 70 85 92.5 100 125 175 250 300 400"
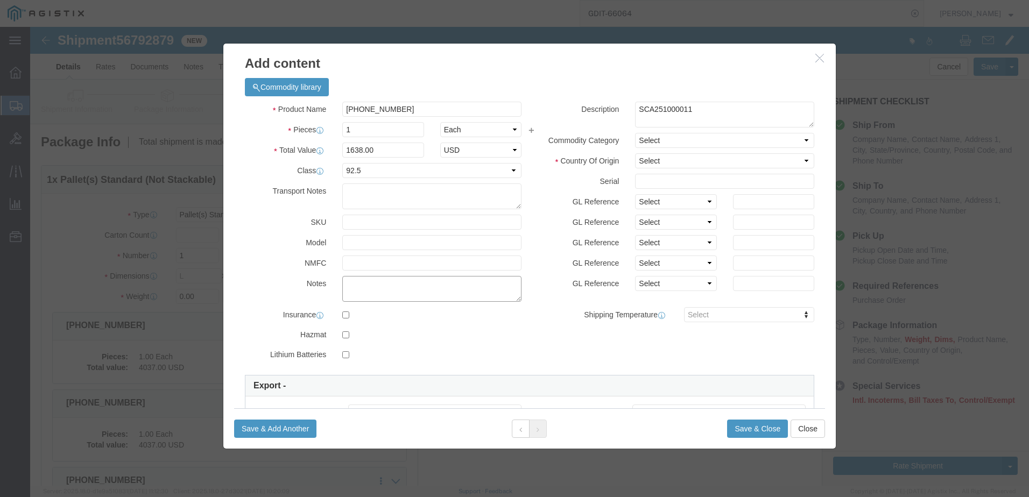
click textarea
paste textarea "146543"
drag, startPoint x: 651, startPoint y: 70, endPoint x: 651, endPoint y: 79, distance: 9.1
click div "Commodity library"
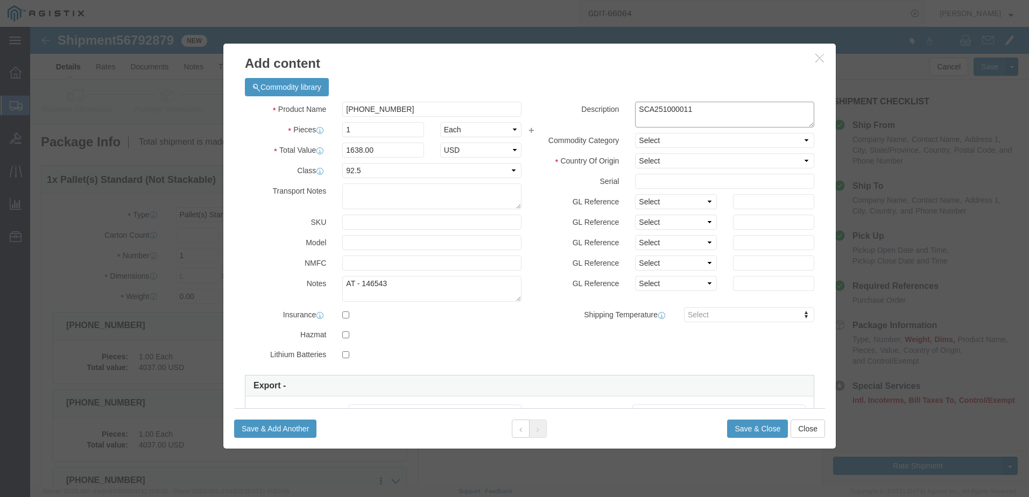
click textarea "SCA251000011"
paste textarea ""SyncServer S650i Base Config, NO GPS RECEIVER Included or allowed, NO Power Su…"
click input "text"
paste input "SCA251000011"
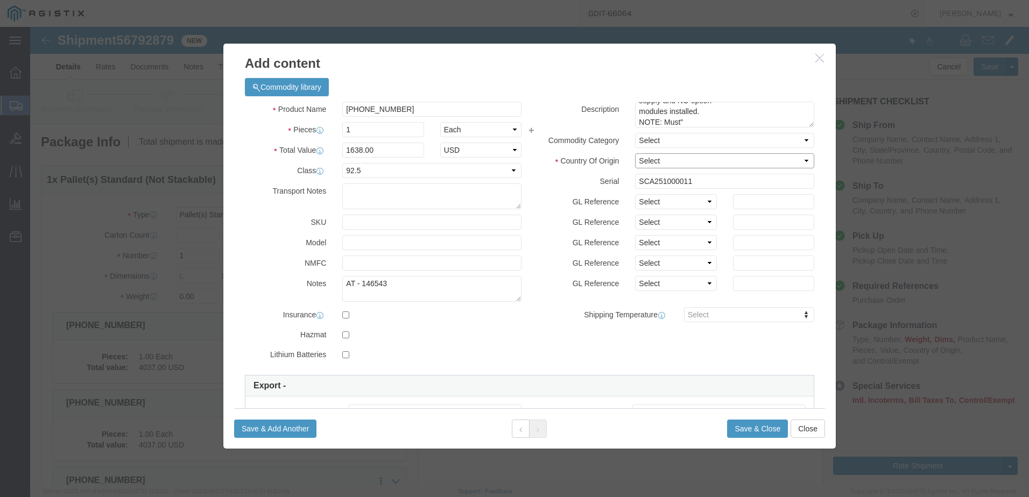
click select "Select [GEOGRAPHIC_DATA] [GEOGRAPHIC_DATA] [GEOGRAPHIC_DATA] [GEOGRAPHIC_DATA] …"
click button "Save & Add Another"
click button
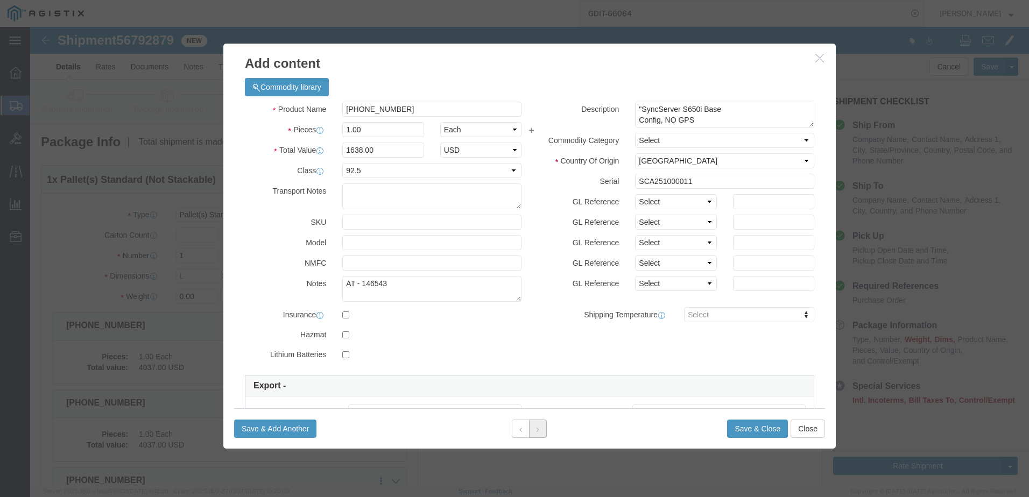
click icon
click div "Product Name Pieces 0.00 Select Bag Barrels 100Board Feet Bottle Box Blister Pa…"
click input "Product Name : This field is required."
paste input "[PHONE_NUMBER]"
click textarea
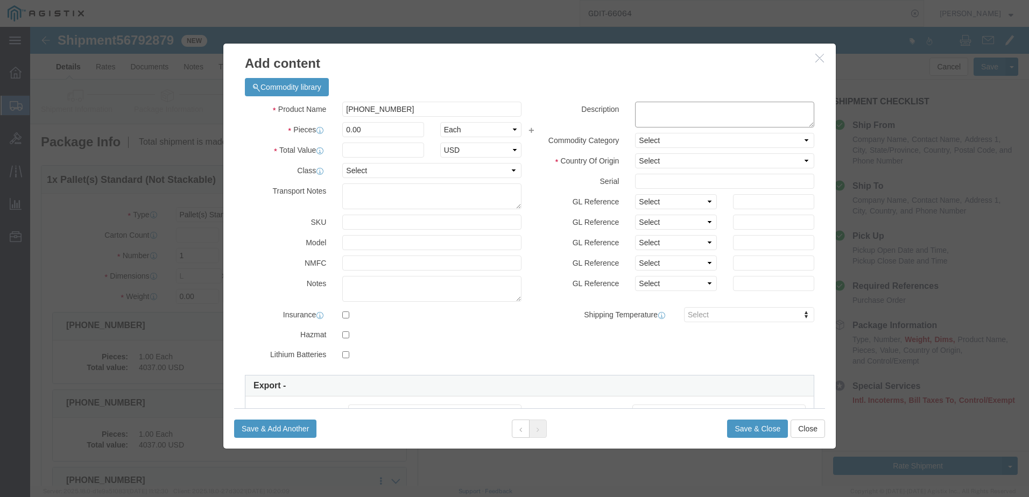
paste textarea ""SyncServer S650i Base Config, NO GPS RECEIVER Included or allowed, NO Power Su…"
click input "0.00"
click input "Total Value : Please enter a valid number."
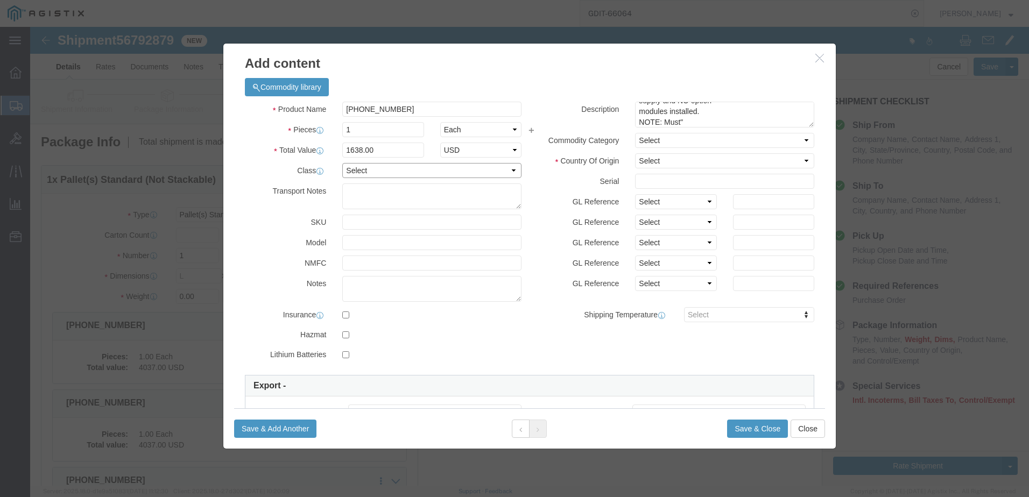
drag, startPoint x: 382, startPoint y: 144, endPoint x: 381, endPoint y: 149, distance: 5.4
click select "Select 50 55 60 65 70 85 92.5 100 125 175 250 300 400"
click select "Select [GEOGRAPHIC_DATA] [GEOGRAPHIC_DATA] [GEOGRAPHIC_DATA] [GEOGRAPHIC_DATA] …"
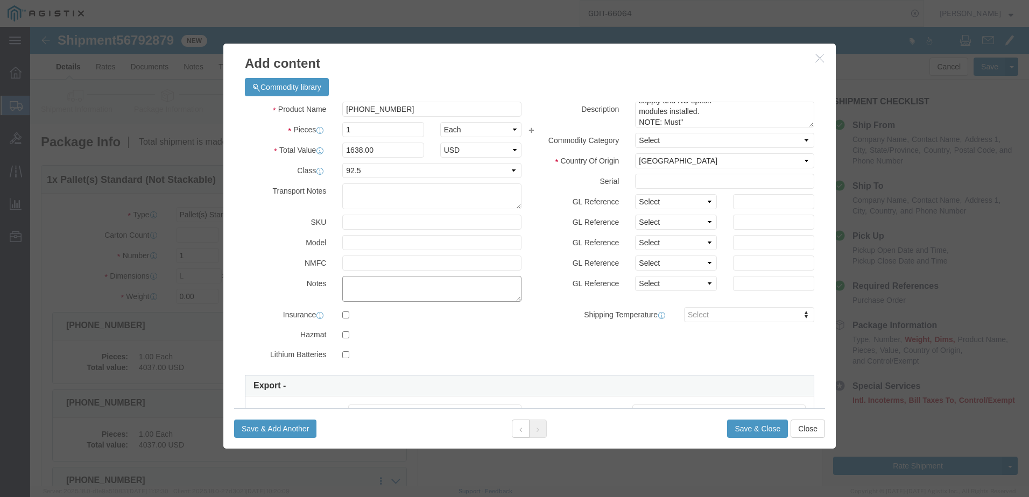
click textarea
click textarea "AT -"
paste textarea "146544"
click input "text"
paste input "SCA25100000E"
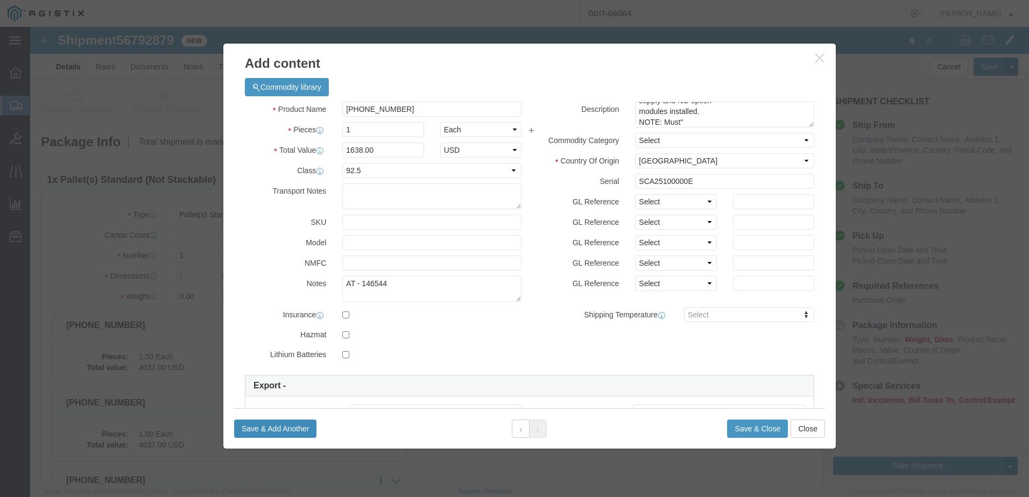
click button "Save & Add Another"
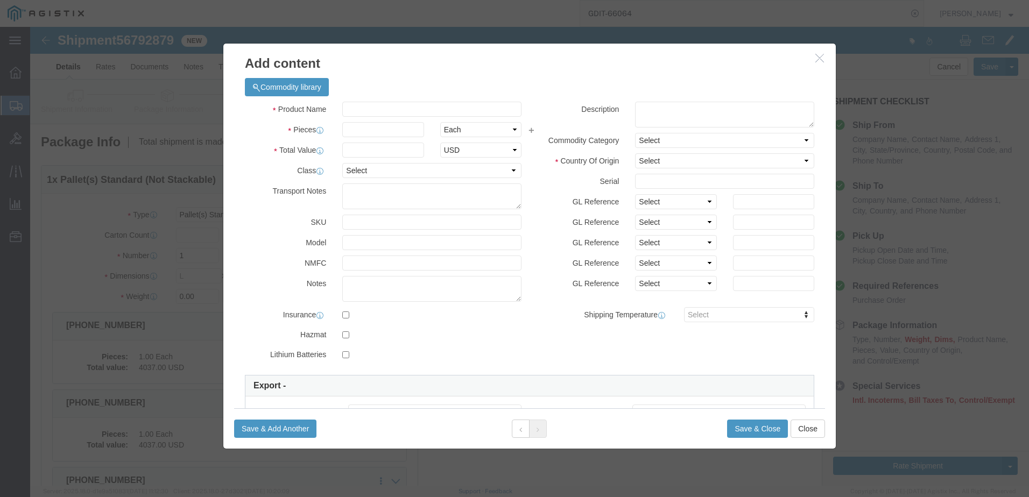
scroll to position [0, 0]
click input "Product Name : This field is required."
paste input "[PHONE_NUMBER]"
click textarea
paste textarea ""SyncServer S650i Base Config, NO GPS RECEIVER Included or allowed, NO Power Su…"
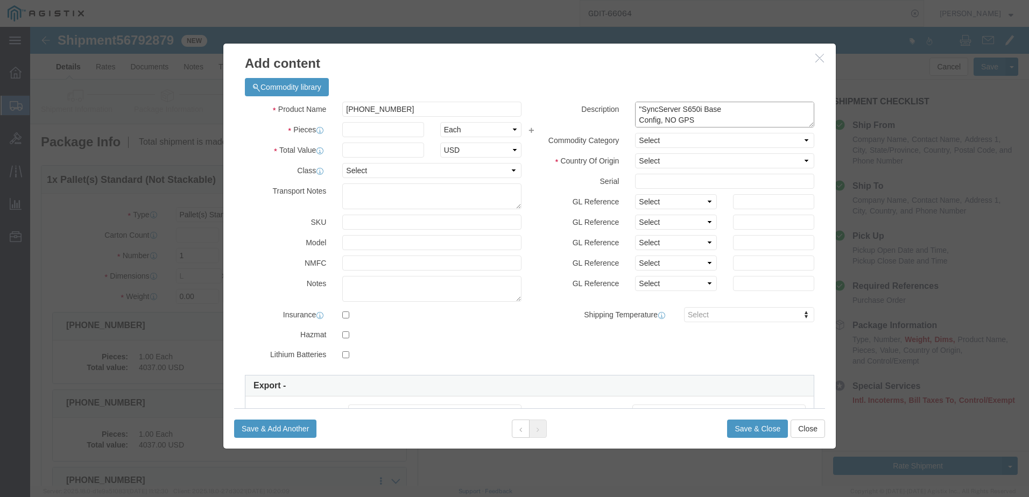
scroll to position [105, 0]
click input "text"
click input "Total Value : Please enter a valid number."
click input "text"
paste input "SCA251000014"
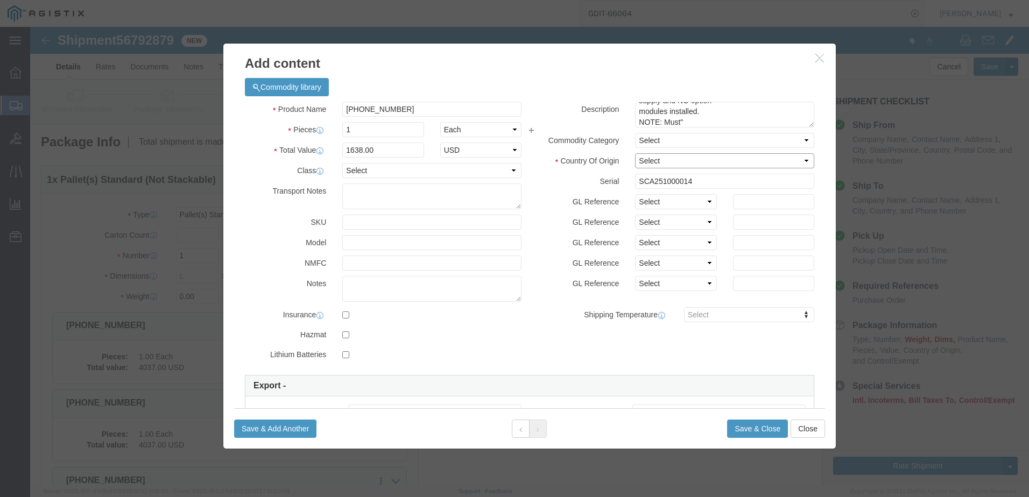
click select "Select [GEOGRAPHIC_DATA] [GEOGRAPHIC_DATA] [GEOGRAPHIC_DATA] [GEOGRAPHIC_DATA] …"
click select "Select 50 55 60 65 70 85 92.5 100 125 175 250 300 400"
click textarea
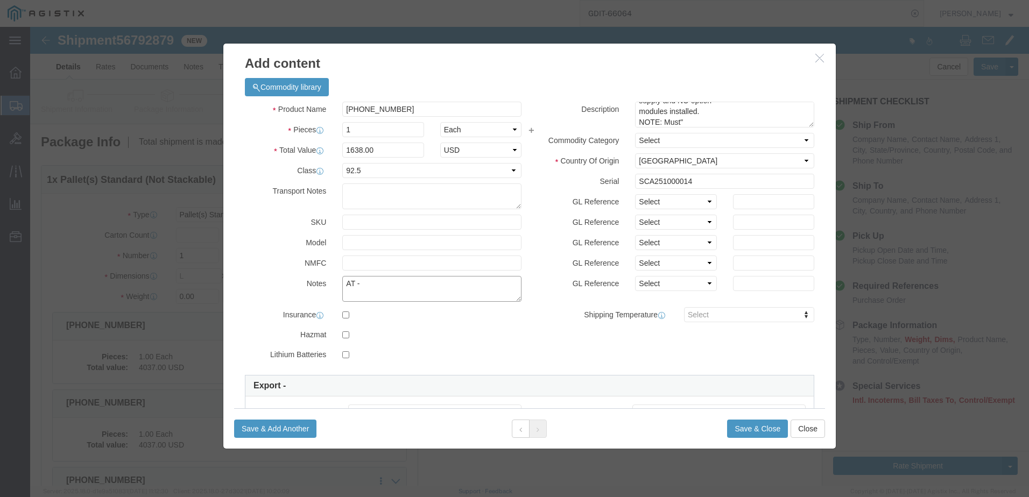
click textarea "AT -"
paste textarea "146545"
click textarea "AT - 146545"
click div
click button "Save & Close"
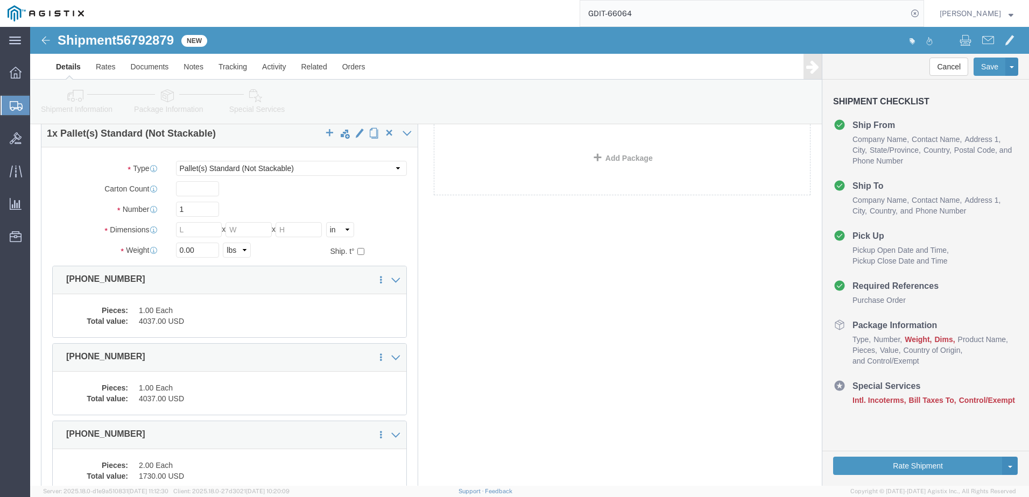
scroll to position [0, 0]
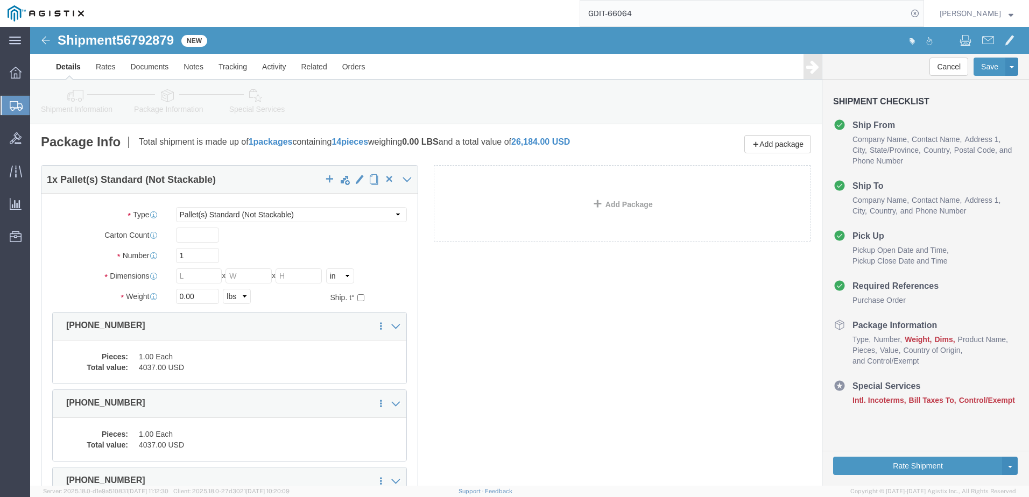
click at [383, 21] on div "GDIT-66064" at bounding box center [507, 13] width 833 height 27
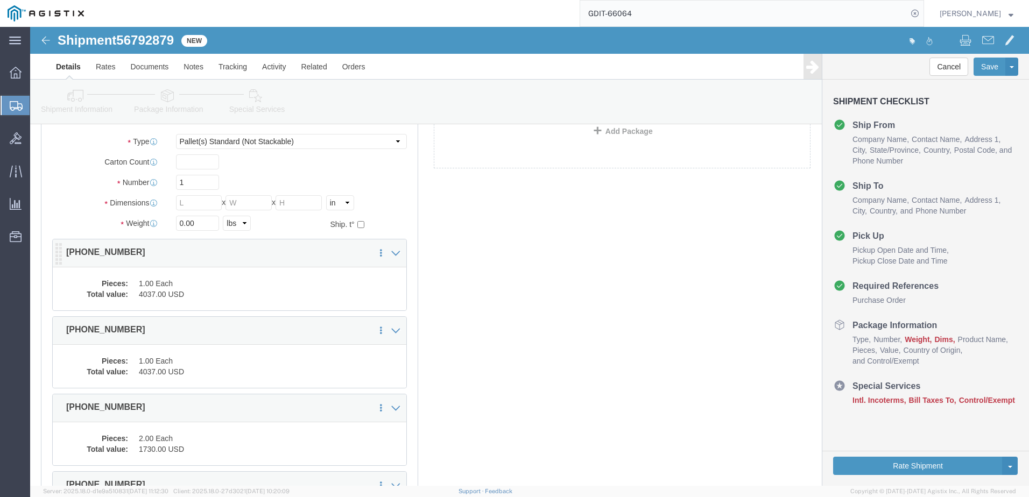
scroll to position [54, 0]
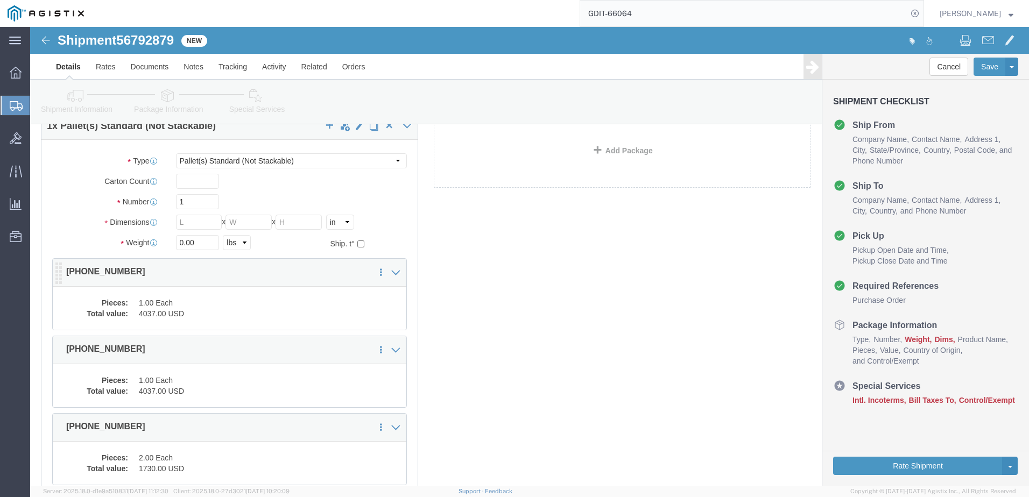
click dd "1.00 Each"
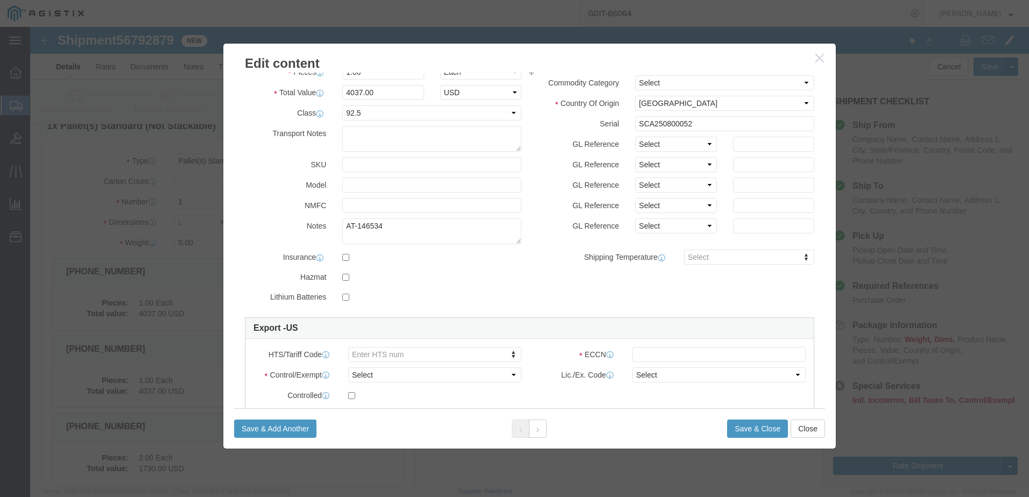
scroll to position [161, 0]
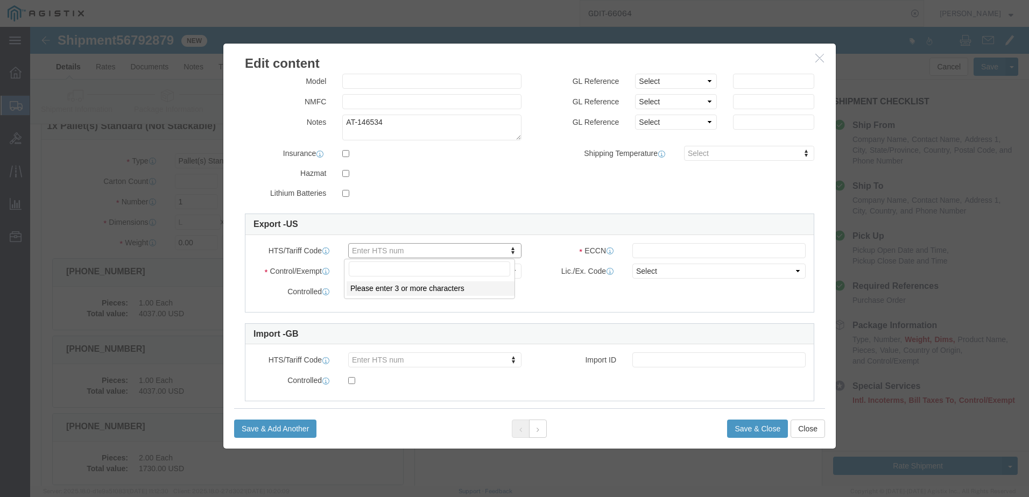
click input "text"
paste input "EAR99"
click button
click input "text"
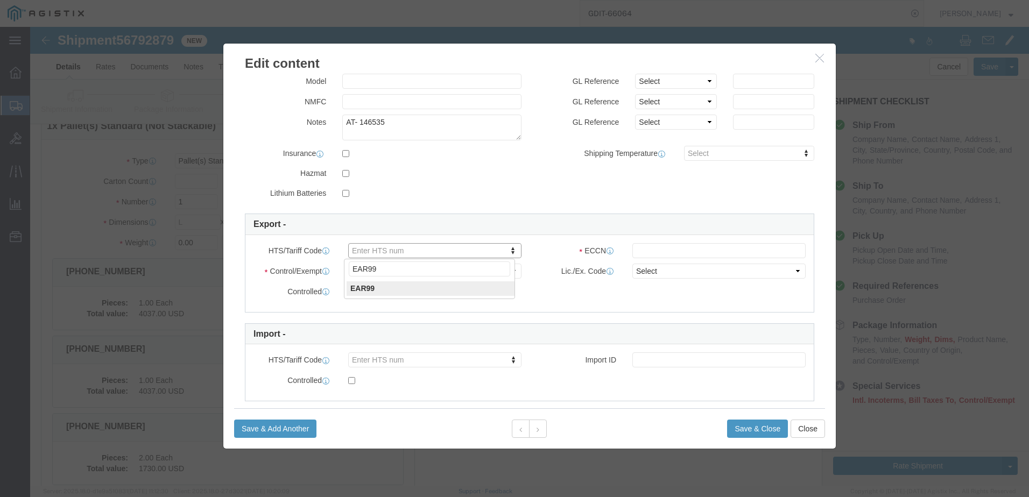
click input "EAR99"
click input "text"
paste input "EAR99"
click input "text"
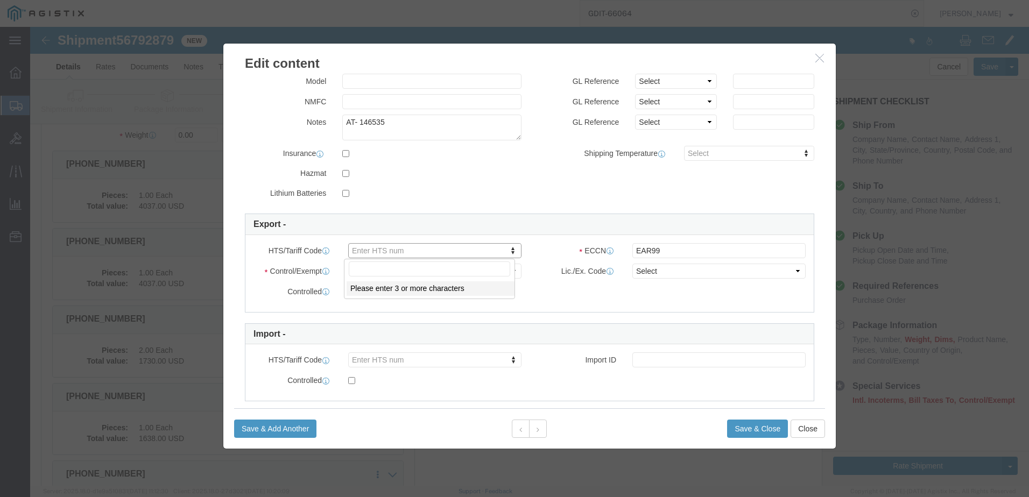
paste input "8517.69.0000"
click button
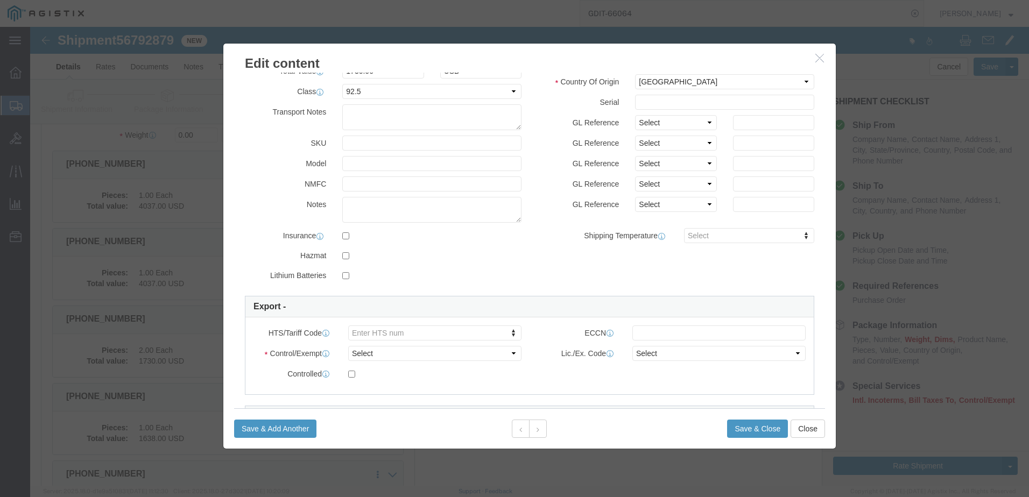
scroll to position [0, 0]
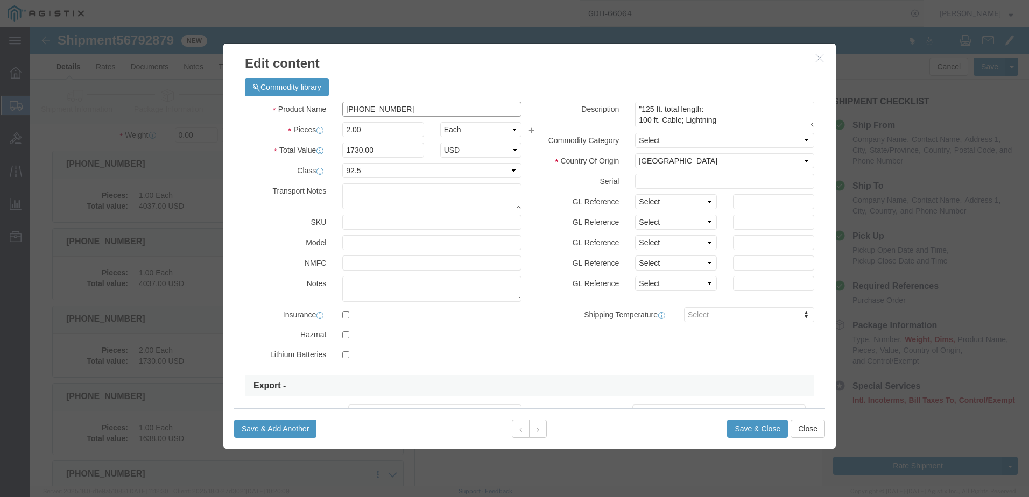
drag, startPoint x: 383, startPoint y: 82, endPoint x: 294, endPoint y: 77, distance: 88.4
click div "Product Name [PHONE_NUMBER]"
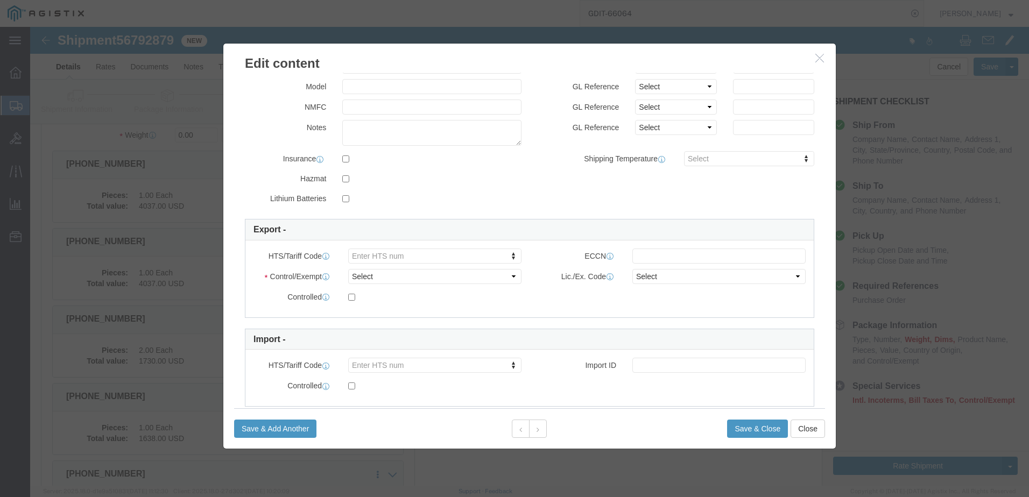
scroll to position [161, 0]
click div
click input "text"
paste input "8471.80.9000"
drag, startPoint x: 668, startPoint y: 215, endPoint x: 667, endPoint y: 222, distance: 7.7
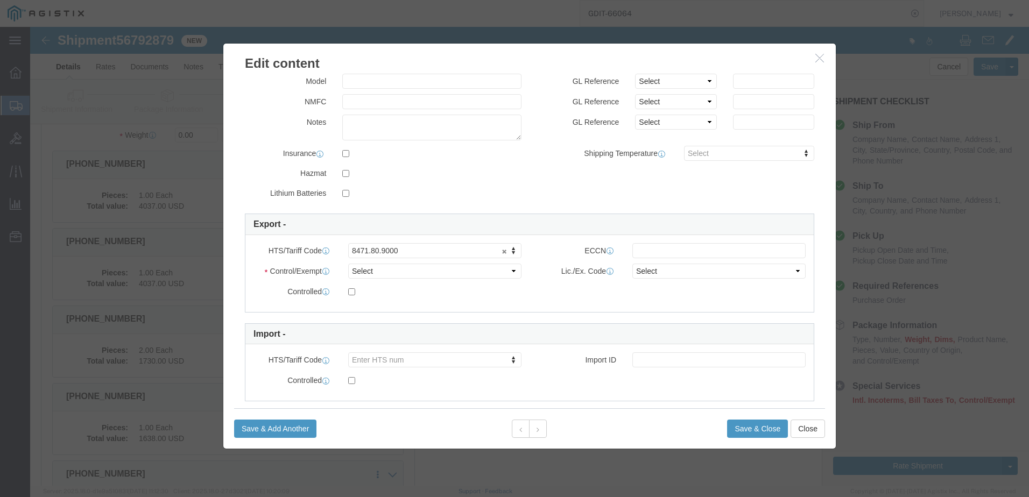
click div "HTS/Tariff Code 8471.80.9000 8471.80.9000 ECCN Control/Exempt Select ATF BIS DE…"
click input "text"
paste input "EAR99"
click icon
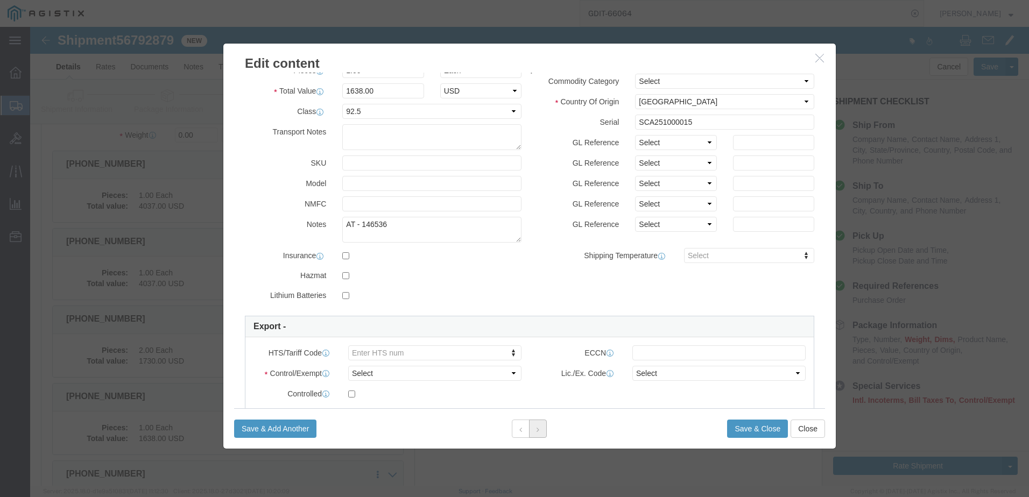
scroll to position [0, 0]
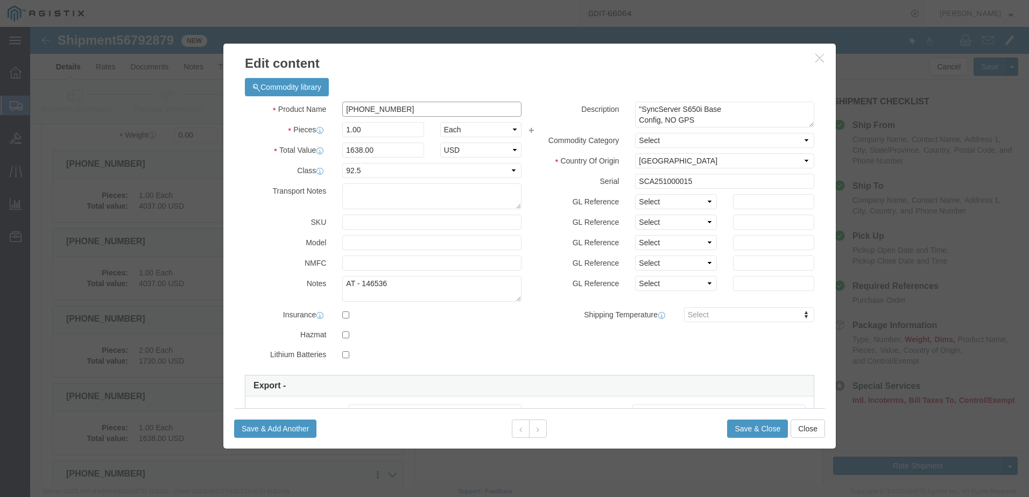
click input "[PHONE_NUMBER]"
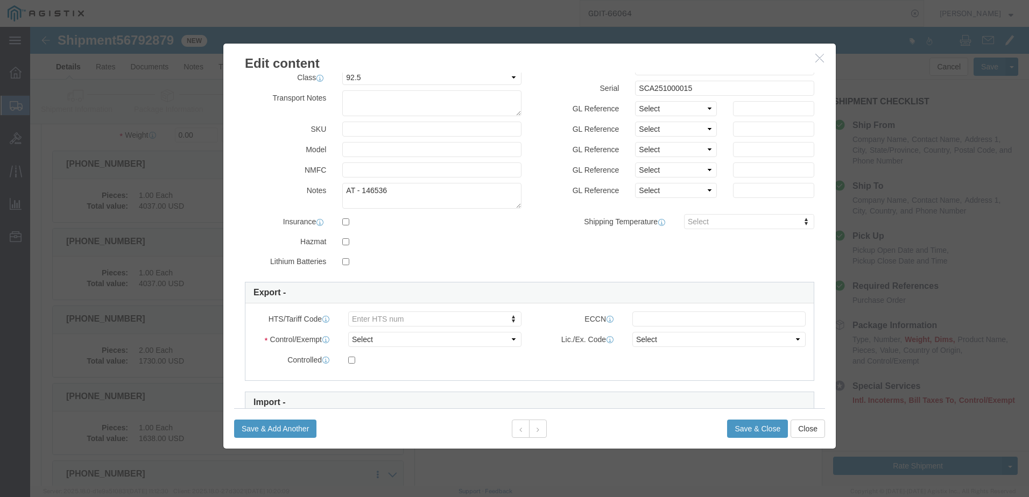
scroll to position [108, 0]
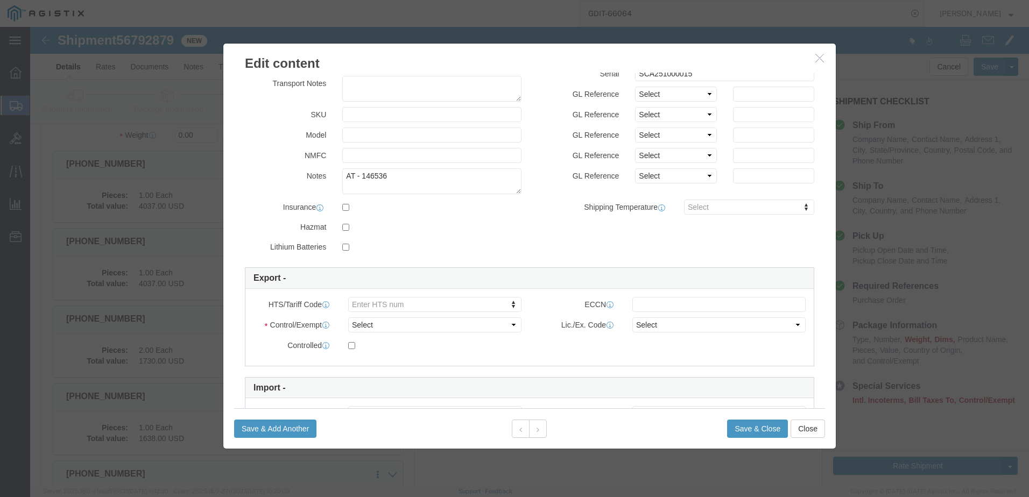
drag, startPoint x: 411, startPoint y: 282, endPoint x: 398, endPoint y: 290, distance: 15.2
click input "text"
click button
click input "text"
click icon
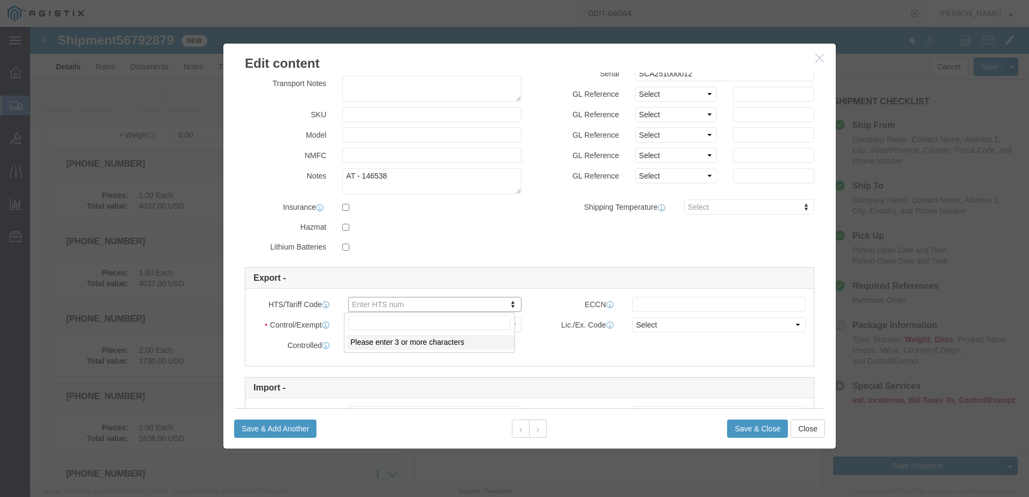
click div
click input "text"
paste input "8517.69.0000"
click icon
click input "text"
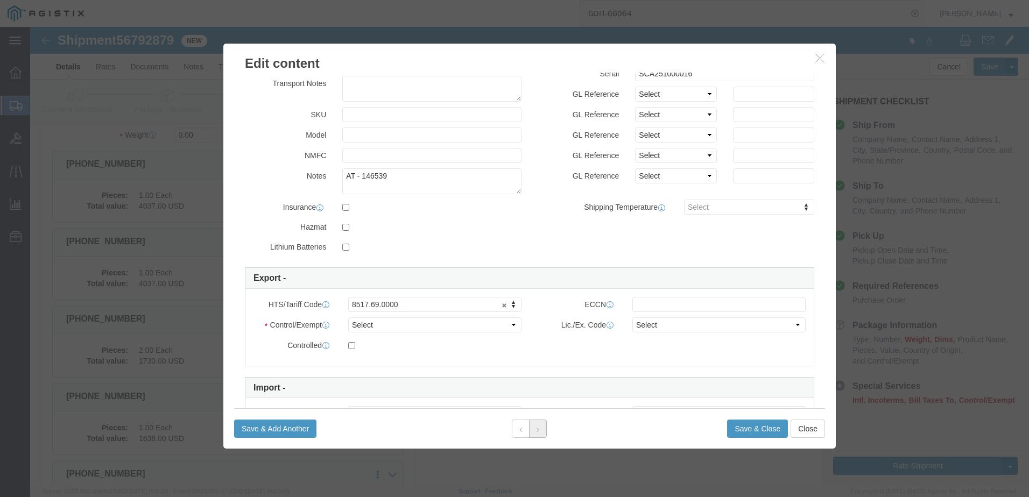
click button
click input "text"
drag, startPoint x: 503, startPoint y: 401, endPoint x: 298, endPoint y: 295, distance: 231.1
click icon
click input "text"
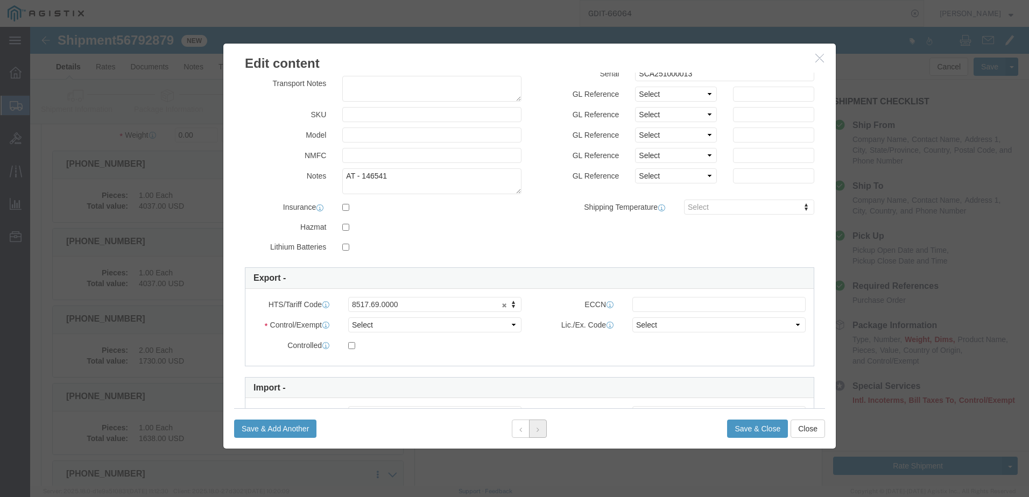
click button
click input "text"
click button
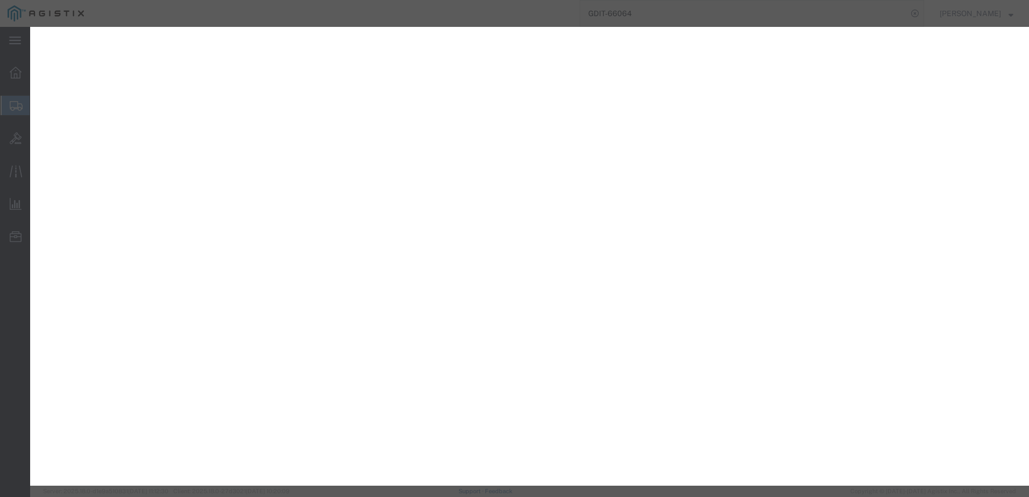
select select "PSNS"
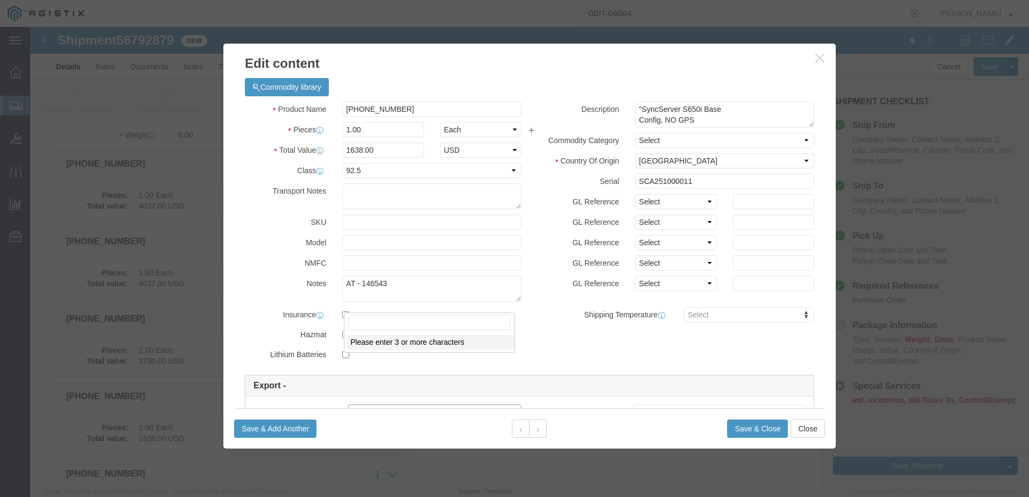
scroll to position [108, 0]
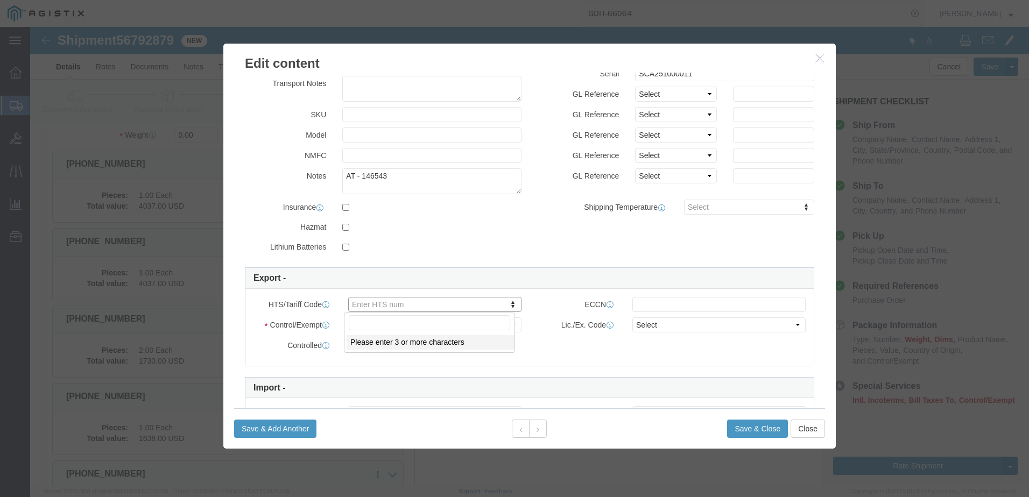
click input "text"
type input "8517.69.0000"
click button
drag, startPoint x: 380, startPoint y: 305, endPoint x: 385, endPoint y: 299, distance: 7.6
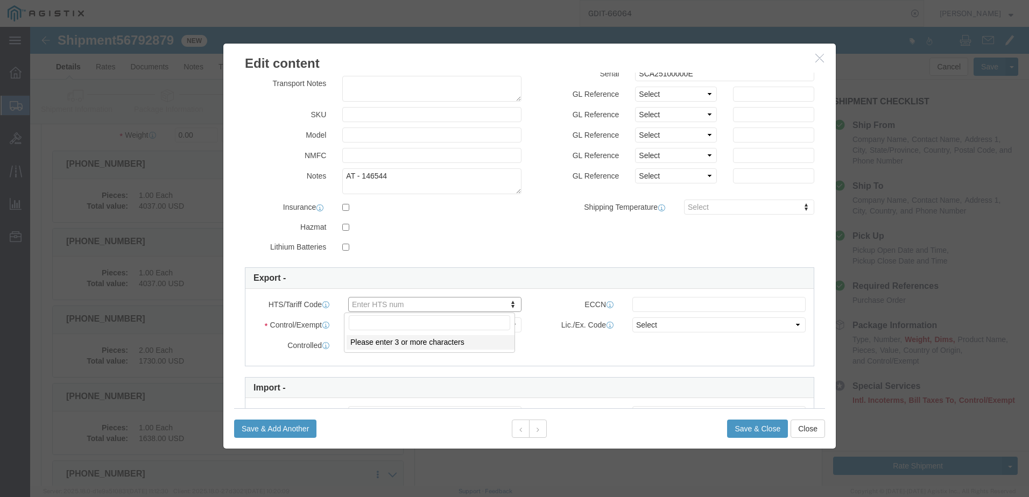
click div
click input "text"
paste input "8517.69.0000"
type input "8517.69.0000"
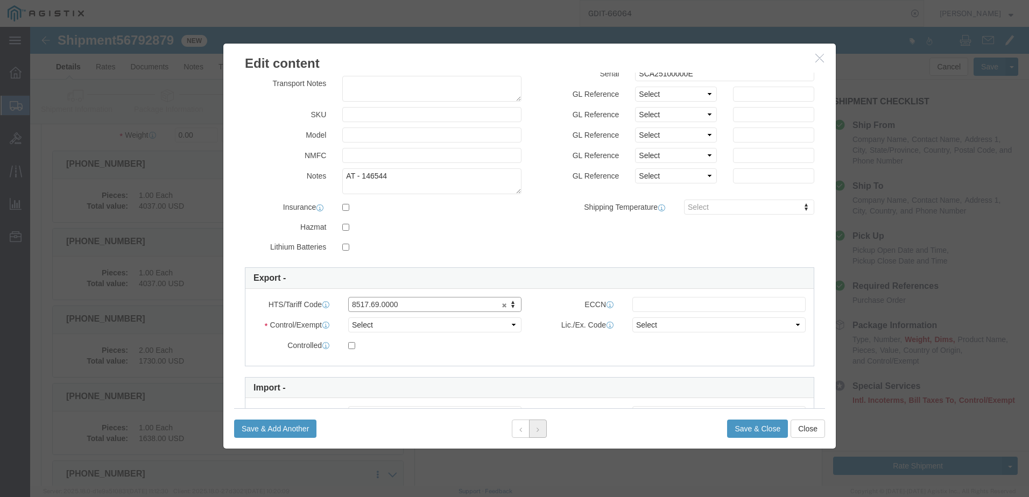
click button
click input "text"
type input "8517.69.0000"
click div
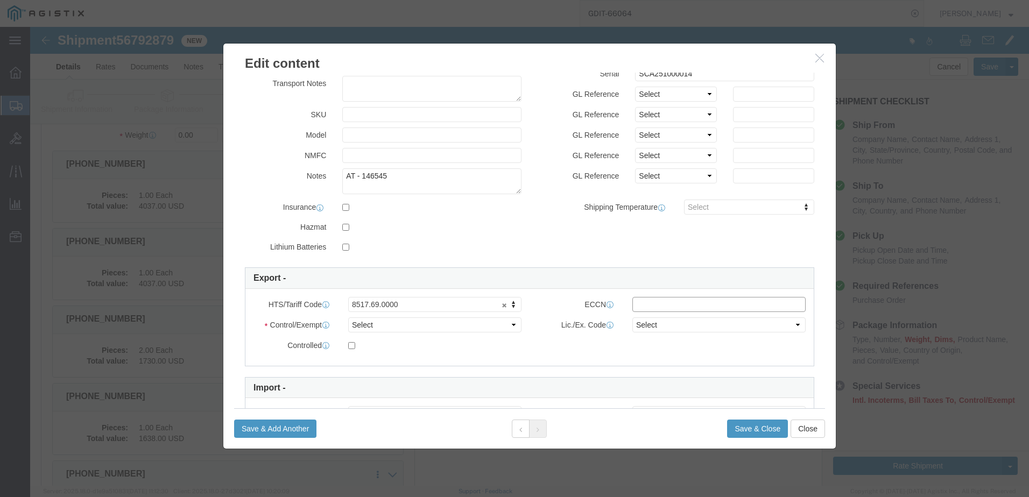
drag, startPoint x: 677, startPoint y: 274, endPoint x: 704, endPoint y: 280, distance: 27.7
click input "text"
paste input "EAR99"
type input "EAR99"
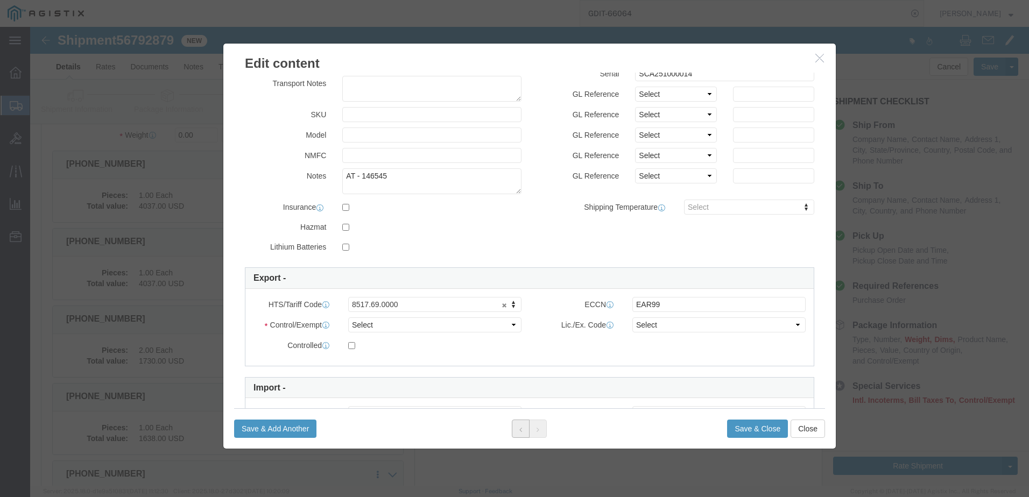
click button
click input "text"
paste input "EAR99"
type input "EAR99"
click icon
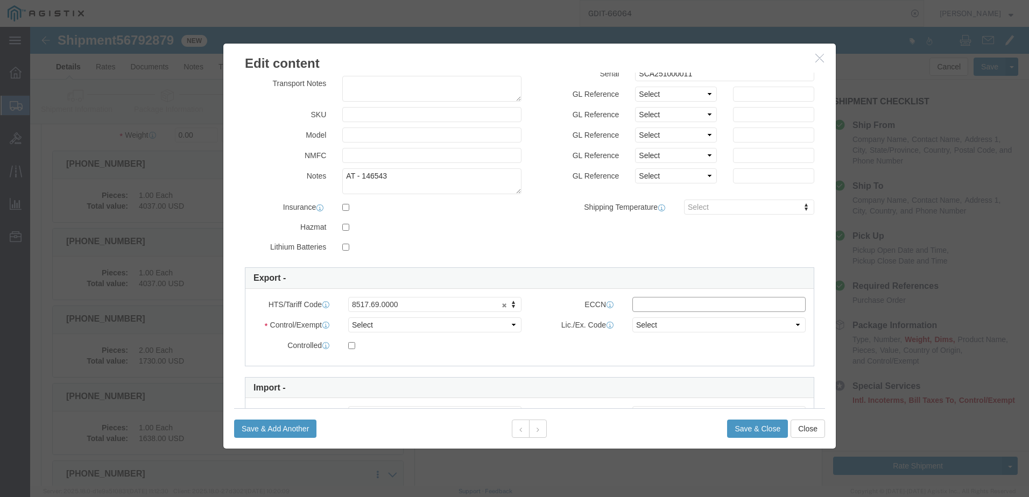
click input "text"
paste input "EAR99"
type input "EAR99"
click button
click input "text"
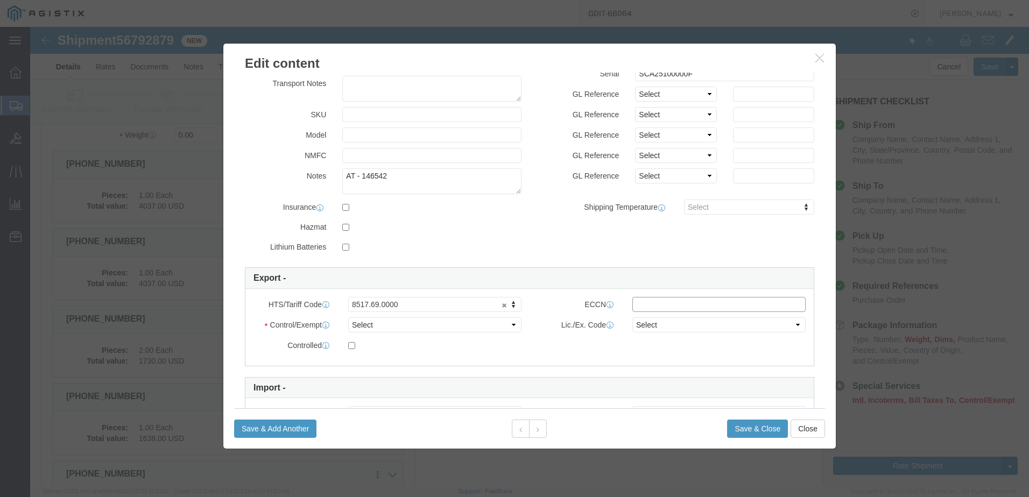
paste input "EAR99"
type input "EAR99"
click button
click input "text"
paste input "EAR99"
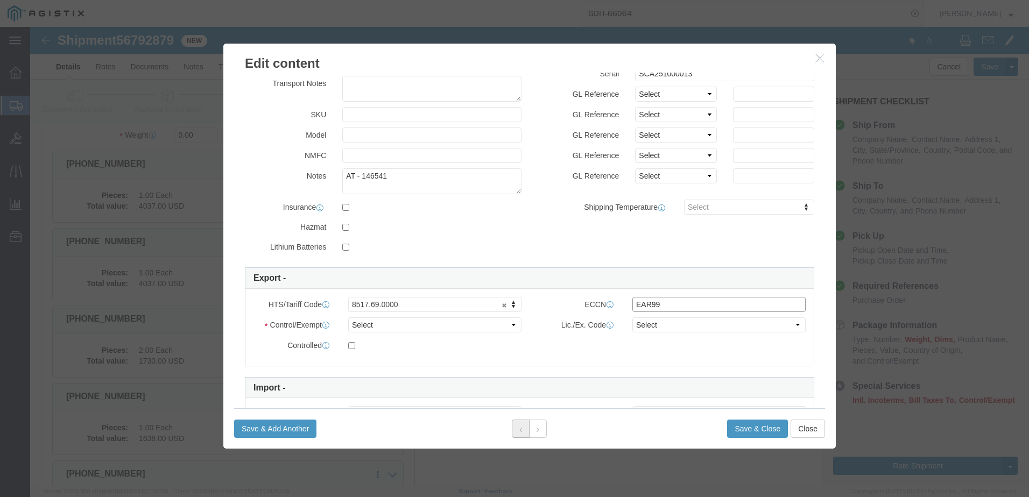
type input "EAR99"
click button
click input "text"
paste input "EAR99"
type input "EAR99"
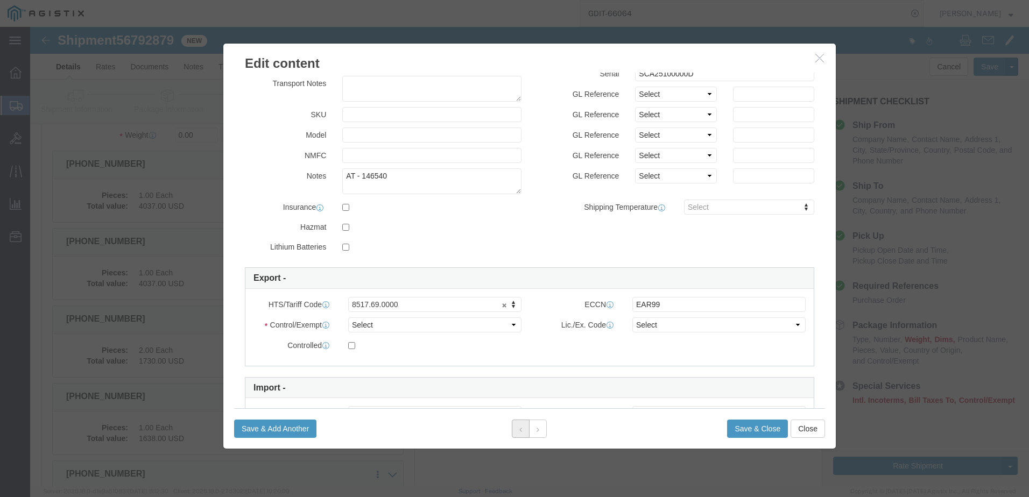
click button
click input "text"
paste input "EAR99"
type input "EAR99"
click button
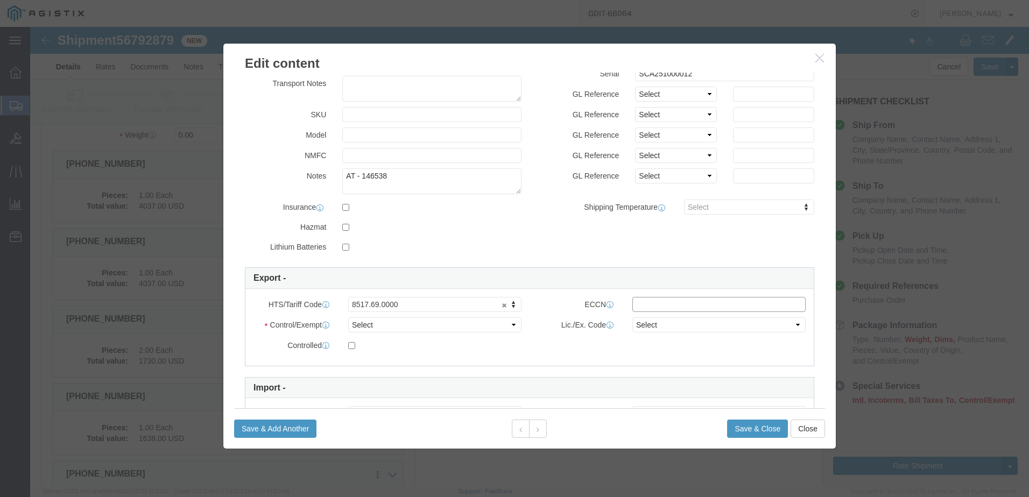
click input "text"
paste input "EAR99"
type input "EAR99"
click div "Save & Add Another Save & Close Close"
click button
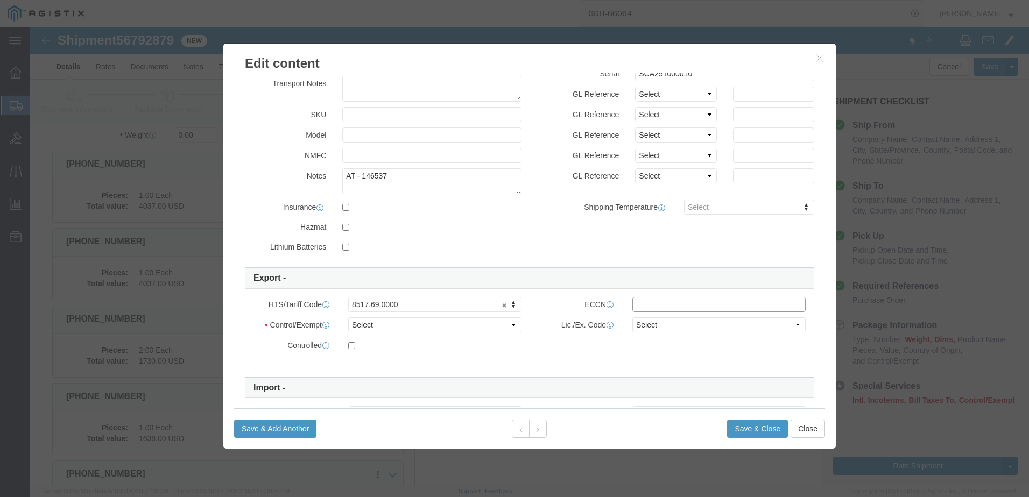
drag, startPoint x: 653, startPoint y: 276, endPoint x: 619, endPoint y: 292, distance: 37.3
click input "text"
paste input "EAR99"
type input "EAR99"
click button
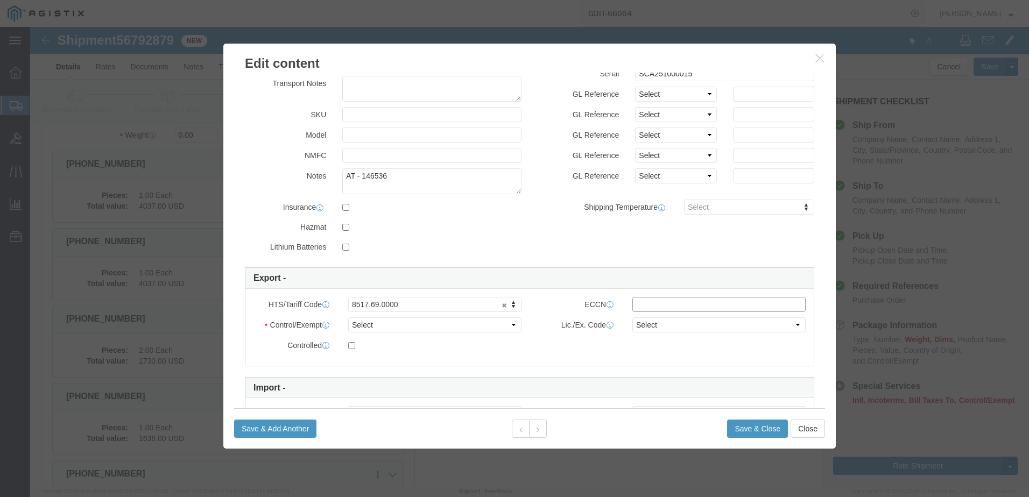
click input "text"
paste input "EAR99"
type input "EAR99"
click icon
click div "Save & Add Another Save & Close Close"
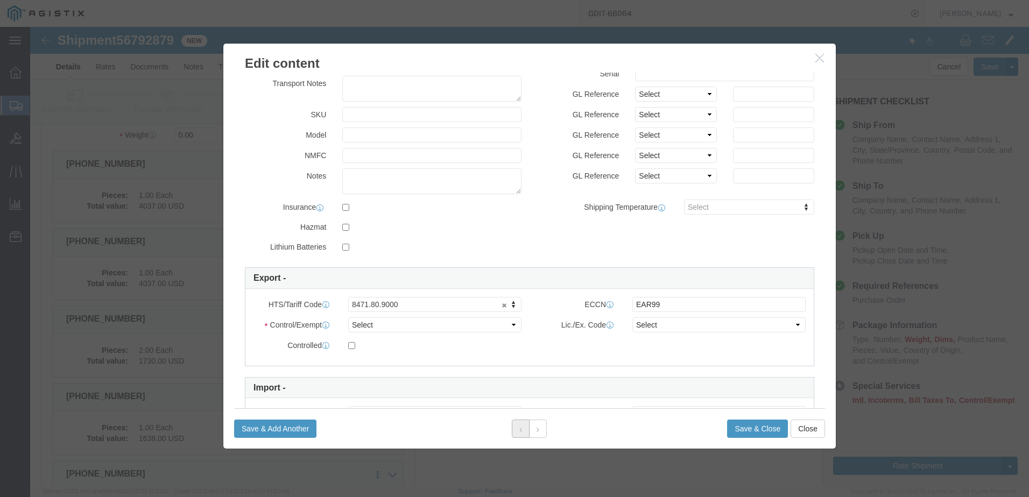
click icon
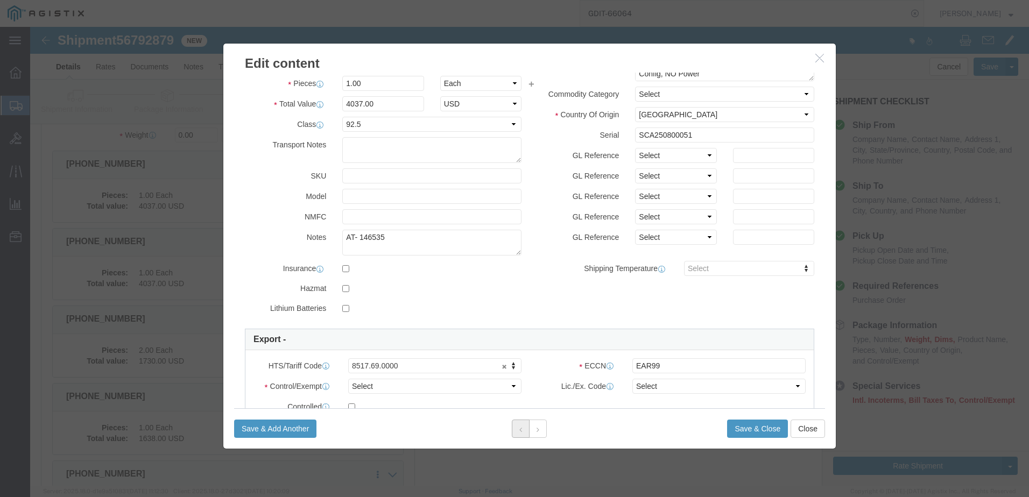
scroll to position [0, 0]
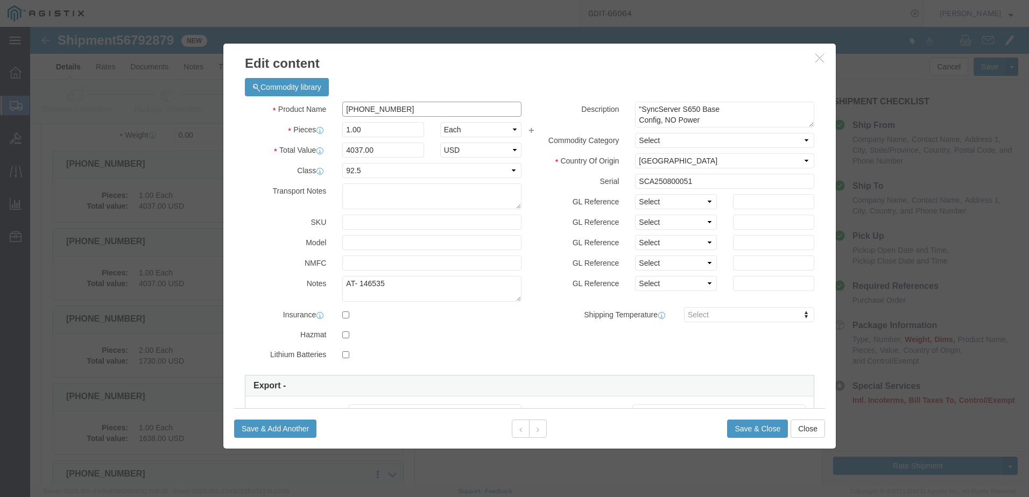
click input "[PHONE_NUMBER]"
click button
click input "[PHONE_NUMBER]"
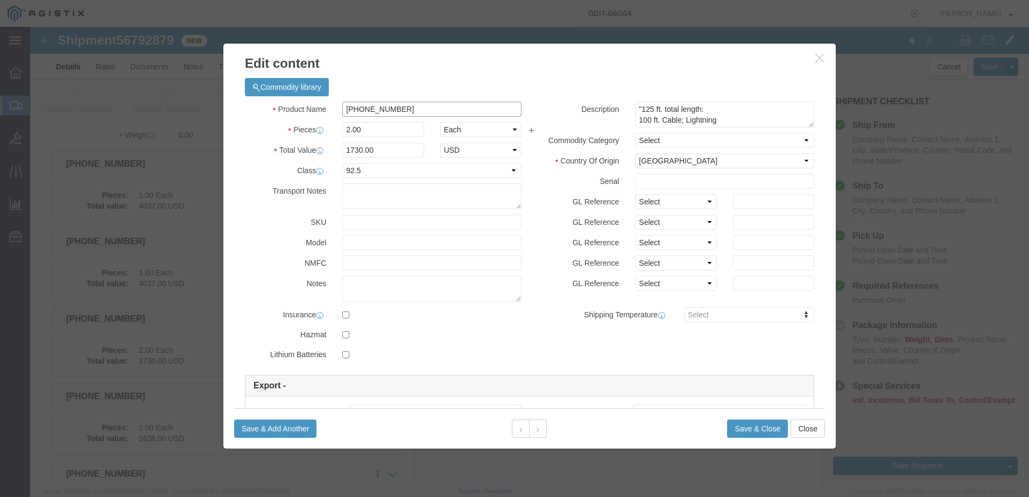
click input "[PHONE_NUMBER]"
click button
click input "[PHONE_NUMBER]"
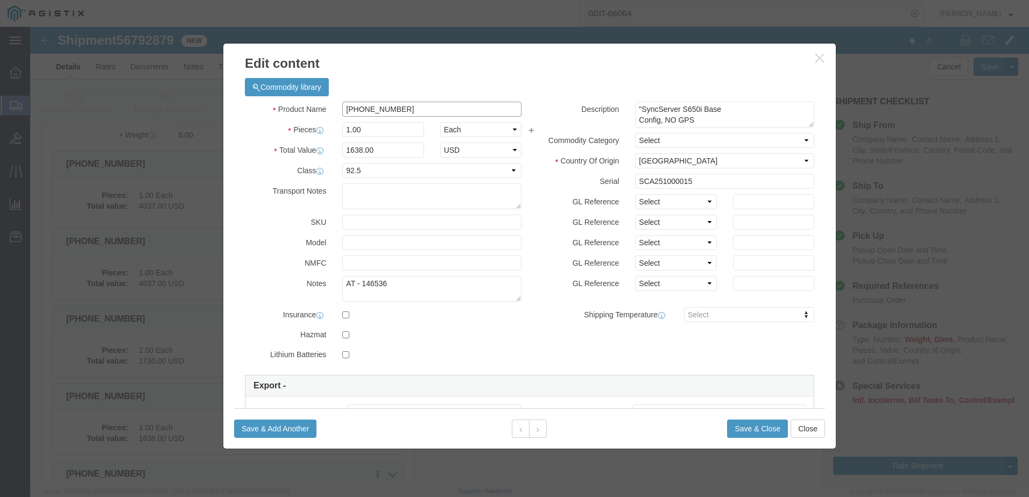
click input "[PHONE_NUMBER]"
click button
click input "[PHONE_NUMBER]"
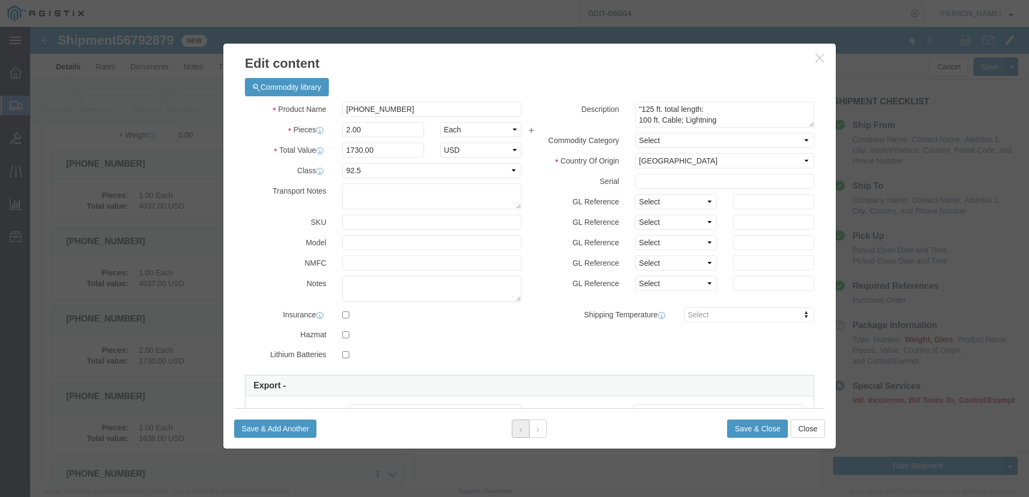
click icon
click input "[PHONE_NUMBER]"
paste input "[PHONE_NUMBER]"
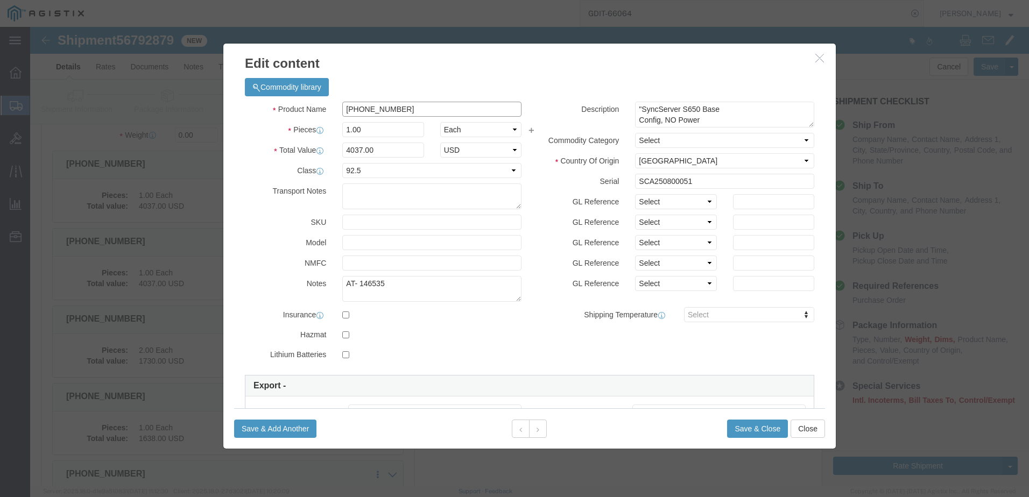
click input "[PHONE_NUMBER]"
paste input "[PHONE_NUMBER]"
type input "[PHONE_NUMBER]"
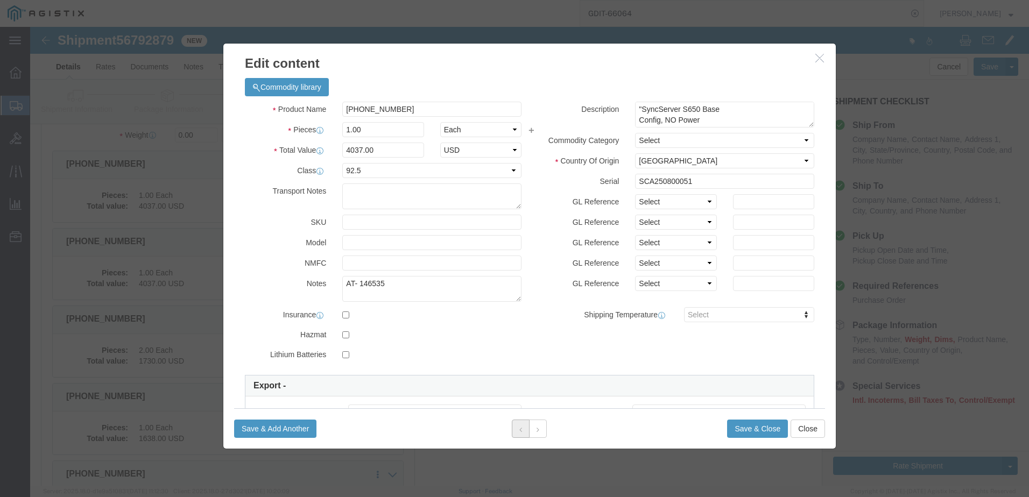
click button
click input "[PHONE_NUMBER]"
click button
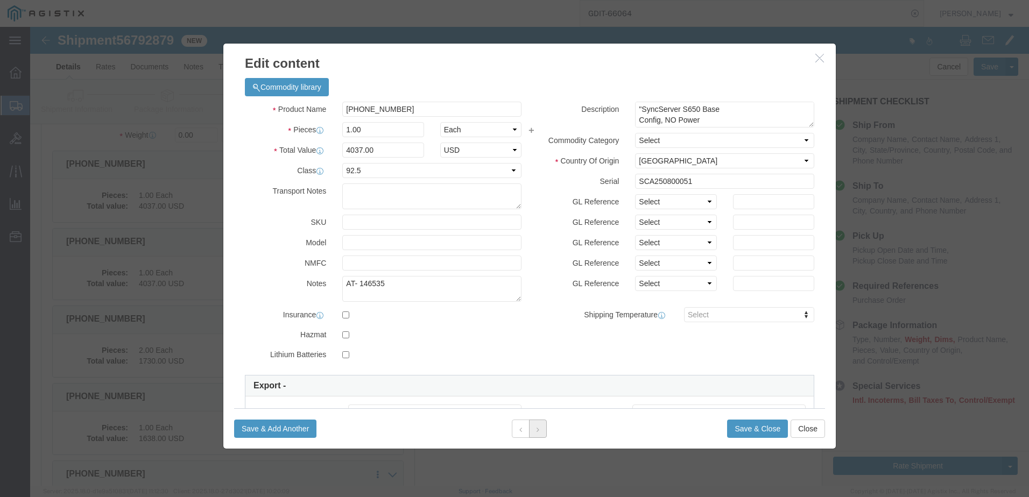
click button
click input "[PHONE_NUMBER]"
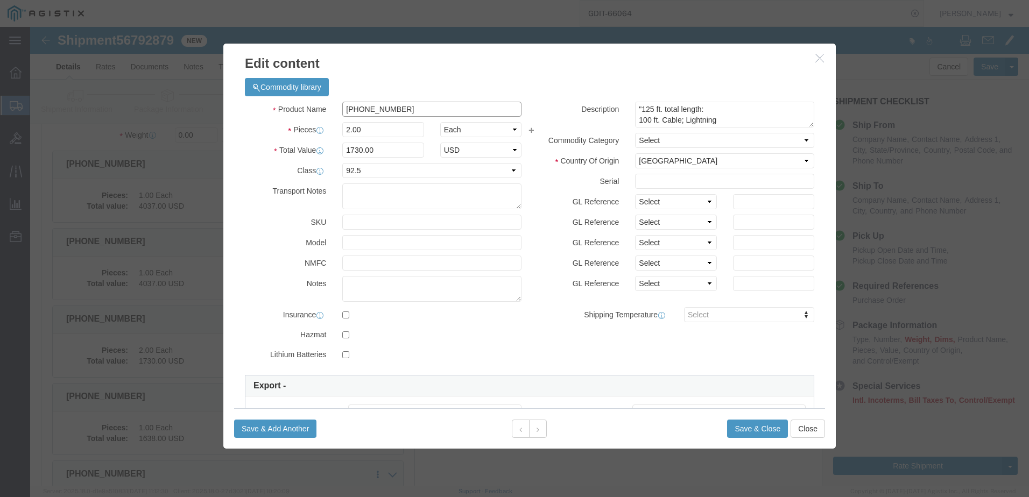
click input "[PHONE_NUMBER]"
click div "Save & Add Another Save & Close Close"
click button "Save & Close"
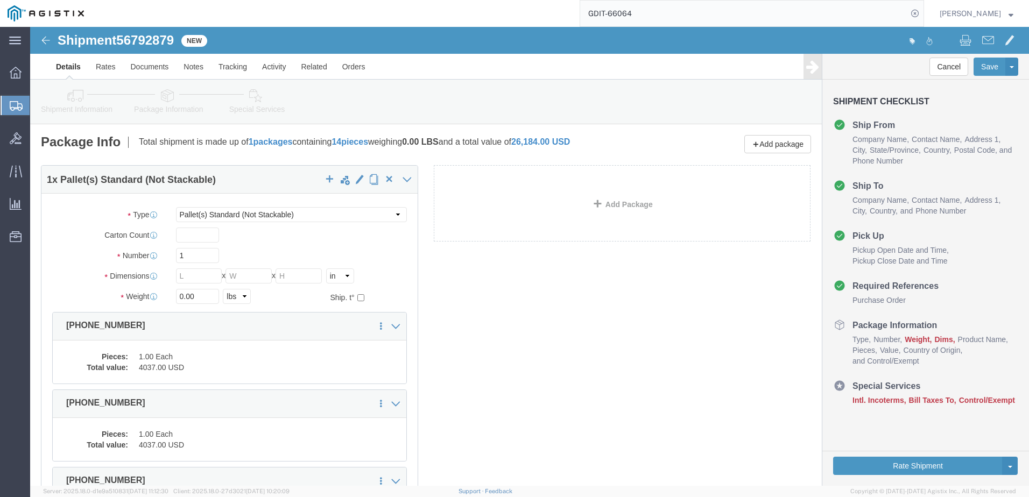
click link "Shipment Information"
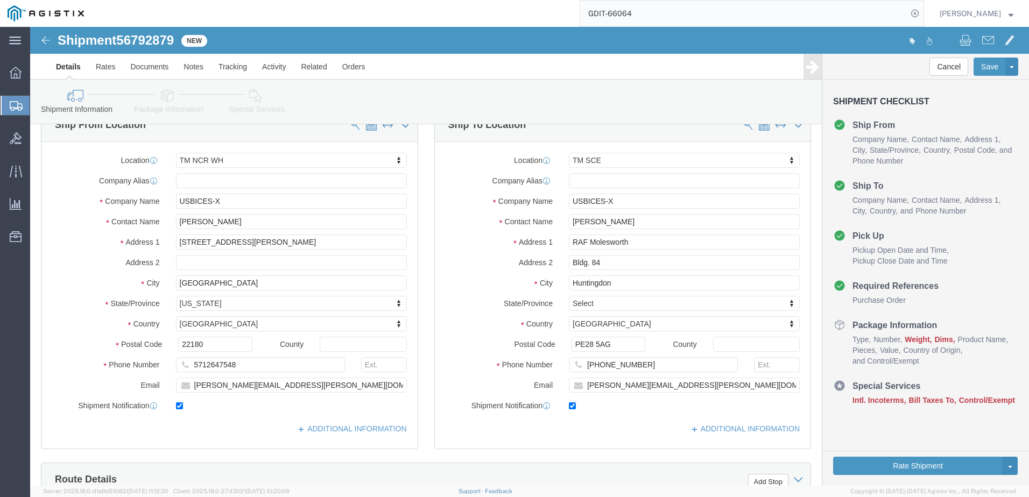
scroll to position [54, 0]
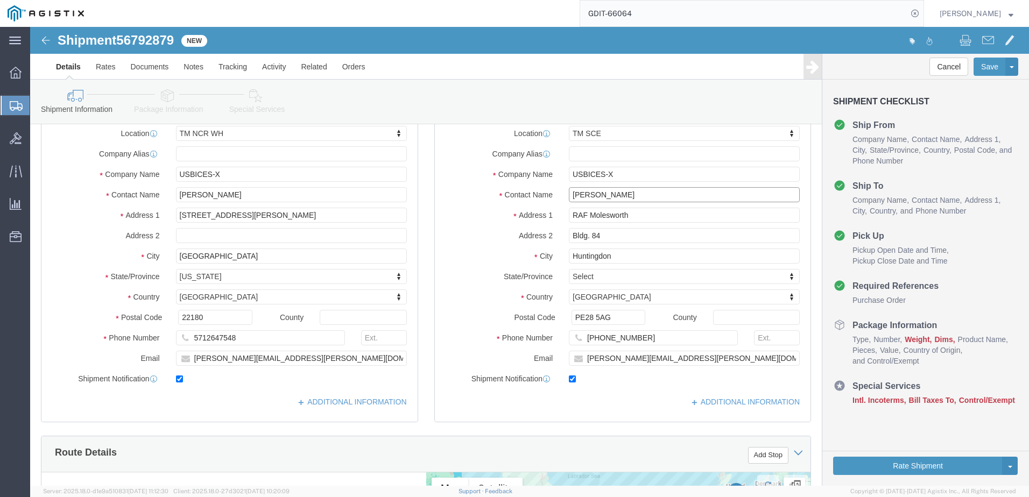
drag, startPoint x: 584, startPoint y: 166, endPoint x: 533, endPoint y: 170, distance: 51.3
click div "[PERSON_NAME]"
click input "USBICES-X"
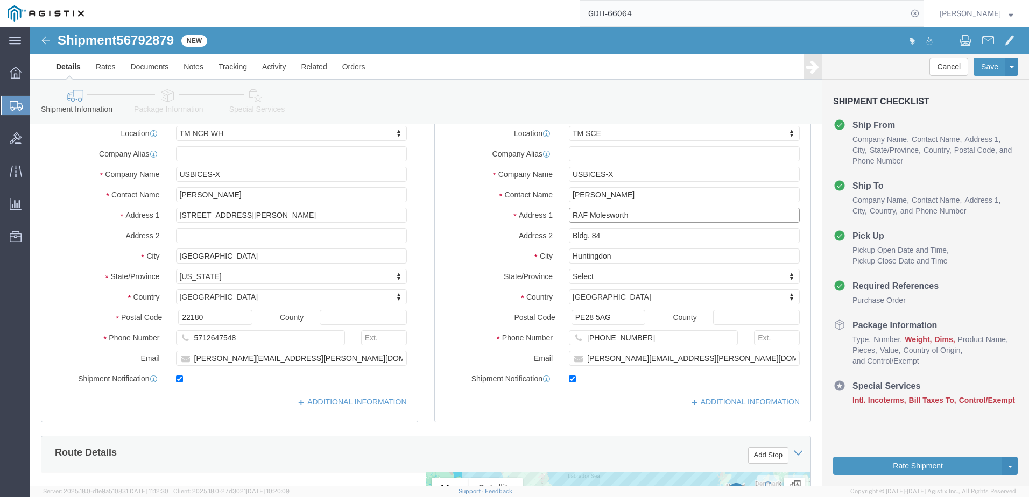
drag, startPoint x: 616, startPoint y: 187, endPoint x: 535, endPoint y: 188, distance: 80.2
click input "RAF Molesworth"
drag, startPoint x: 585, startPoint y: 209, endPoint x: 527, endPoint y: 209, distance: 58.1
click div "Bldg. 84"
drag, startPoint x: 583, startPoint y: 233, endPoint x: 509, endPoint y: 238, distance: 74.5
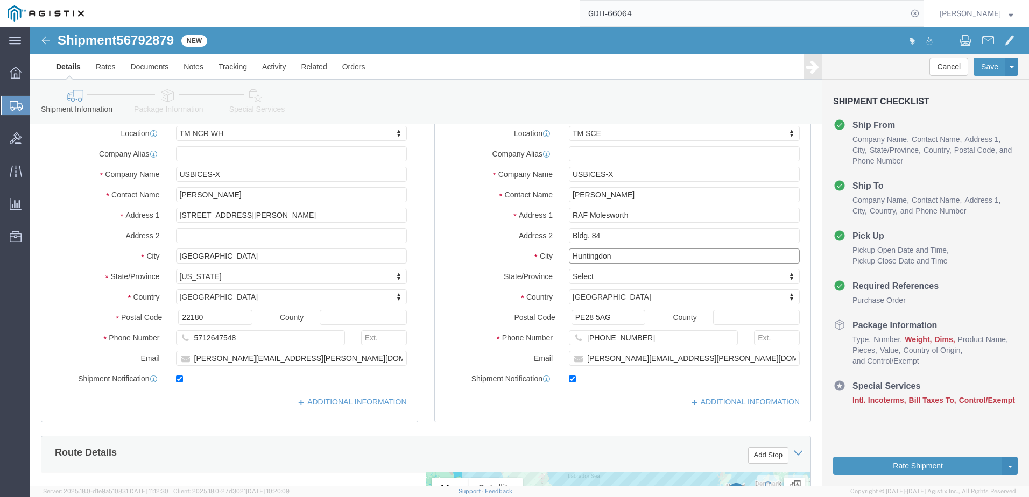
click div "Location TM SCE My Profile Location Master Location San Antonio TM AFGHANISTAN …"
click input "[PHONE_NUMBER]"
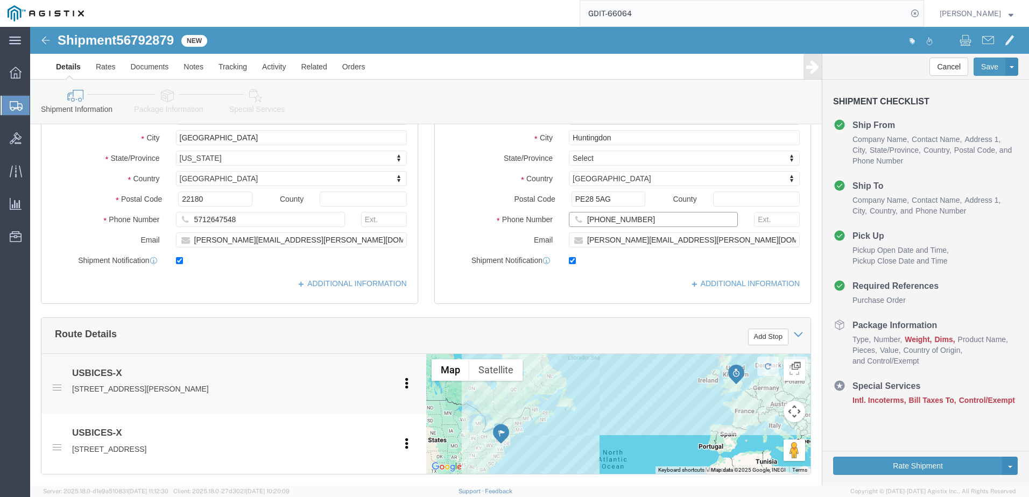
scroll to position [269, 0]
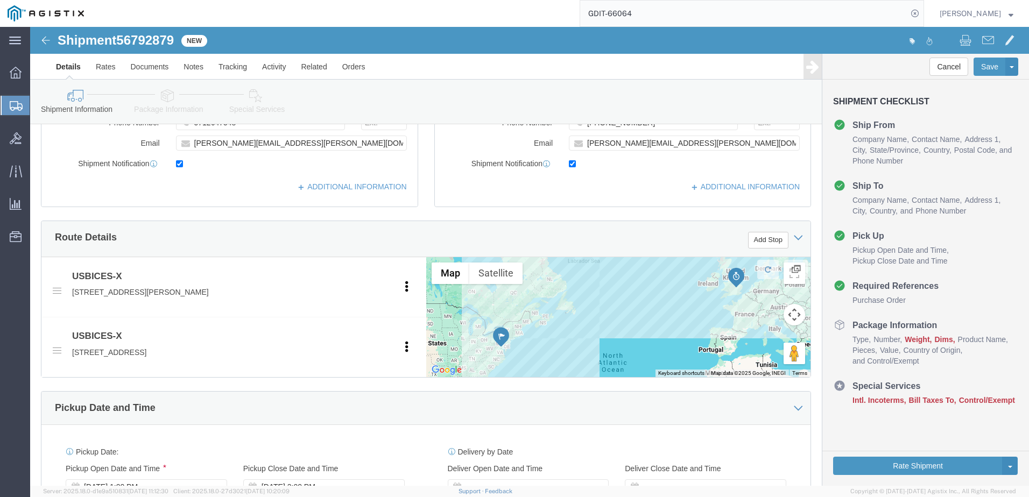
drag, startPoint x: 132, startPoint y: 73, endPoint x: 185, endPoint y: 108, distance: 63.7
click icon
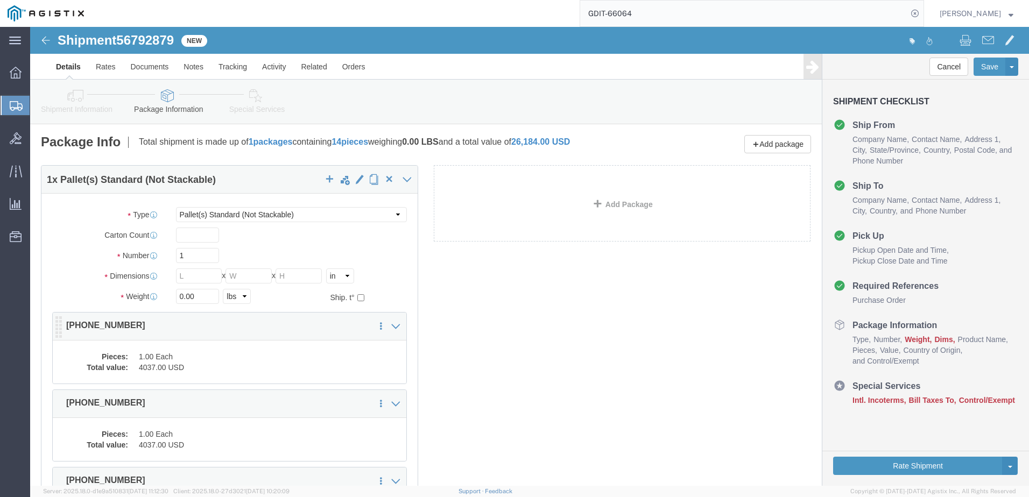
click dd "1.00 Each"
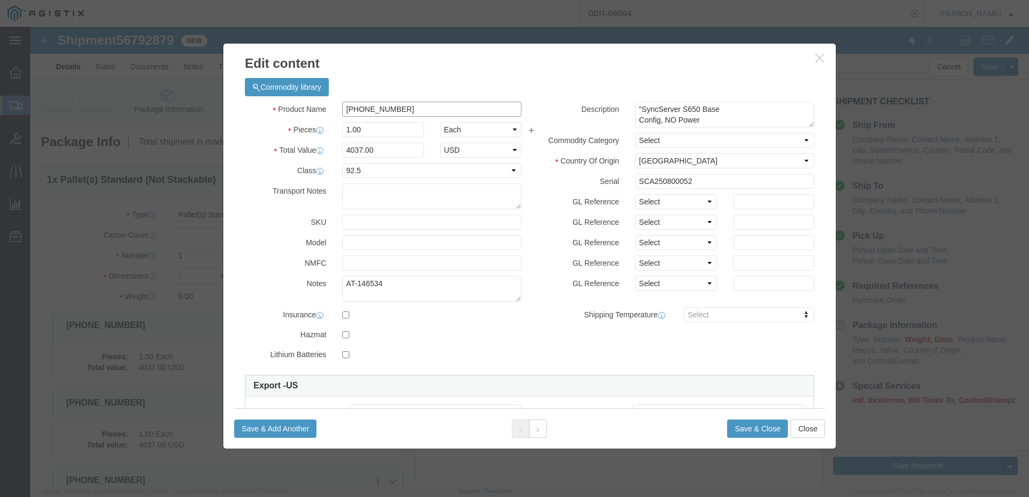
click input "[PHONE_NUMBER]"
click div "Product Name 090-15200-650 Pieces 1.00 Select Bag Barrels 100Board Feet Bottle …"
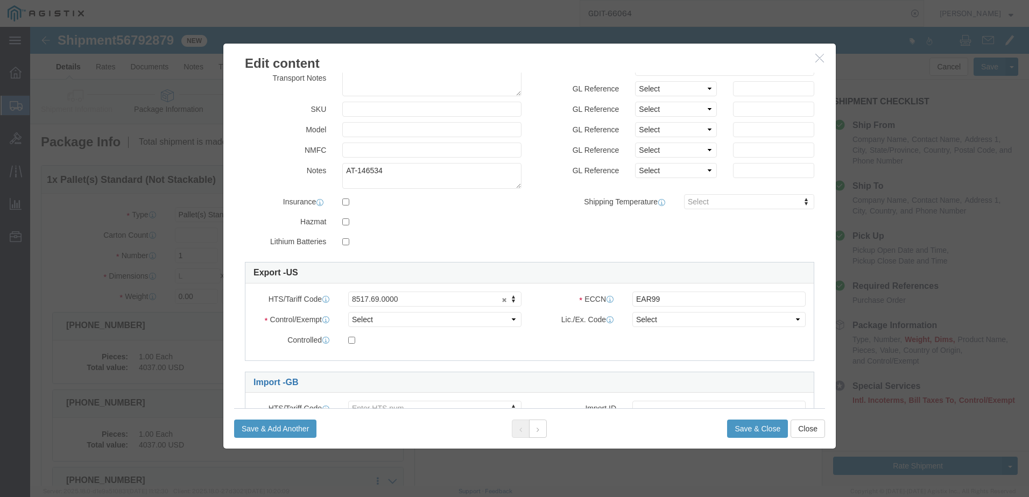
scroll to position [179, 0]
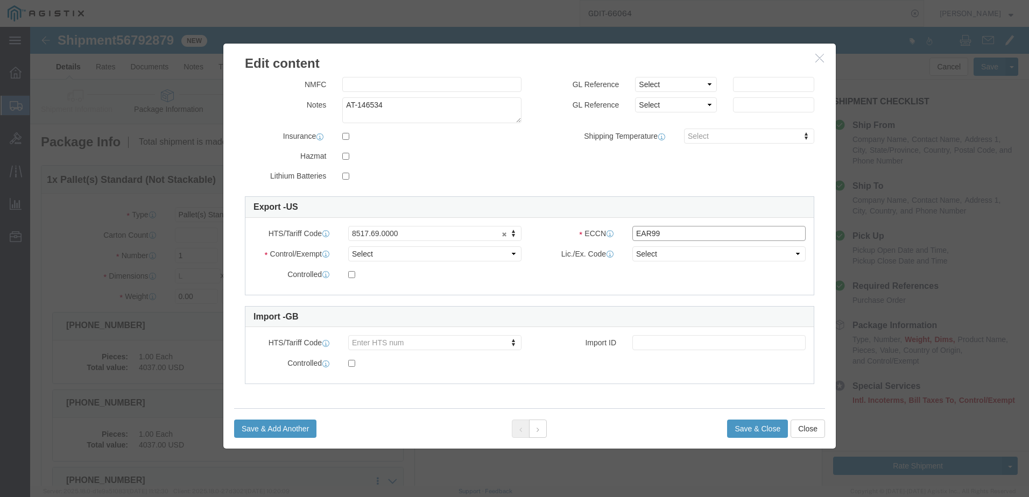
click input "EAR99"
drag, startPoint x: 368, startPoint y: 206, endPoint x: 321, endPoint y: 203, distance: 46.4
click button "Save & Close"
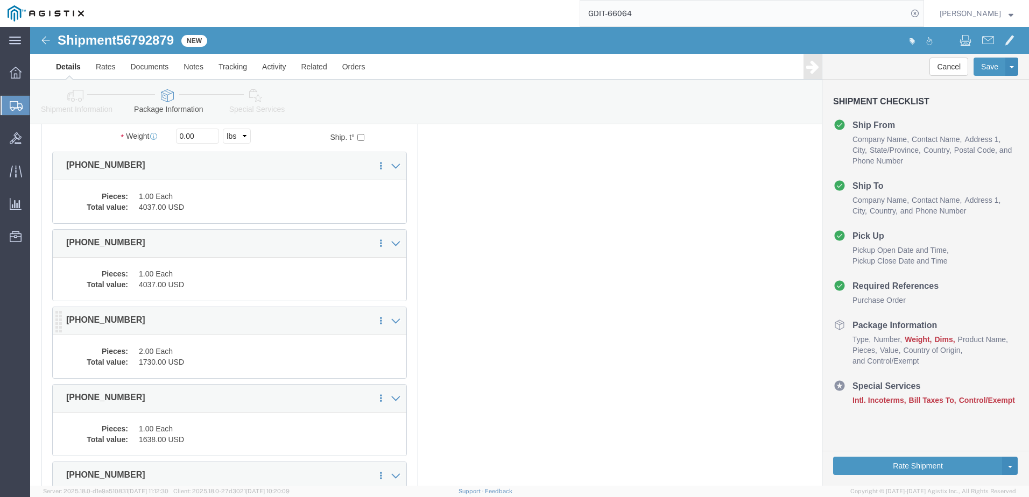
scroll to position [161, 0]
click dd "2.00 Each"
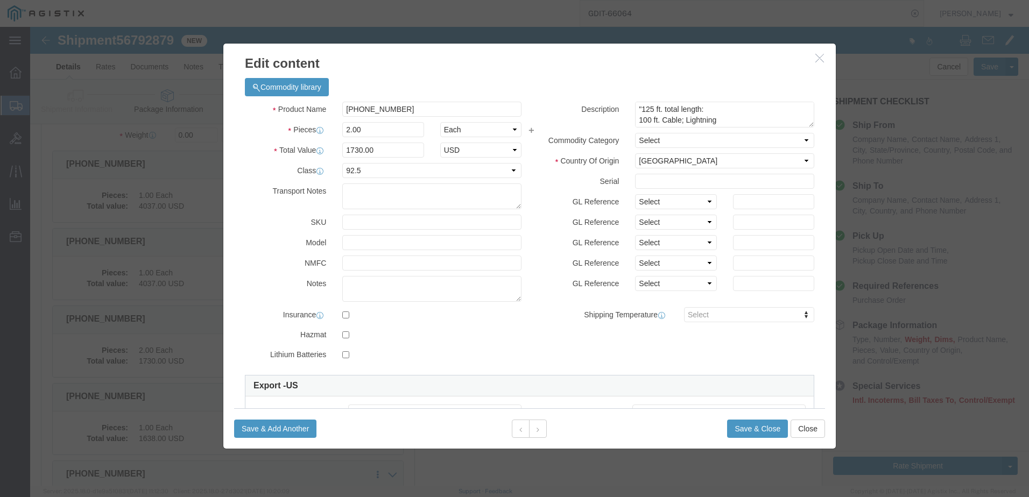
scroll to position [54, 0]
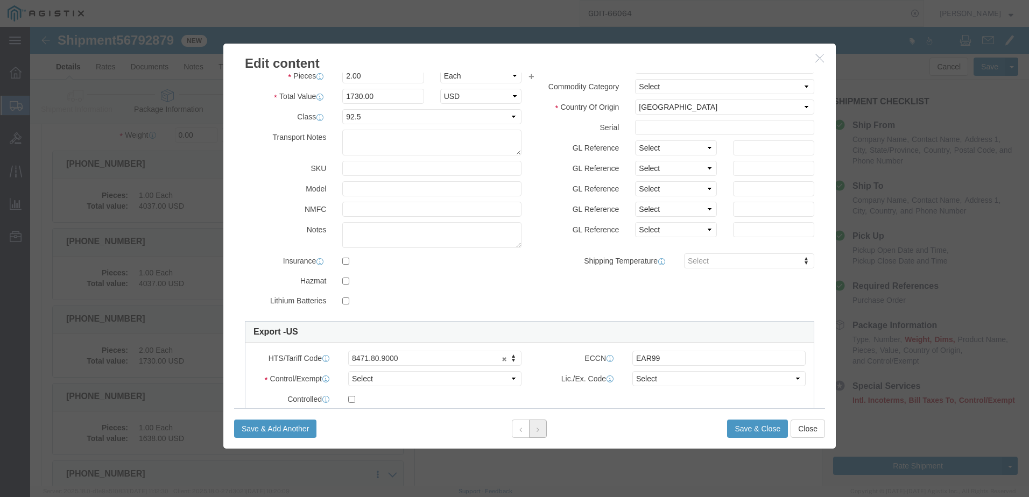
click button
